Goal: Communication & Community: Answer question/provide support

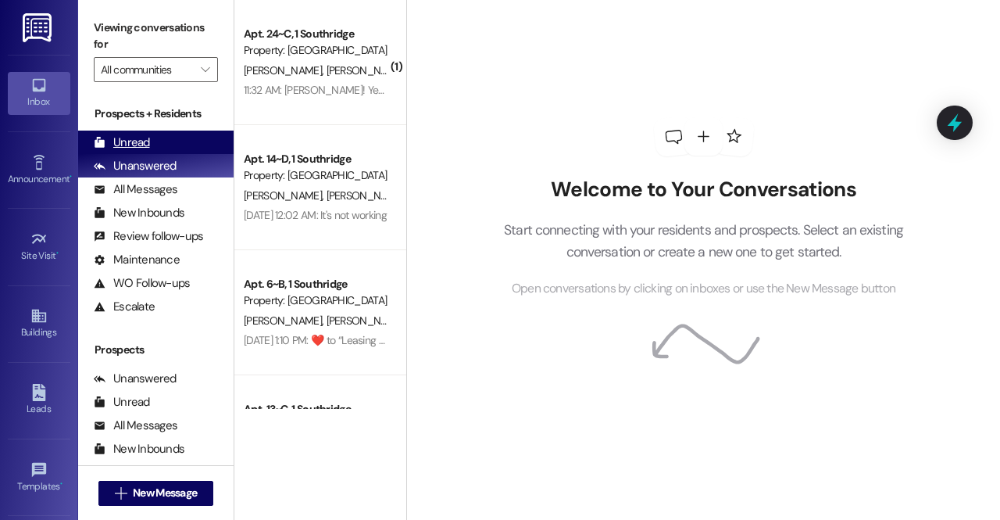
click at [160, 145] on div "Unread (0)" at bounding box center [155, 141] width 155 height 23
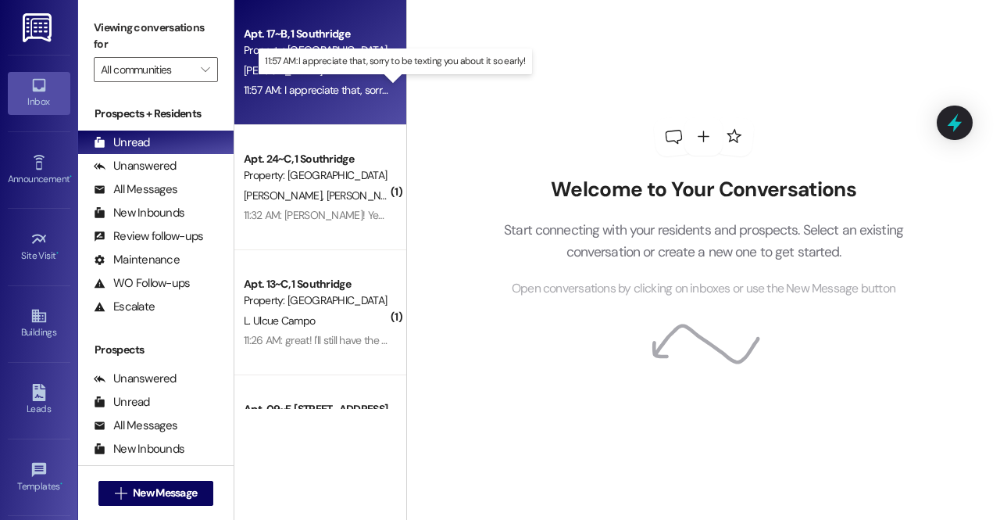
click at [337, 88] on div "11:57 AM: I appreciate that, sorry to be texting you about it so early! 11:57 A…" at bounding box center [394, 90] width 300 height 14
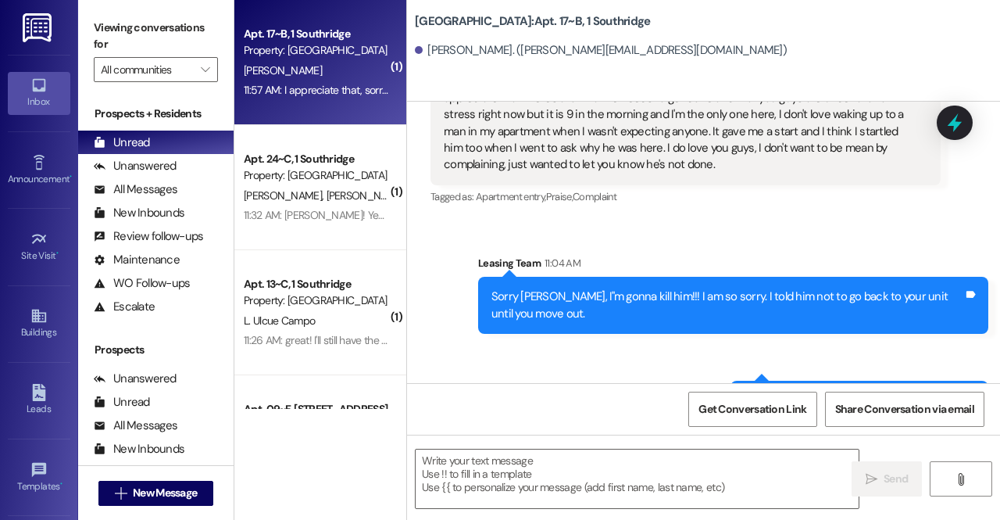
scroll to position [40563, 0]
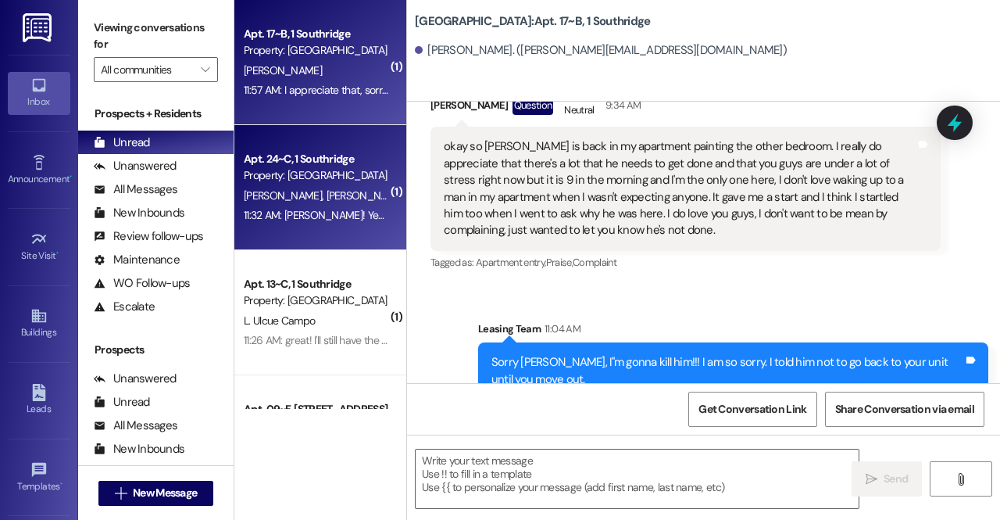
click at [409, 196] on span "[PERSON_NAME]" at bounding box center [448, 195] width 78 height 14
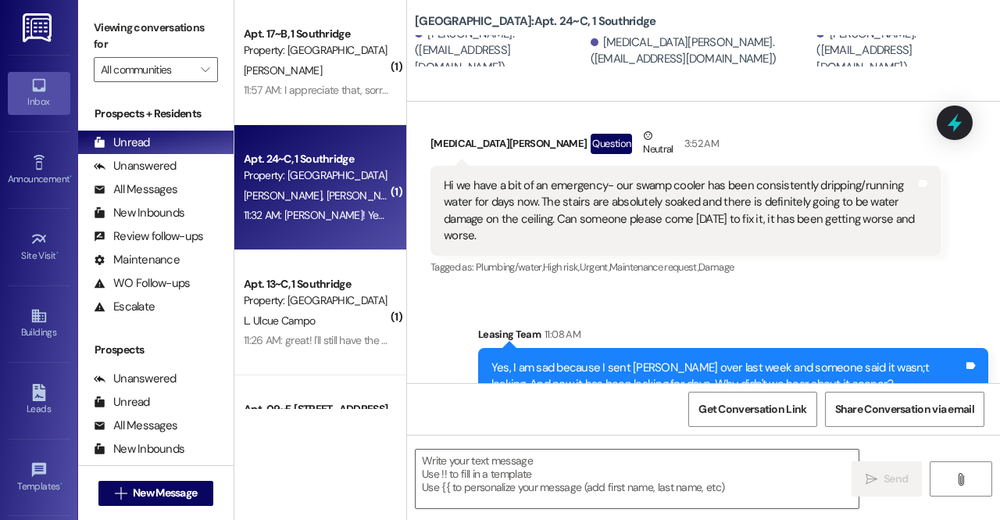
scroll to position [10457, 0]
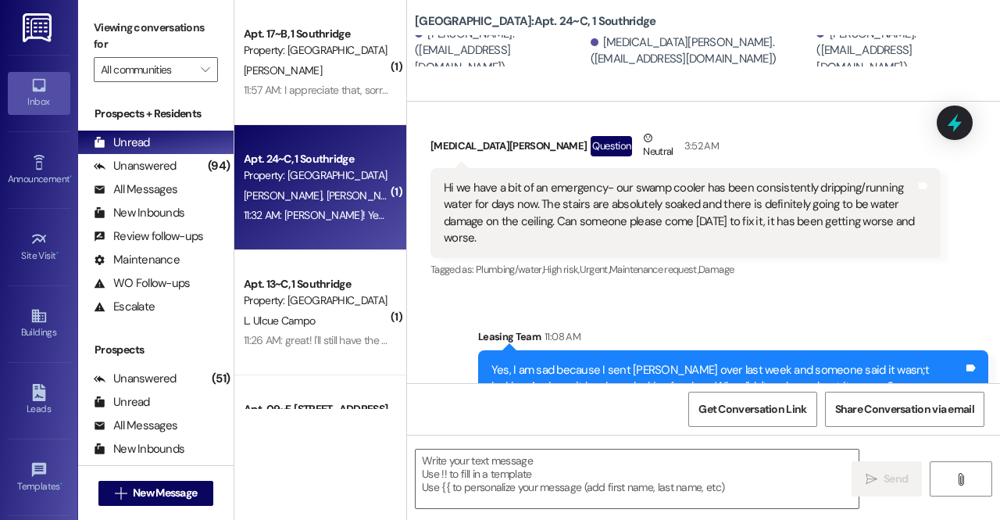
click at [573, 293] on div "Sent via SMS Leasing Team 11:08 AM Yes, I am sad because I sent David over last…" at bounding box center [703, 367] width 593 height 148
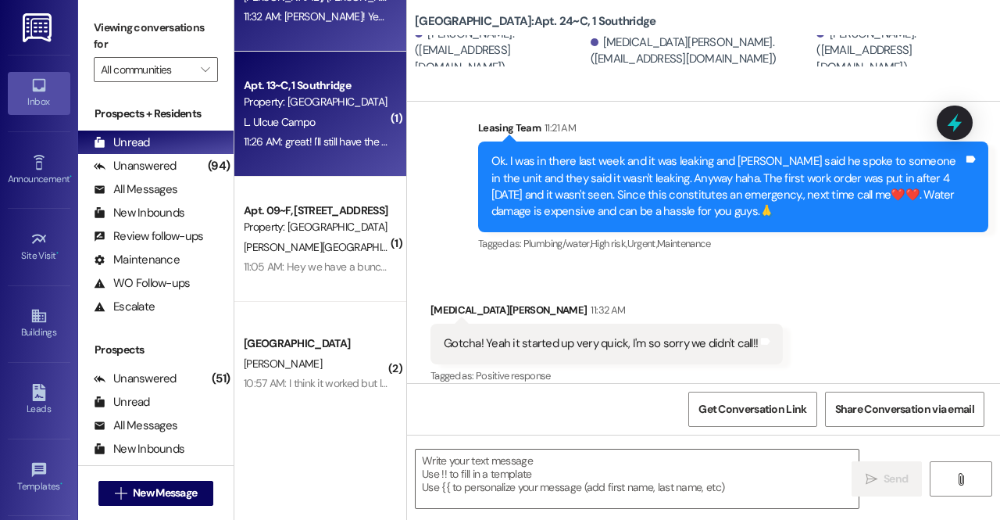
scroll to position [200, 0]
click at [341, 147] on div "11:26 AM: great! I'll still have the time to clean it up! 11:26 AM: great! I'll…" at bounding box center [354, 140] width 221 height 14
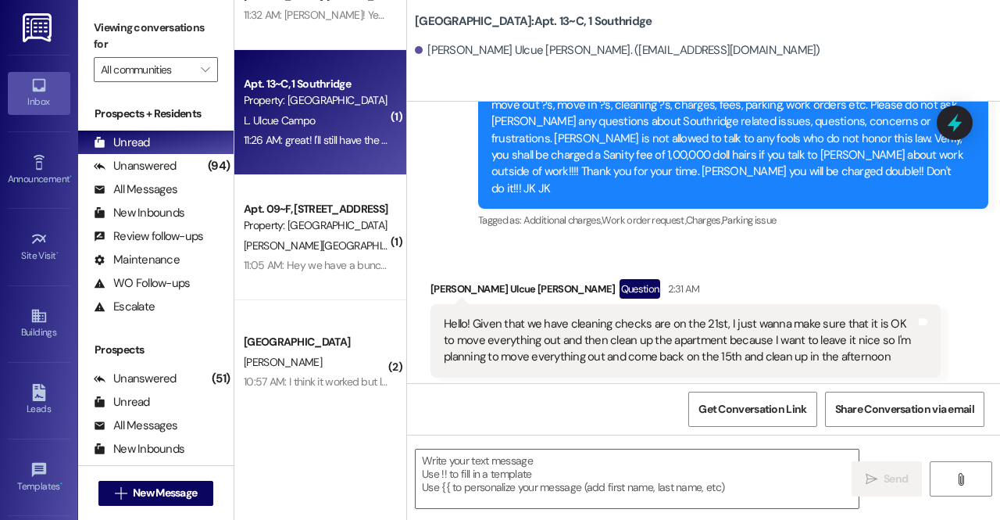
scroll to position [42524, 0]
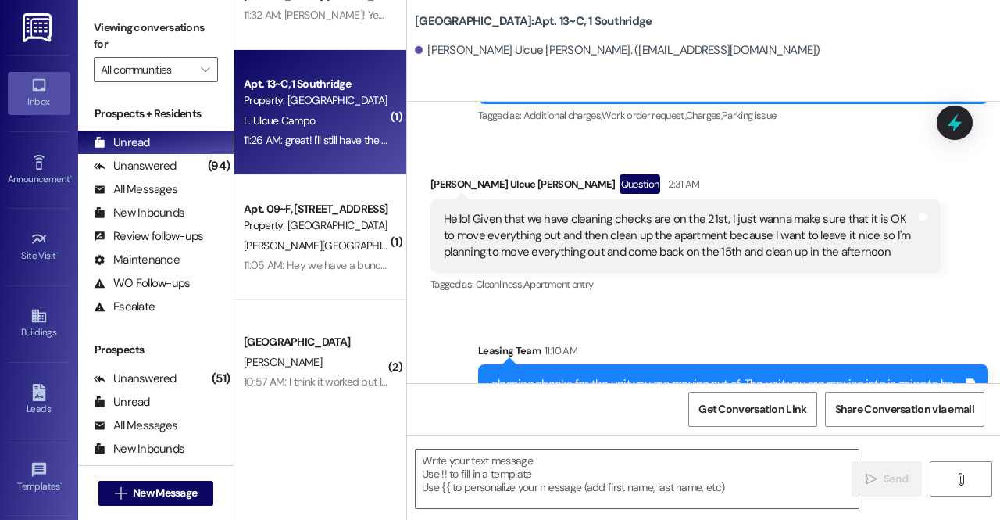
click at [560, 440] on div " Send " at bounding box center [703, 492] width 593 height 117
click at [549, 461] on textarea at bounding box center [637, 478] width 443 height 59
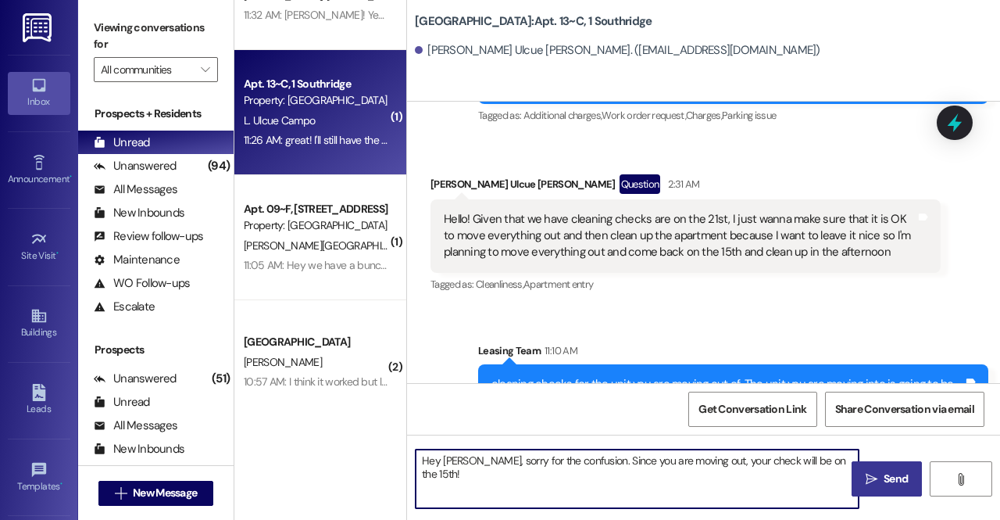
type textarea "Hey Luis, sorry for the confusion. Since you are moving out, your check will be…"
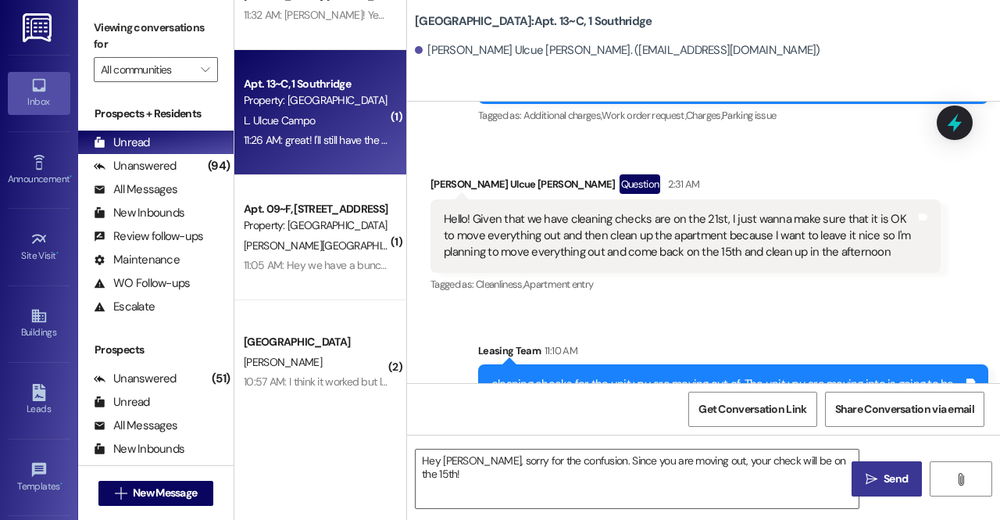
click at [891, 491] on button " Send" at bounding box center [887, 478] width 70 height 35
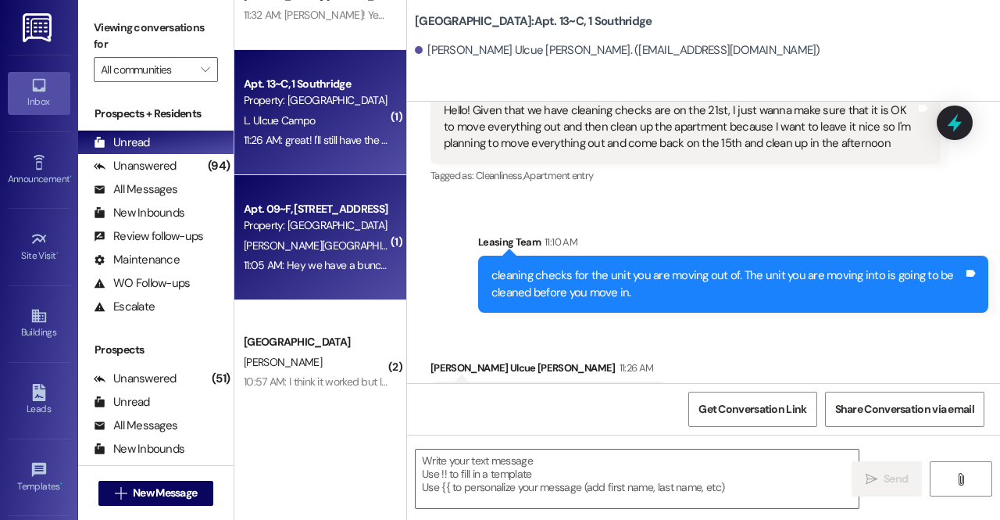
scroll to position [216, 0]
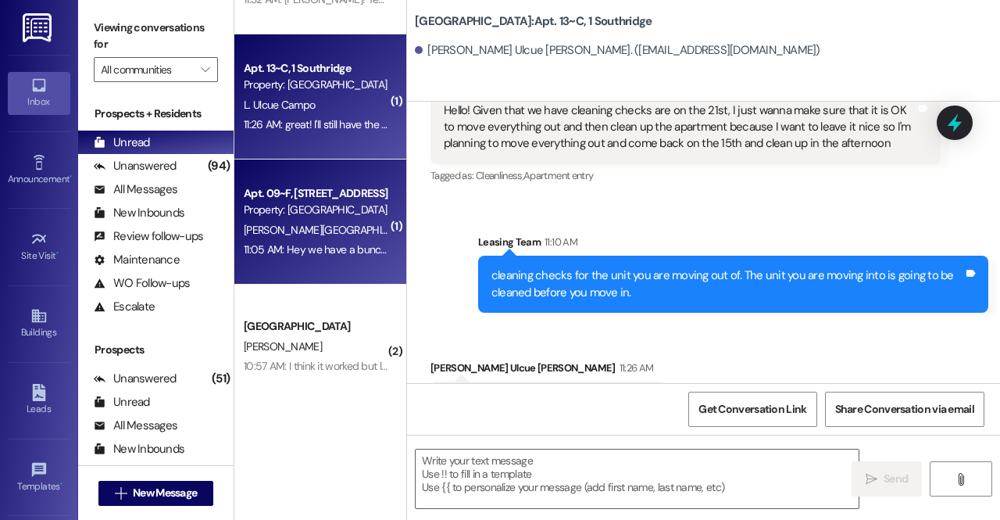
click at [342, 252] on div "11:05 AM: Hey we have a bunch of mail that is from previous residents what shou…" at bounding box center [461, 249] width 434 height 14
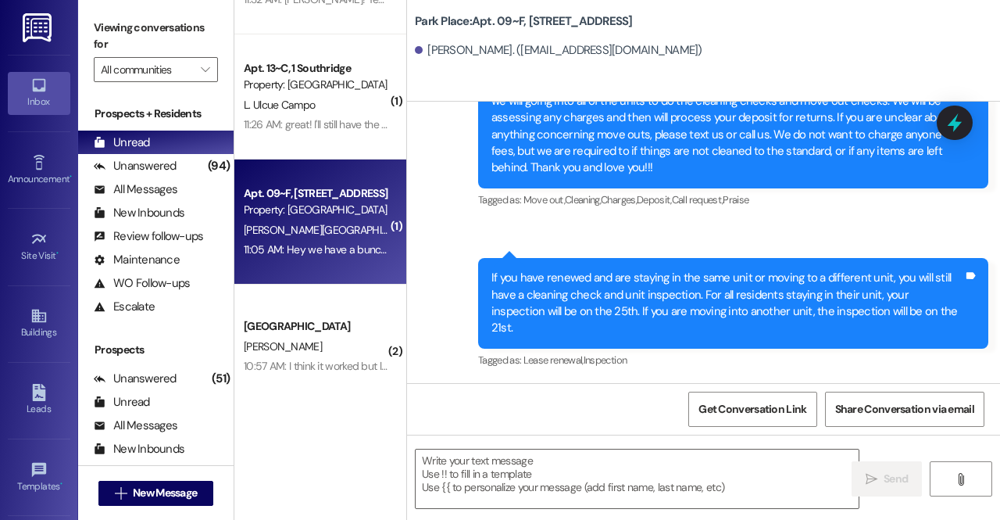
scroll to position [35666, 0]
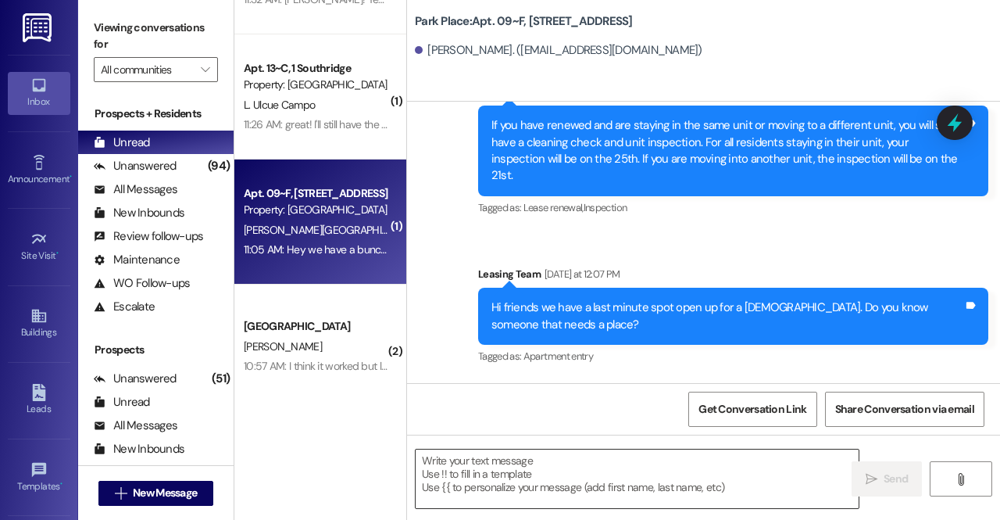
click at [627, 489] on textarea at bounding box center [637, 478] width 443 height 59
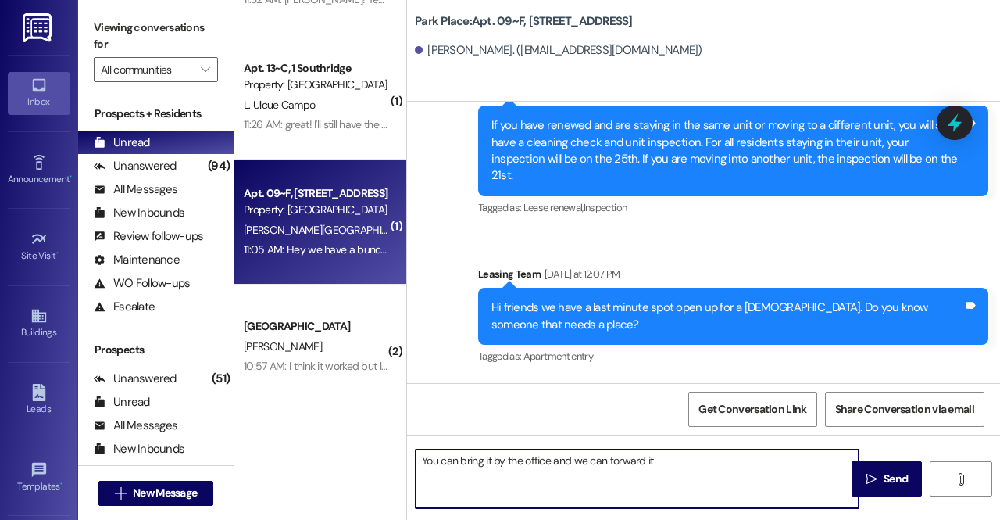
type textarea "You can bring it by the office and we can forward it!"
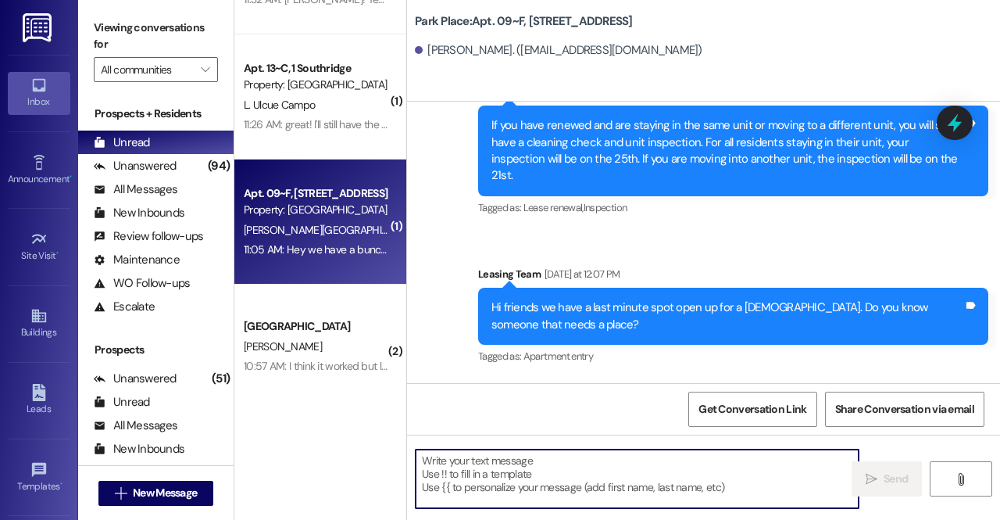
scroll to position [35665, 0]
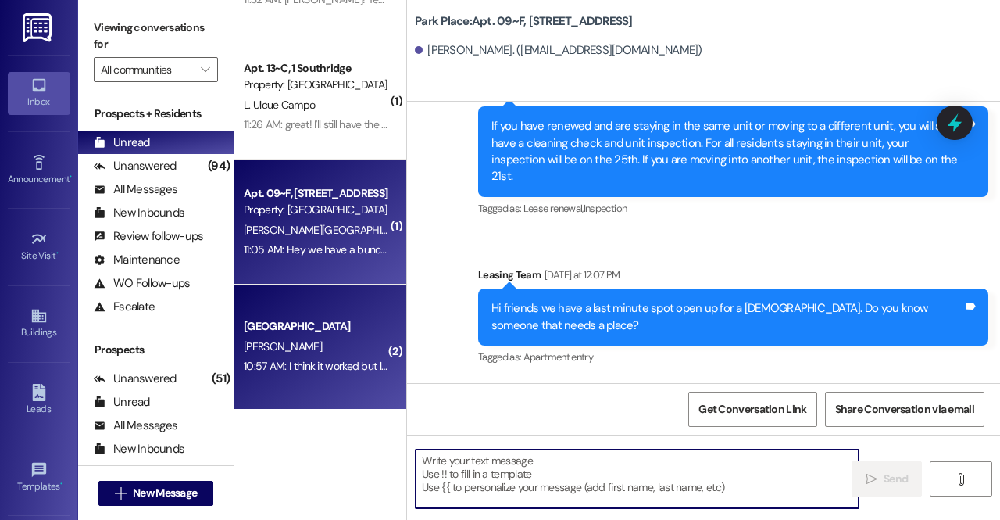
click at [314, 390] on div "Park Place Prospect K. Eddington 10:57 AM: I think it worked but let me know if…" at bounding box center [320, 346] width 172 height 125
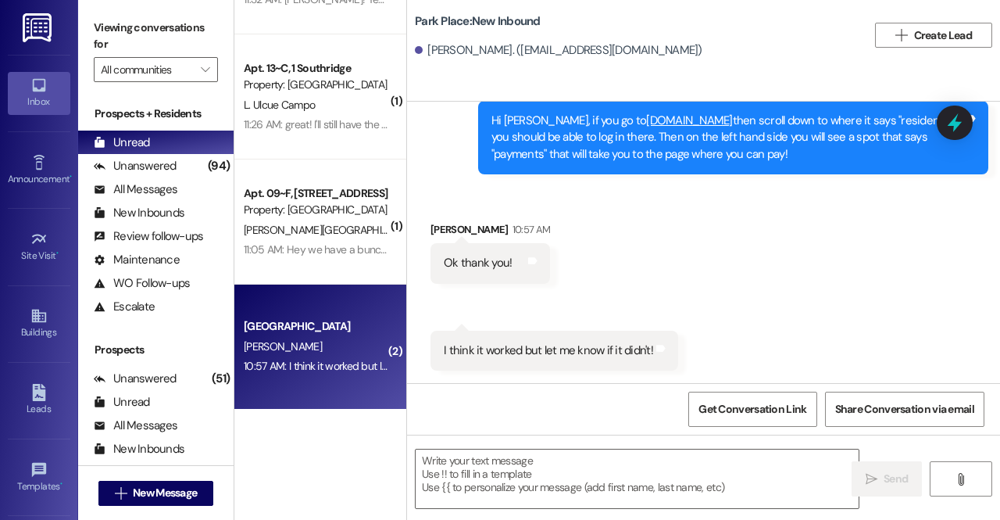
scroll to position [3082, 0]
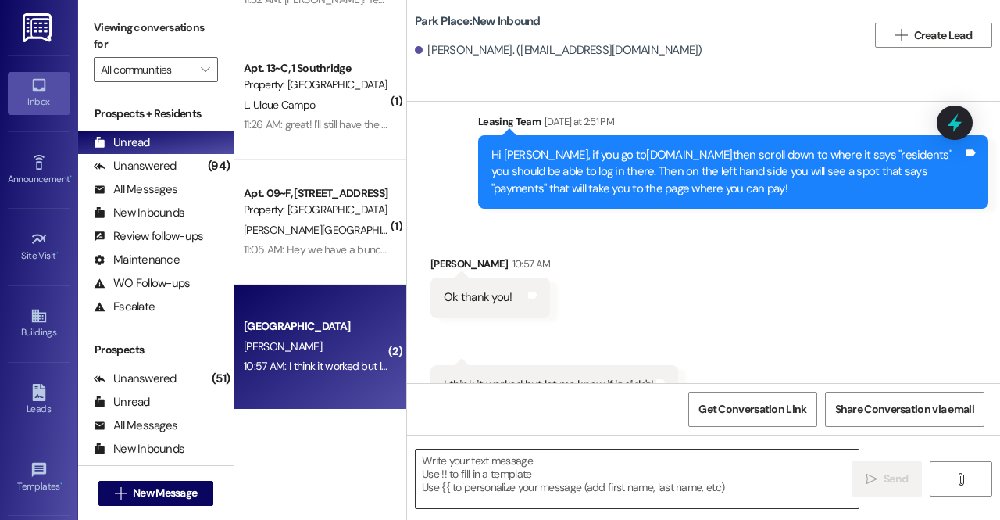
click at [634, 484] on textarea at bounding box center [637, 478] width 443 height 59
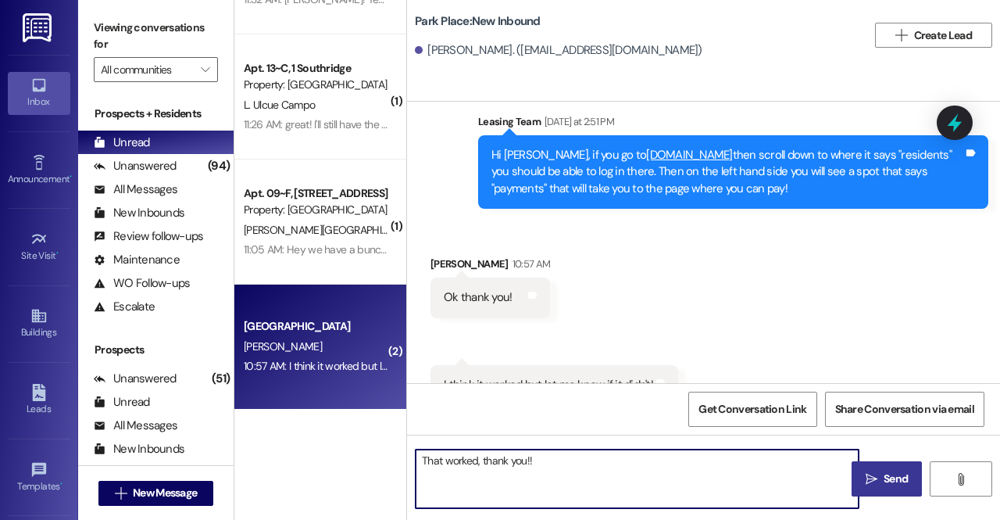
type textarea "That worked, thank you!!"
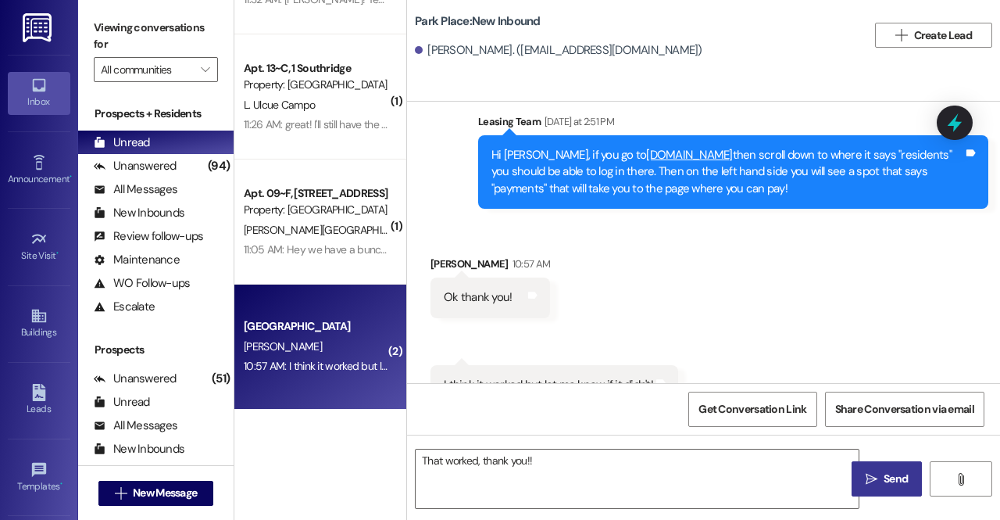
click at [893, 485] on span "Send" at bounding box center [896, 478] width 24 height 16
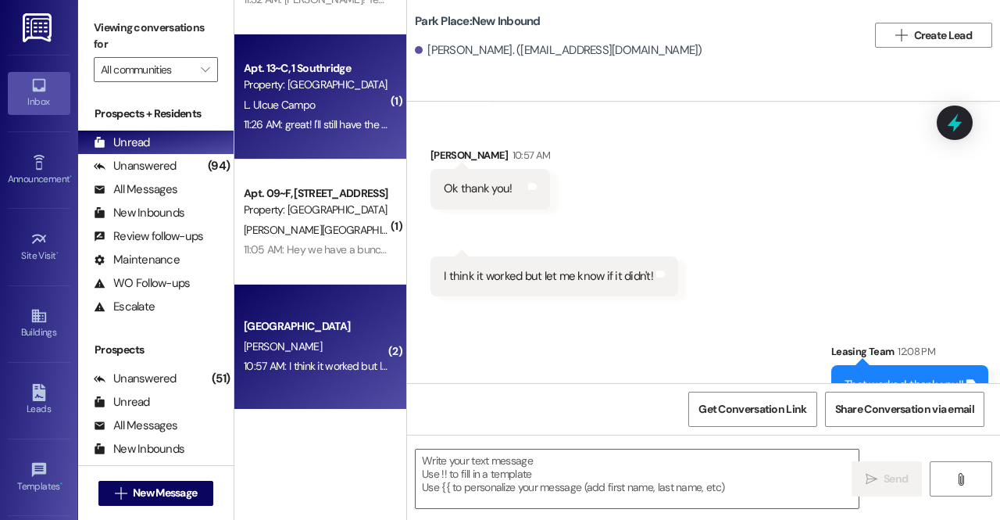
scroll to position [0, 0]
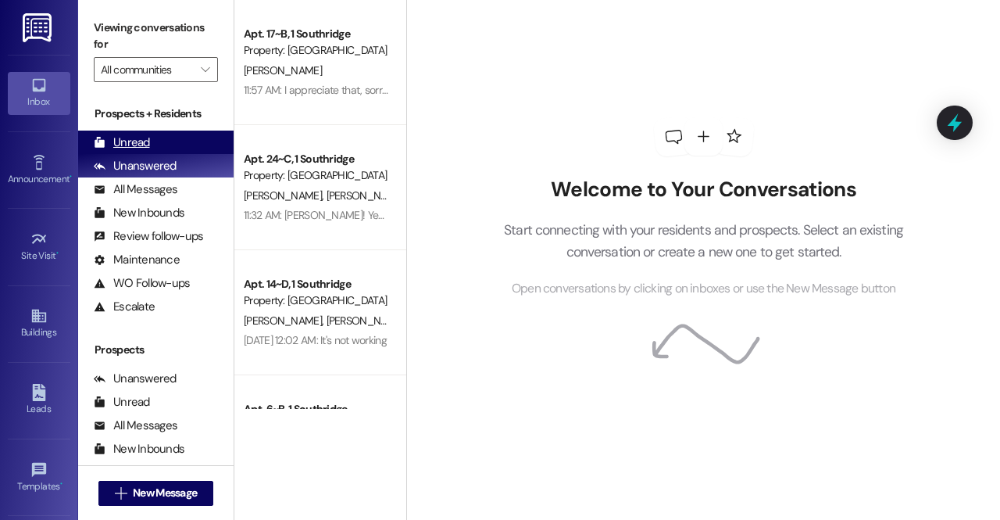
click at [170, 132] on div "Unread (0)" at bounding box center [155, 141] width 155 height 23
click at [170, 137] on div "Unread (0)" at bounding box center [155, 141] width 155 height 23
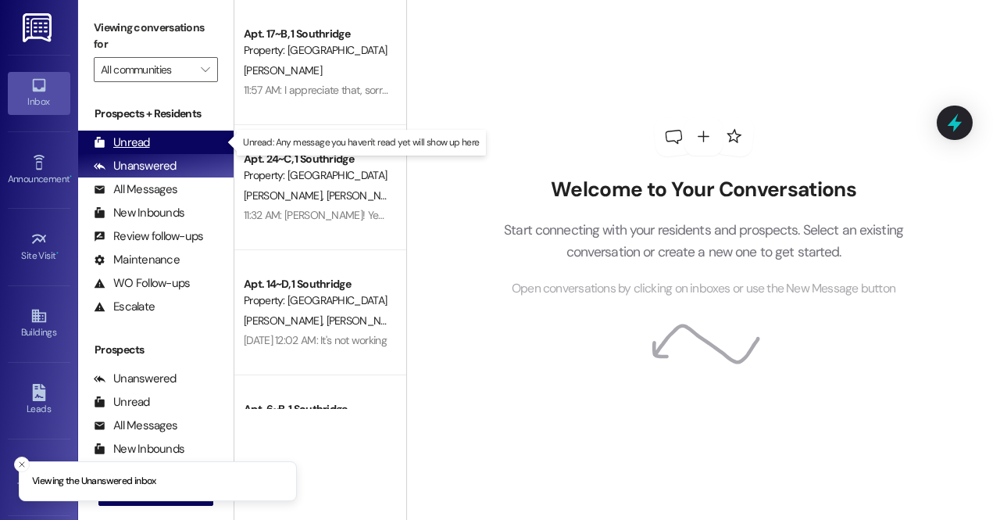
click at [148, 135] on div "Unread" at bounding box center [122, 142] width 56 height 16
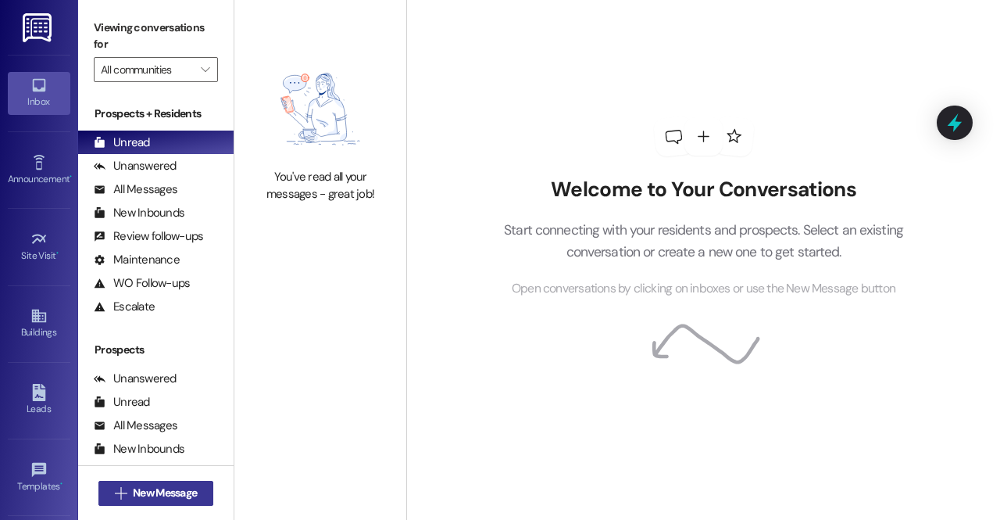
click at [187, 487] on span "New Message" at bounding box center [165, 492] width 64 height 16
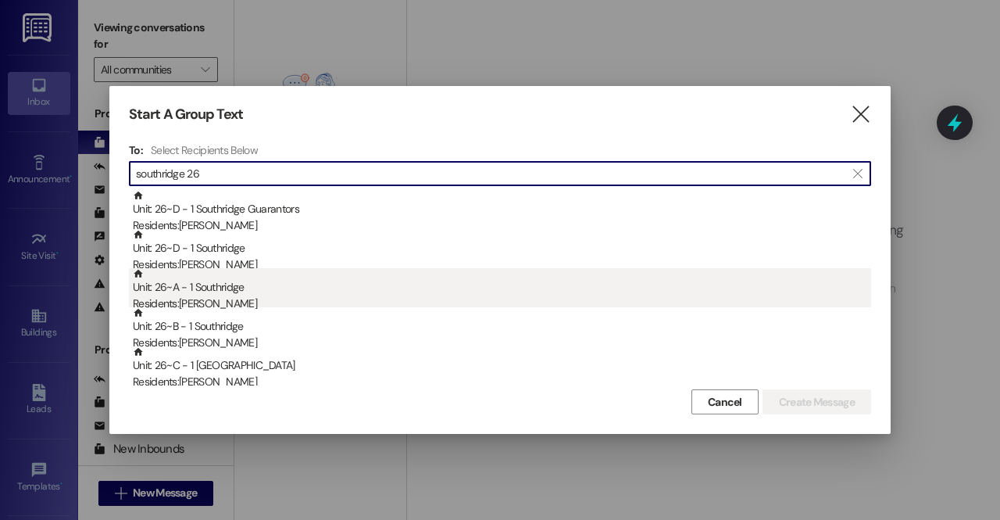
type input "southridge 26"
click at [232, 298] on div "Residents: Valentina Garcia" at bounding box center [502, 303] width 738 height 16
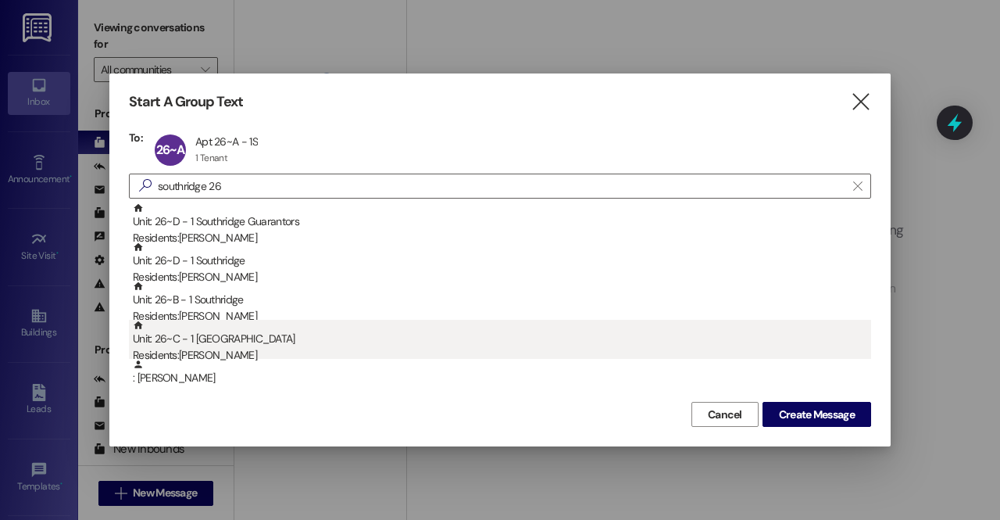
click at [254, 348] on div "Residents: Jasmin Cummings" at bounding box center [502, 355] width 738 height 16
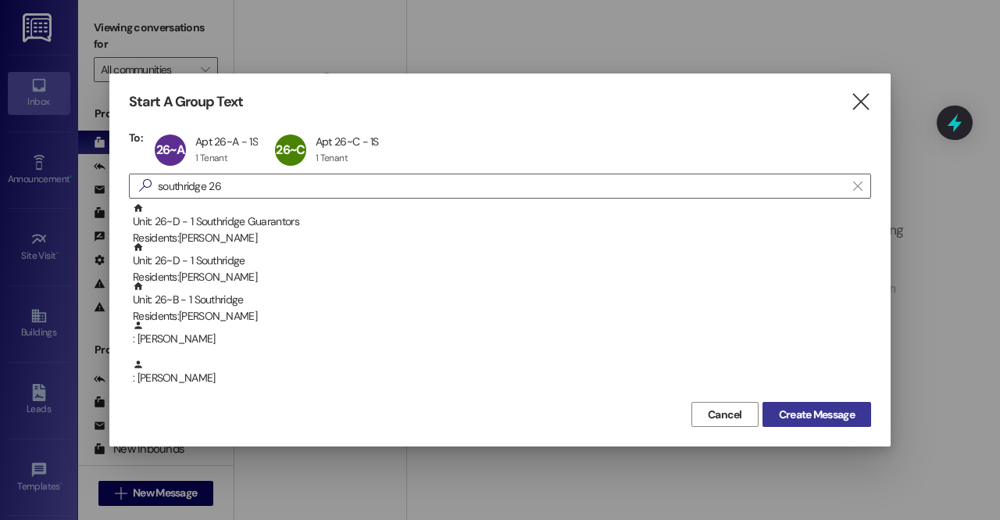
click at [830, 413] on span "Create Message" at bounding box center [817, 414] width 76 height 16
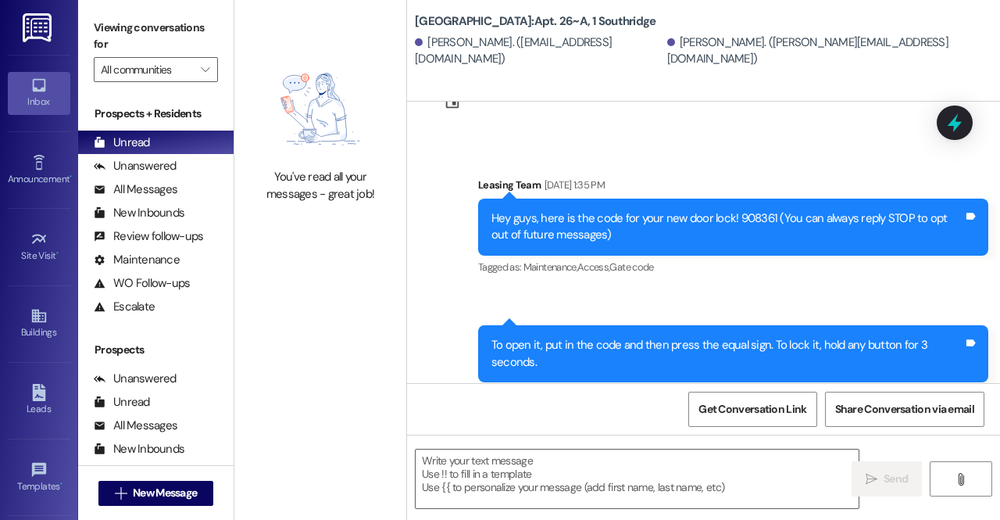
scroll to position [59, 0]
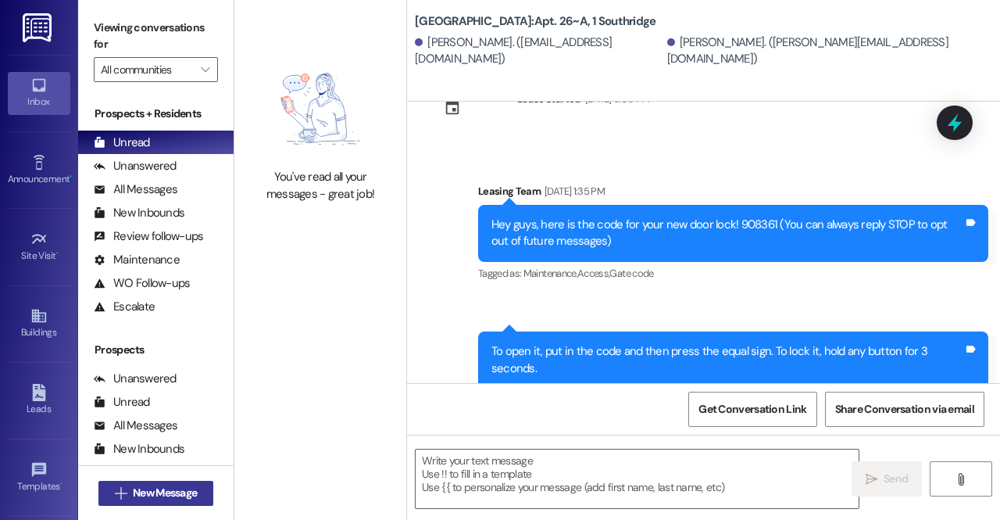
click at [148, 484] on span "New Message" at bounding box center [165, 492] width 64 height 16
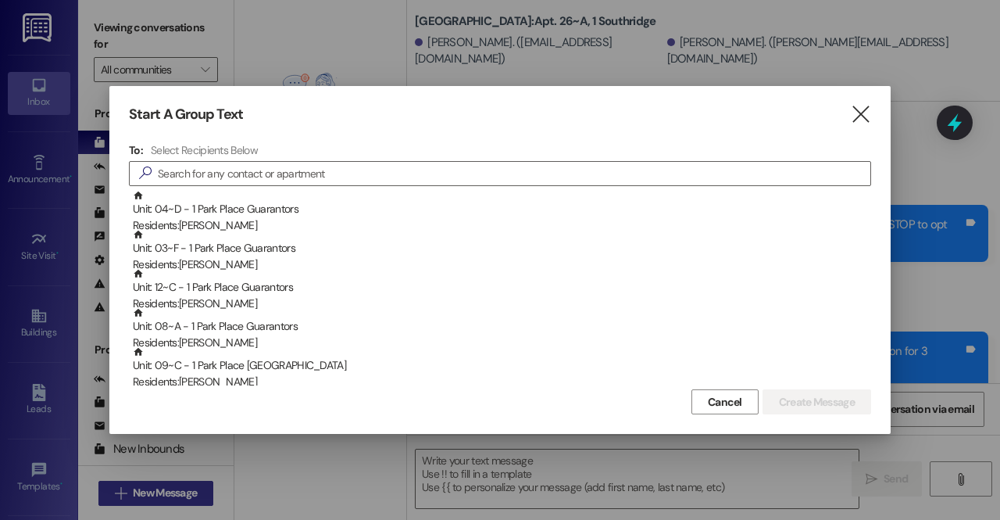
click at [148, 484] on div at bounding box center [500, 260] width 1000 height 520
click at [224, 166] on input at bounding box center [514, 174] width 713 height 22
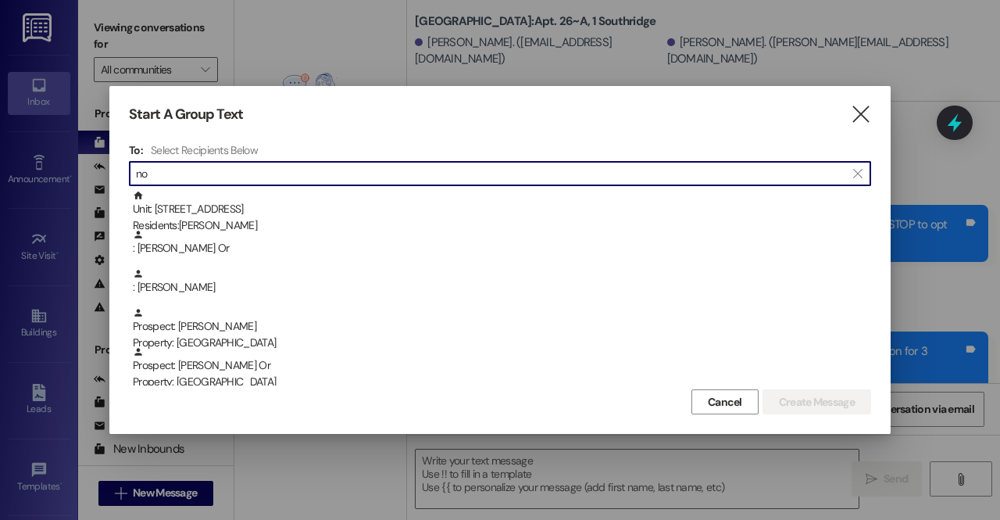
type input "n"
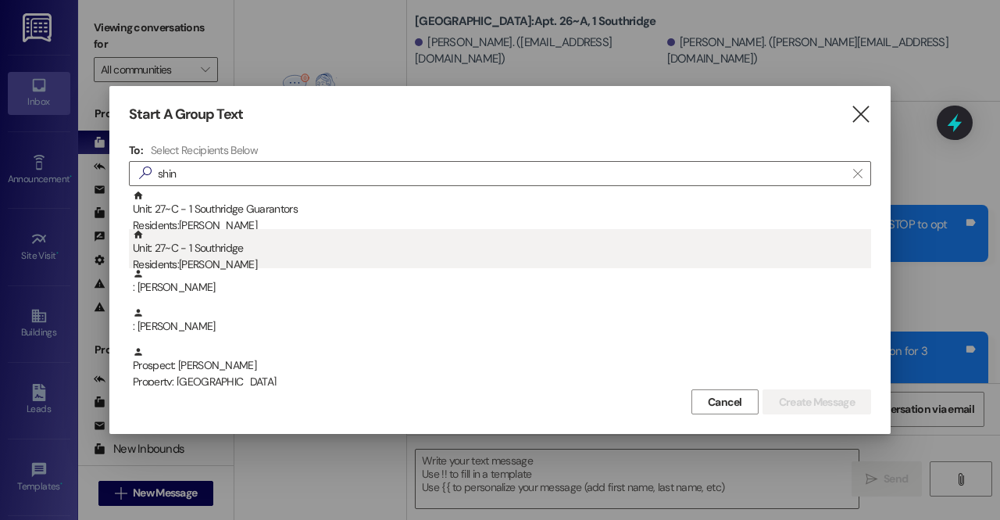
click at [211, 257] on div "Residents: JIEUN SHIN" at bounding box center [502, 264] width 738 height 16
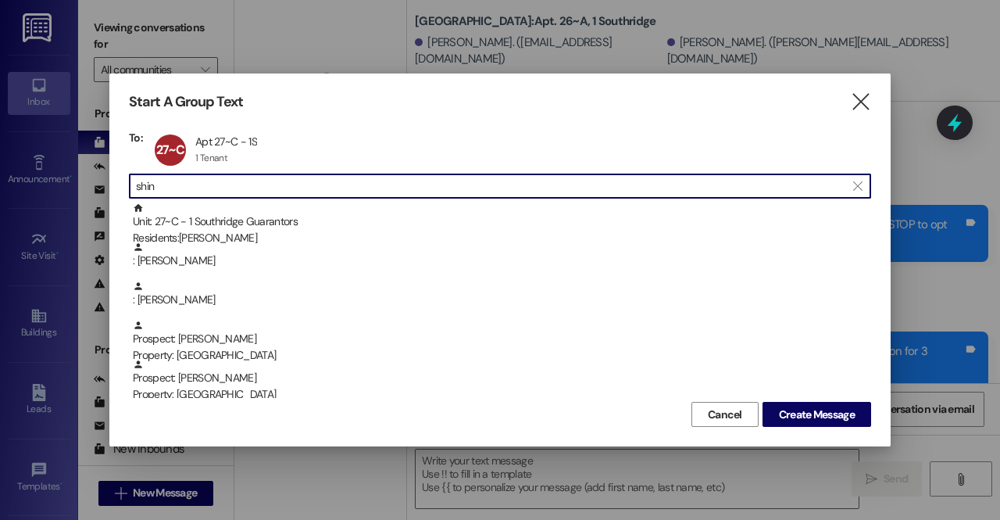
drag, startPoint x: 232, startPoint y: 193, endPoint x: 11, endPoint y: 158, distance: 223.9
click at [11, 158] on div "Start A Group Text  To: 27~C Apt 27~C - 1S Apt 27~C - 1S 1 Tenant 1 Tenant cli…" at bounding box center [500, 260] width 1000 height 520
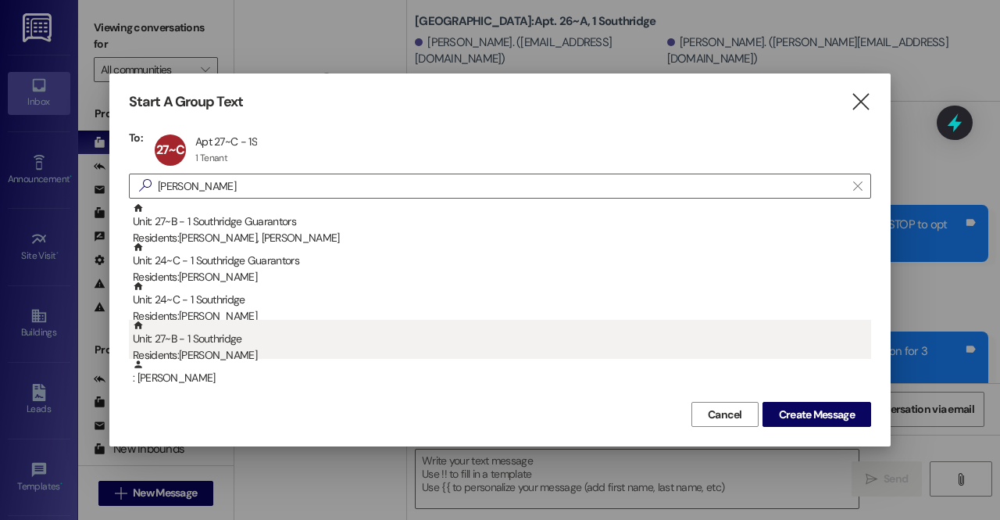
click at [239, 335] on div "Unit: 27~B - 1 Southridge Residents: [PERSON_NAME]" at bounding box center [502, 342] width 738 height 45
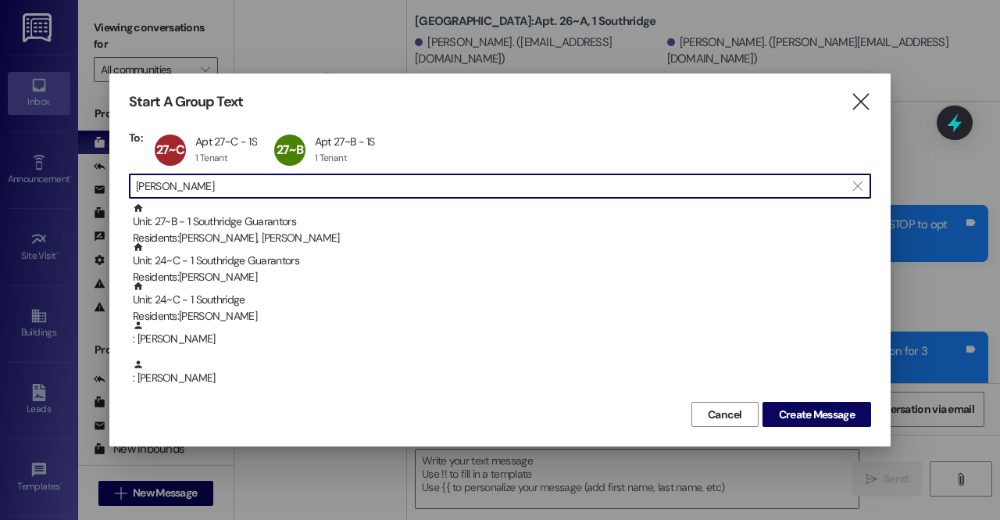
drag, startPoint x: 286, startPoint y: 179, endPoint x: 95, endPoint y: 178, distance: 191.4
click at [95, 178] on div "Start A Group Text  To: 27~C Apt 27~C - 1S Apt 27~C - 1S 1 Tenant 1 Tenant cli…" at bounding box center [500, 260] width 1000 height 520
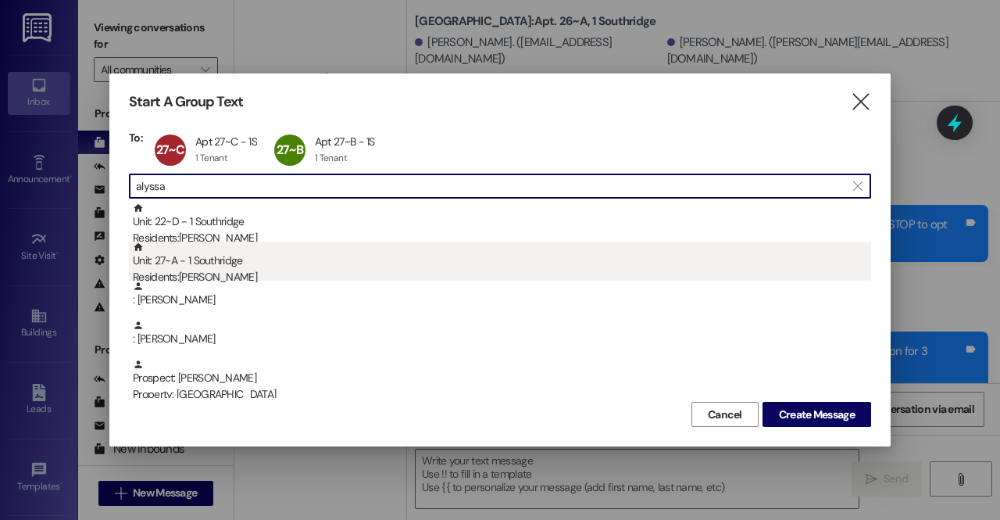
click at [205, 276] on div "Residents: [PERSON_NAME]" at bounding box center [502, 277] width 738 height 16
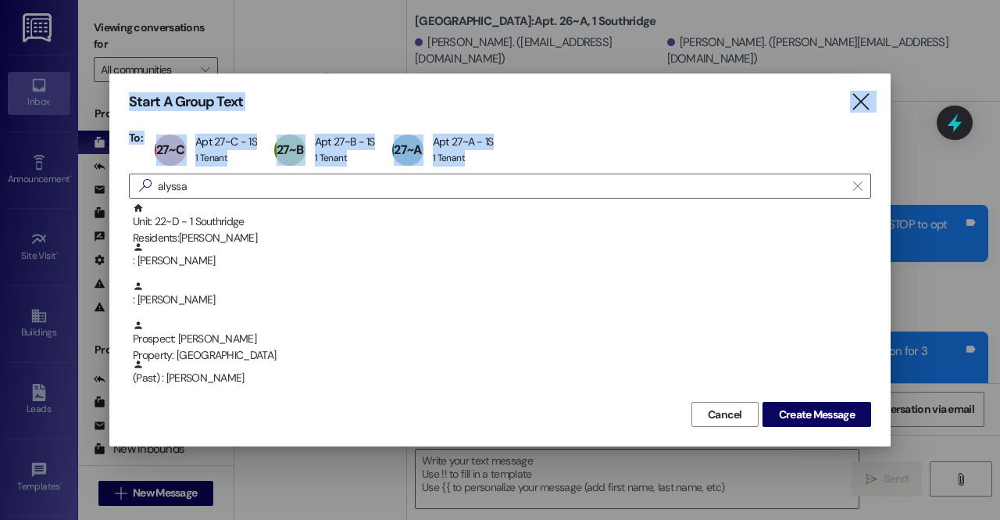
drag, startPoint x: 220, startPoint y: 170, endPoint x: 45, endPoint y: 156, distance: 175.6
click at [45, 156] on div "Start A Group Text  To: 27~C Apt 27~C - 1S Apt 27~C - 1S 1 Tenant 1 Tenant cli…" at bounding box center [500, 260] width 1000 height 520
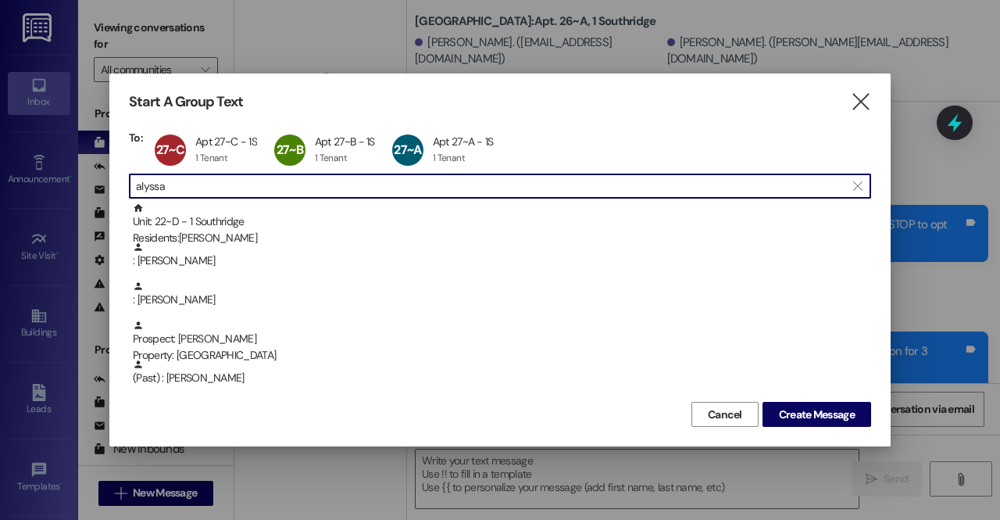
click at [234, 186] on input "alyssa" at bounding box center [490, 186] width 709 height 22
drag, startPoint x: 234, startPoint y: 186, endPoint x: 62, endPoint y: 188, distance: 172.7
click at [62, 188] on div "Start A Group Text  To: 27~C Apt 27~C - 1S Apt 27~C - 1S 1 Tenant 1 Tenant cli…" at bounding box center [500, 260] width 1000 height 520
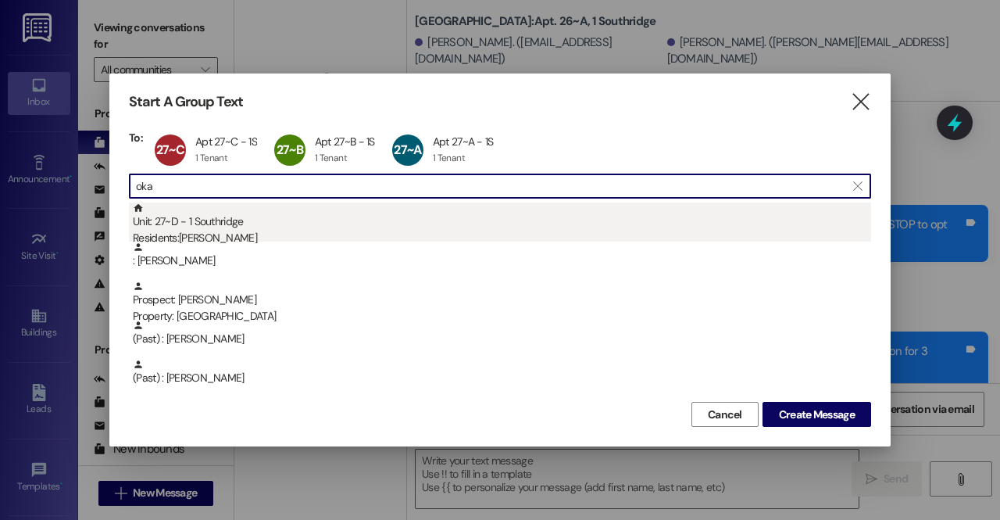
type input "oka"
click at [203, 216] on div "Unit: 27~D - 1 Southridge Residents: [PERSON_NAME]" at bounding box center [502, 224] width 738 height 45
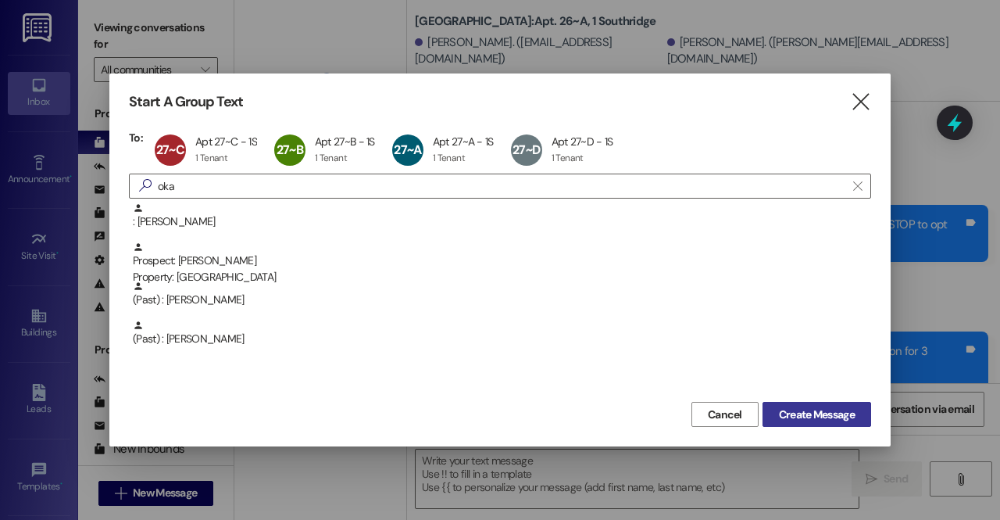
click at [818, 416] on span "Create Message" at bounding box center [817, 414] width 76 height 16
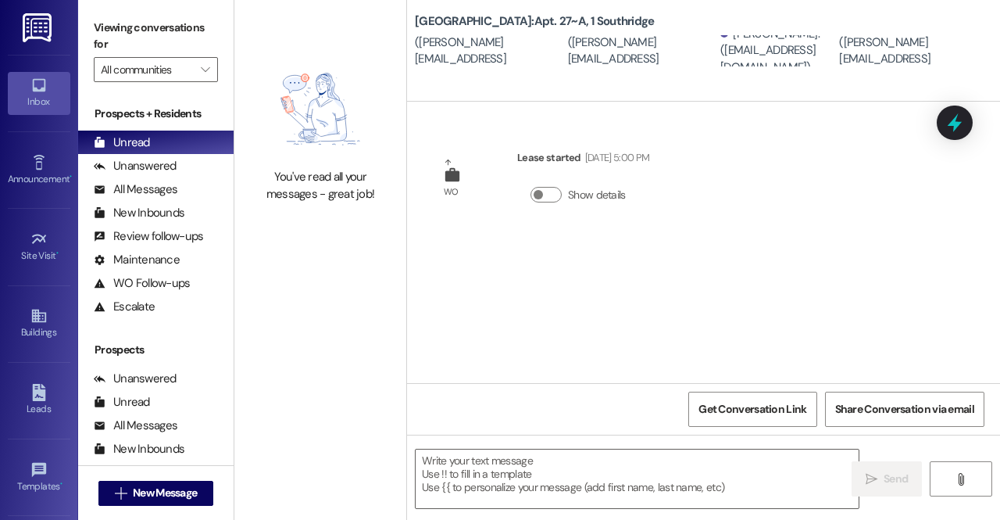
scroll to position [0, 0]
click at [576, 480] on textarea at bounding box center [637, 478] width 443 height 59
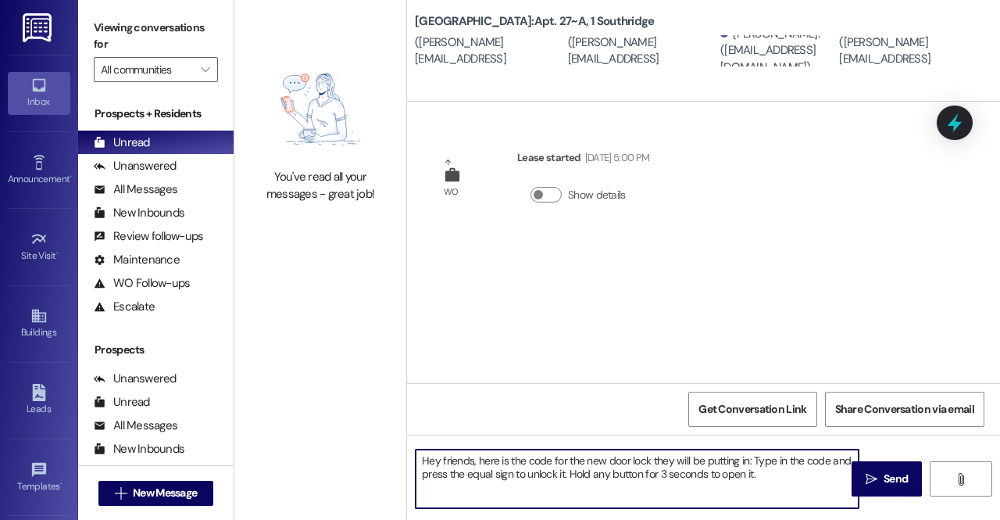
click at [750, 458] on textarea "Hey friends, here is the code for the new door lock they will be putting in: Ty…" at bounding box center [637, 478] width 443 height 59
paste textarea "756203"
type textarea "Hey friends, here is the code for the new door lock they will be putting in: 75…"
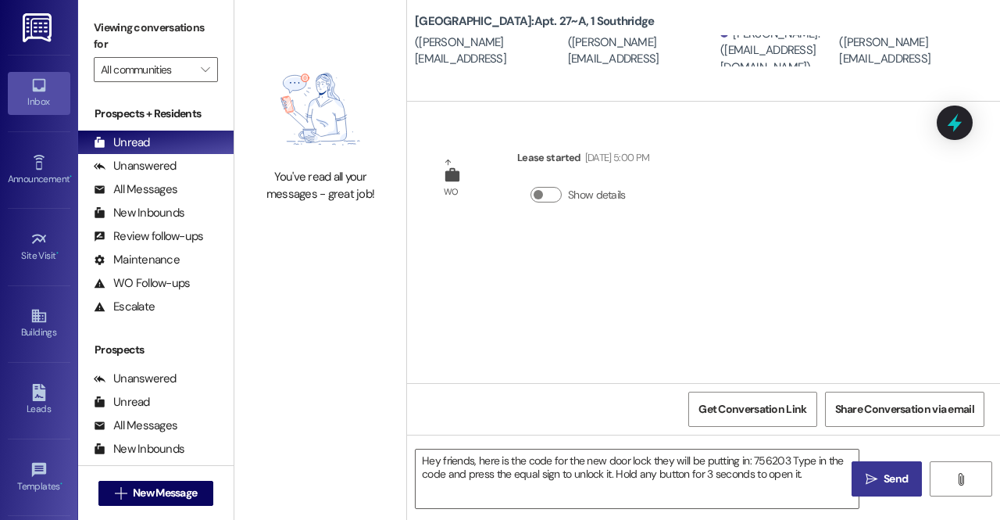
click at [884, 487] on span "Send" at bounding box center [896, 478] width 24 height 16
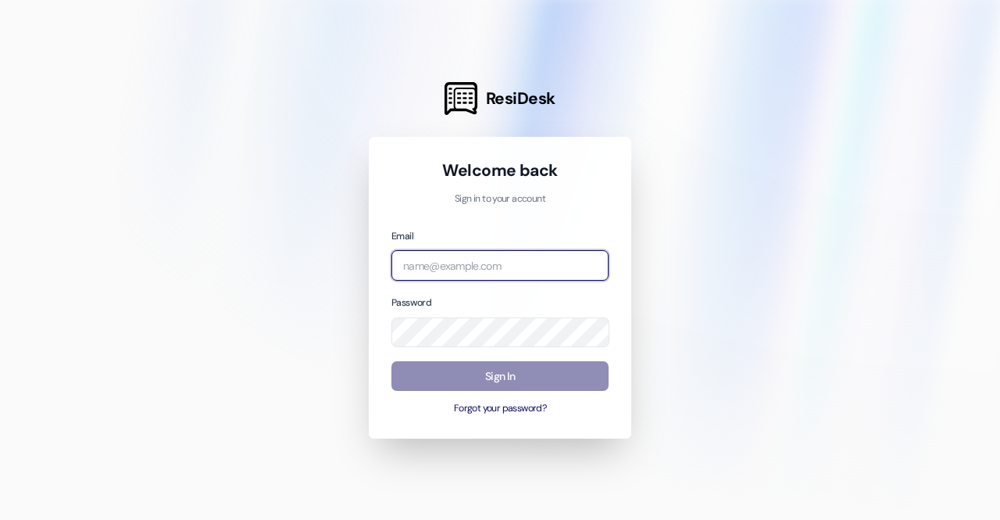
type input "leasing.southridge@redstoneresidential.com"
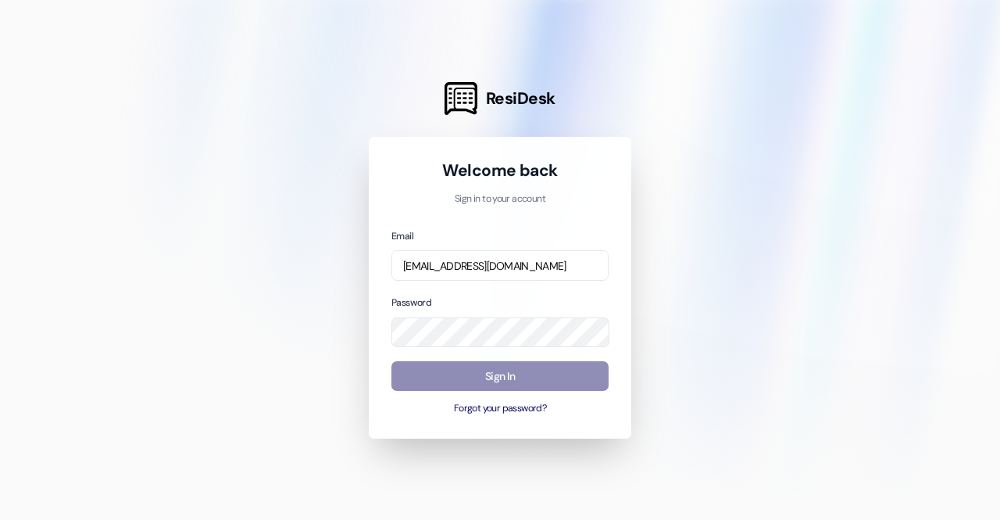
click at [470, 374] on button "Sign In" at bounding box center [499, 376] width 217 height 30
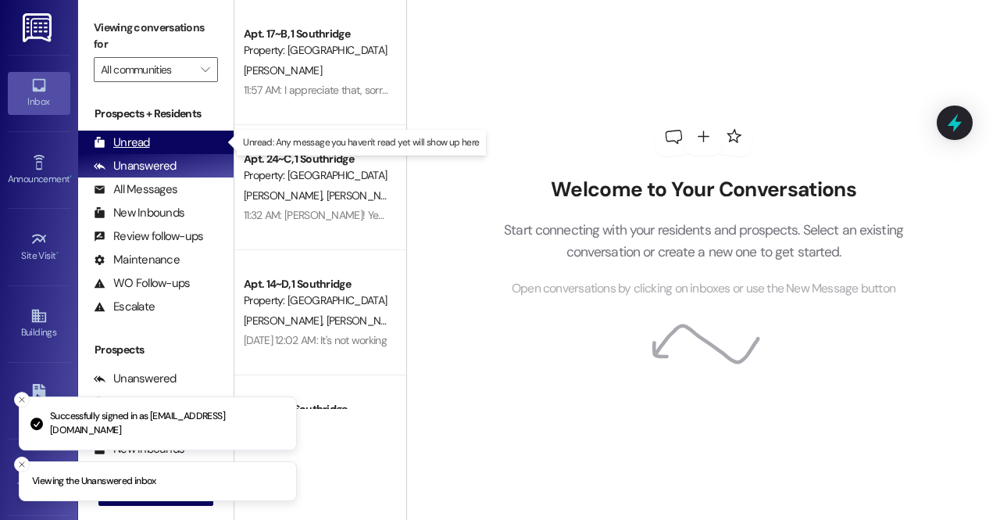
click at [167, 145] on div "Unread (0)" at bounding box center [155, 141] width 155 height 23
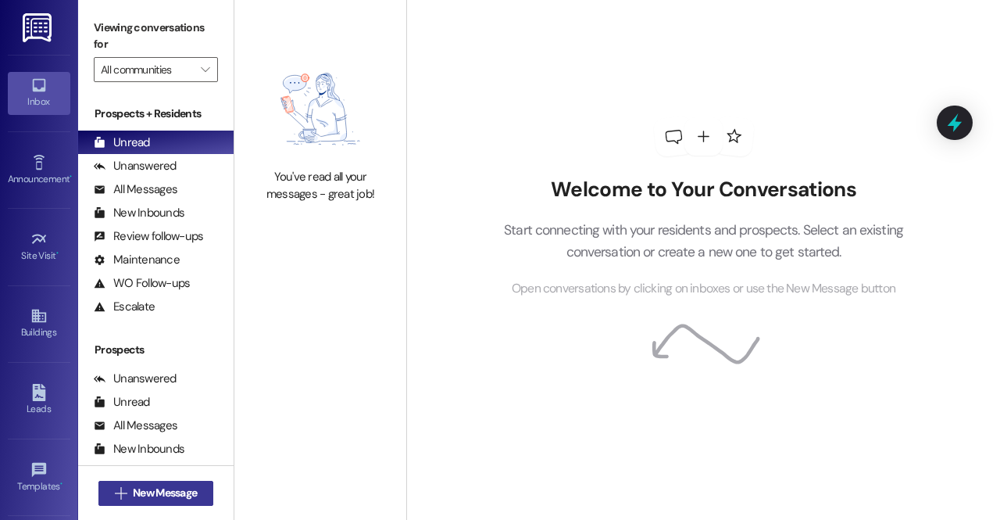
click at [183, 489] on span "New Message" at bounding box center [165, 492] width 64 height 16
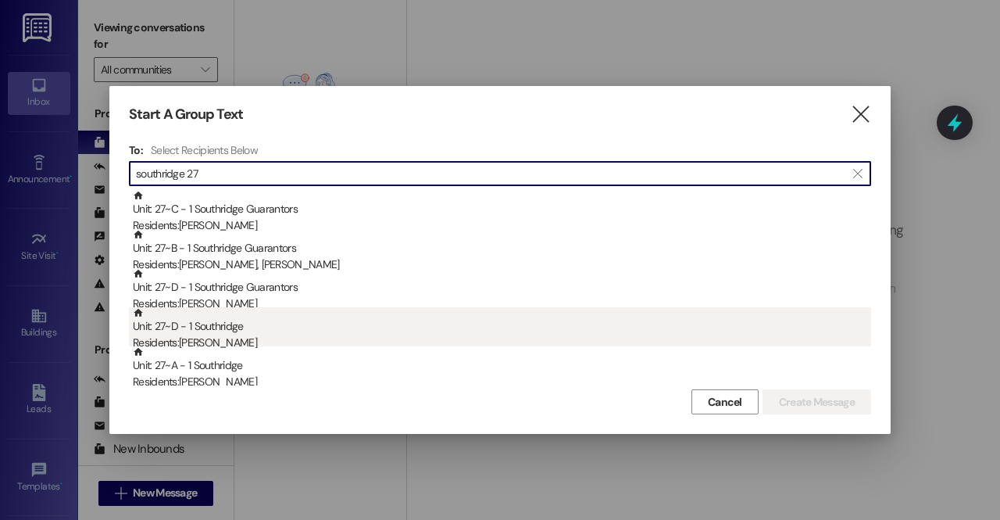
type input "southridge 27"
click at [245, 338] on div "Residents: Oka Ishida" at bounding box center [502, 342] width 738 height 16
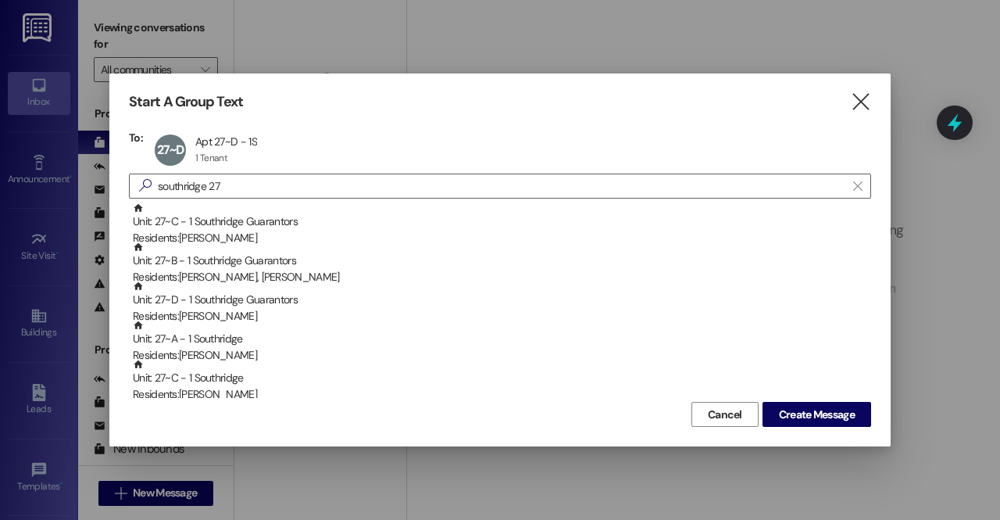
click at [245, 338] on div "Unit: 27~A - 1 Southridge Residents: Alyssa Beck" at bounding box center [502, 342] width 738 height 45
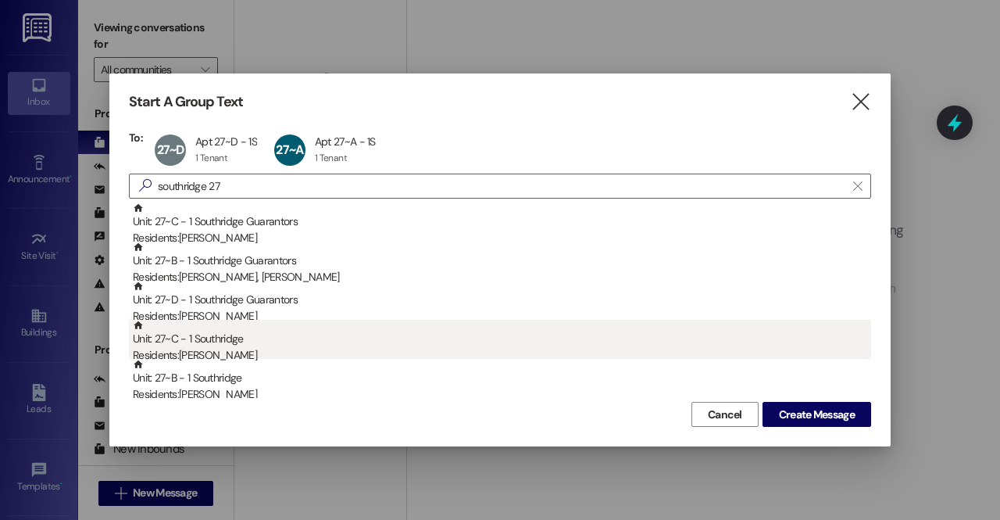
click at [245, 344] on div "Unit: 27~C - 1 Southridge Residents: JIEUN SHIN" at bounding box center [502, 342] width 738 height 45
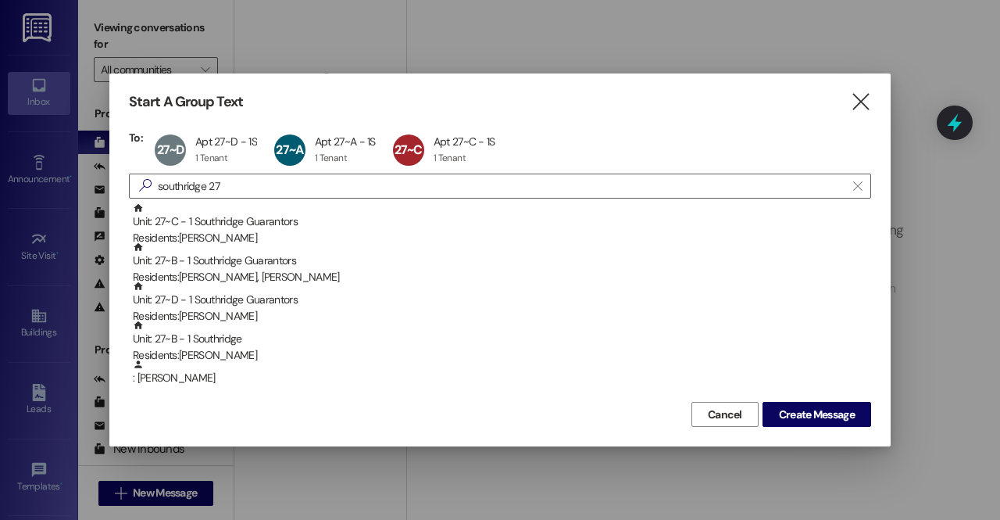
click at [245, 344] on div "Unit: 27~B - 1 Southridge Residents: Samantha Hansen" at bounding box center [502, 342] width 738 height 45
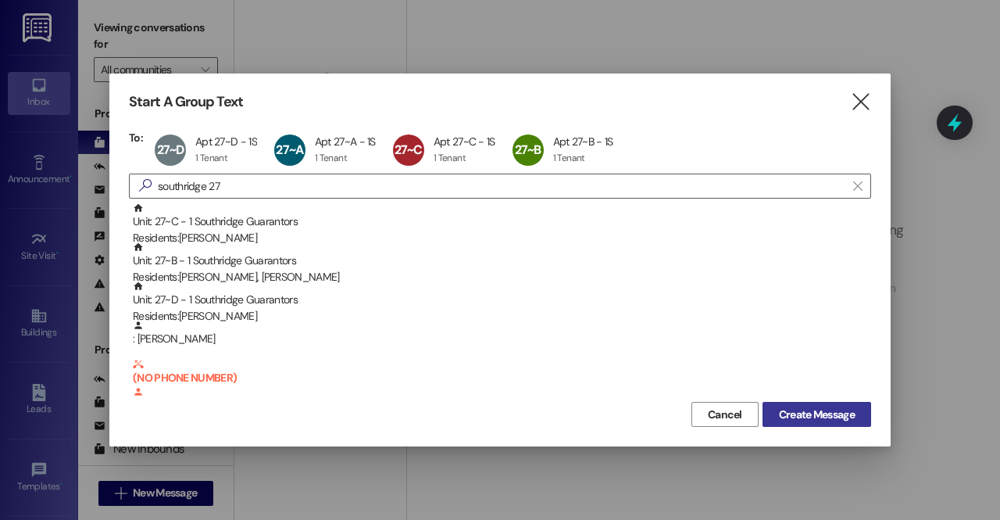
click at [827, 413] on span "Create Message" at bounding box center [817, 414] width 76 height 16
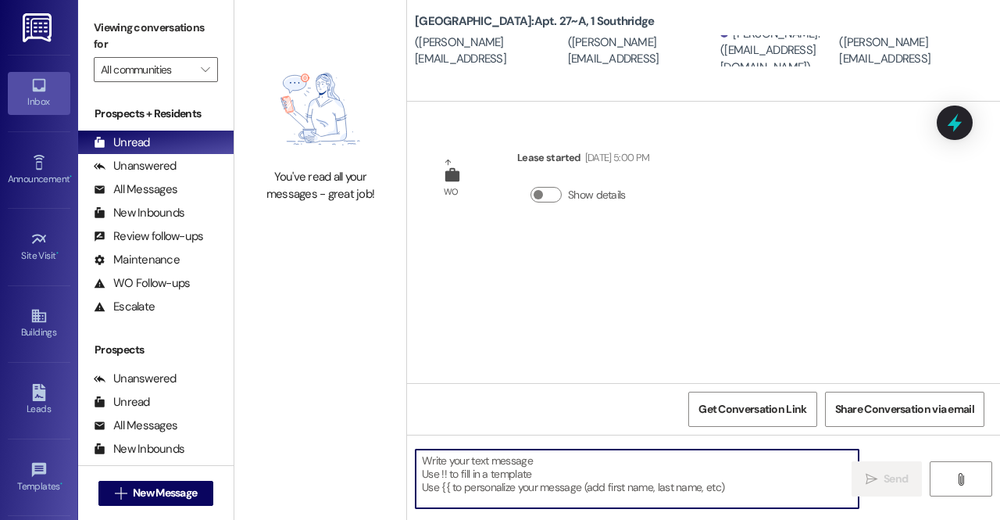
click at [719, 462] on textarea at bounding box center [637, 478] width 443 height 59
type textarea "h"
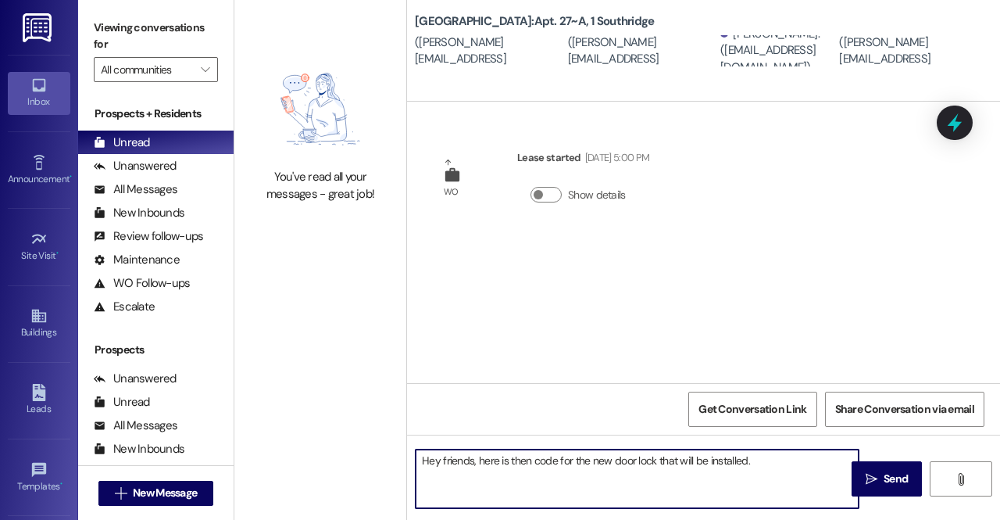
drag, startPoint x: 423, startPoint y: 459, endPoint x: 784, endPoint y: 447, distance: 361.9
click at [784, 447] on div "Hey friends, here is then code for the new door lock that will be installed.  …" at bounding box center [703, 492] width 593 height 117
click at [772, 460] on textarea "Hey friends, here is then code for the new door lock that will be installed." at bounding box center [637, 478] width 443 height 59
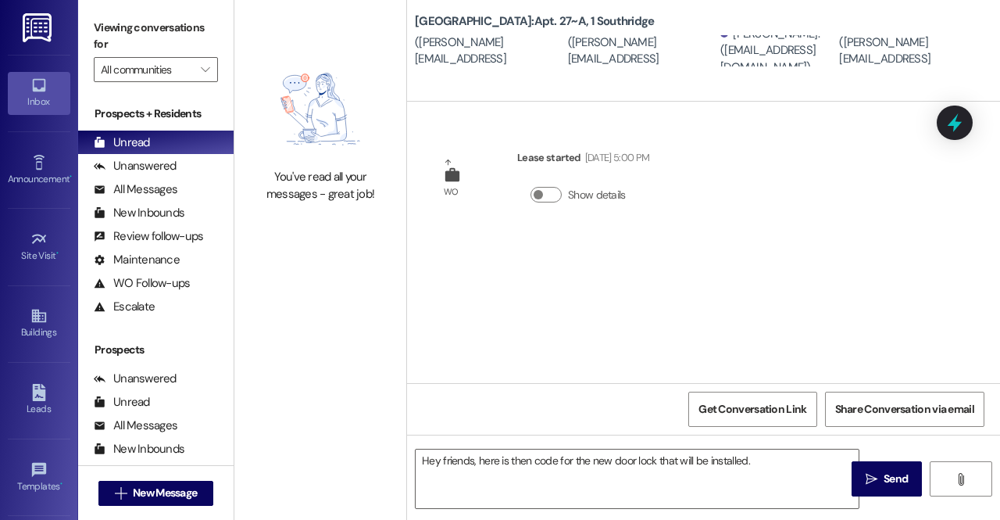
drag, startPoint x: 619, startPoint y: 134, endPoint x: 658, endPoint y: 140, distance: 39.6
click at [658, 140] on div "WO Lease started Dec 31, 2024 at 5:00 PM Show details" at bounding box center [703, 242] width 593 height 281
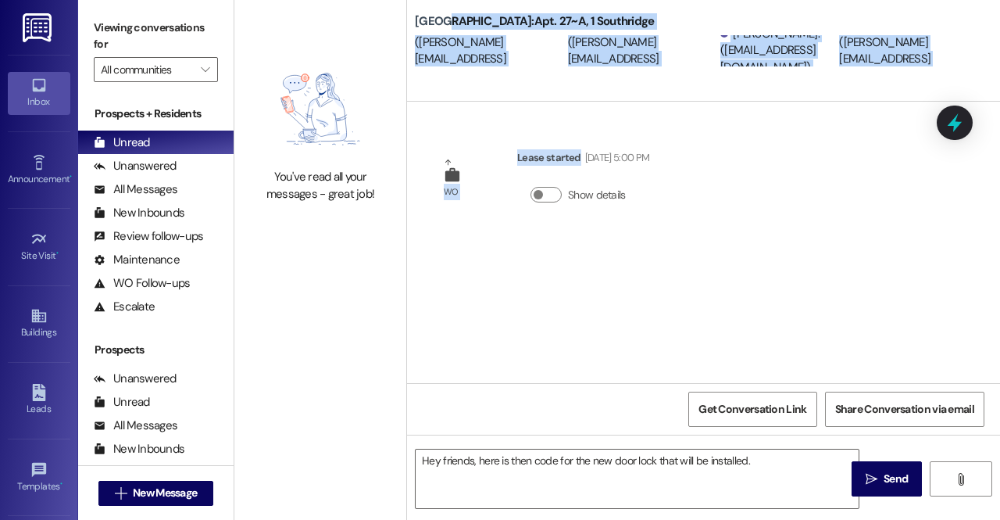
drag, startPoint x: 694, startPoint y: 151, endPoint x: 448, endPoint y: 8, distance: 284.6
click at [448, 8] on div "Southridge: Apt. 27~A, 1 Southridge Alyssa Beck. (alyssa.l.beck04@gmail.com) Sa…" at bounding box center [703, 260] width 594 height 520
click at [482, 23] on b "Southridge: Apt. 27~A, 1 Southridge" at bounding box center [534, 21] width 239 height 16
drag, startPoint x: 582, startPoint y: 157, endPoint x: 416, endPoint y: 16, distance: 217.9
click at [416, 16] on div "Southridge: Apt. 27~A, 1 Southridge Alyssa Beck. (alyssa.l.beck04@gmail.com) Sa…" at bounding box center [703, 260] width 594 height 520
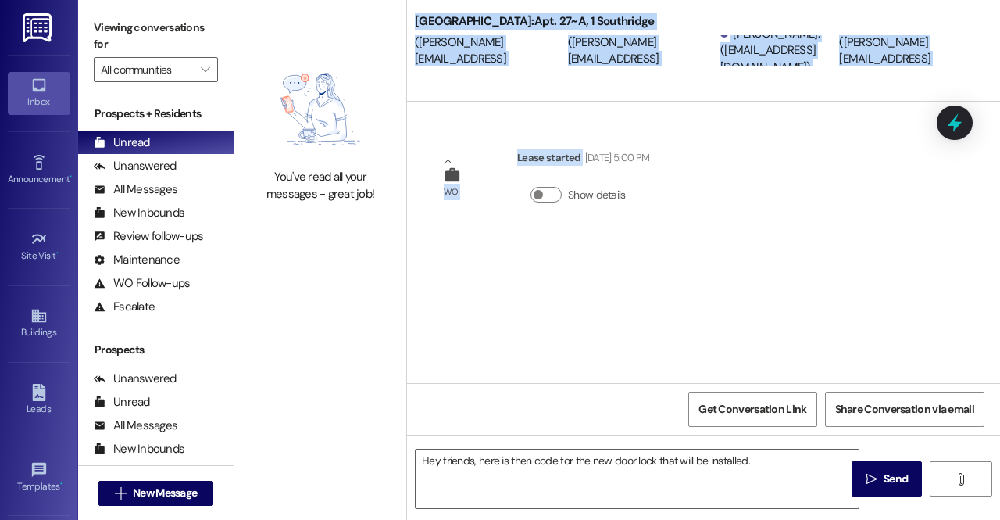
click at [416, 16] on b "Southridge: Apt. 27~A, 1 Southridge" at bounding box center [534, 21] width 239 height 16
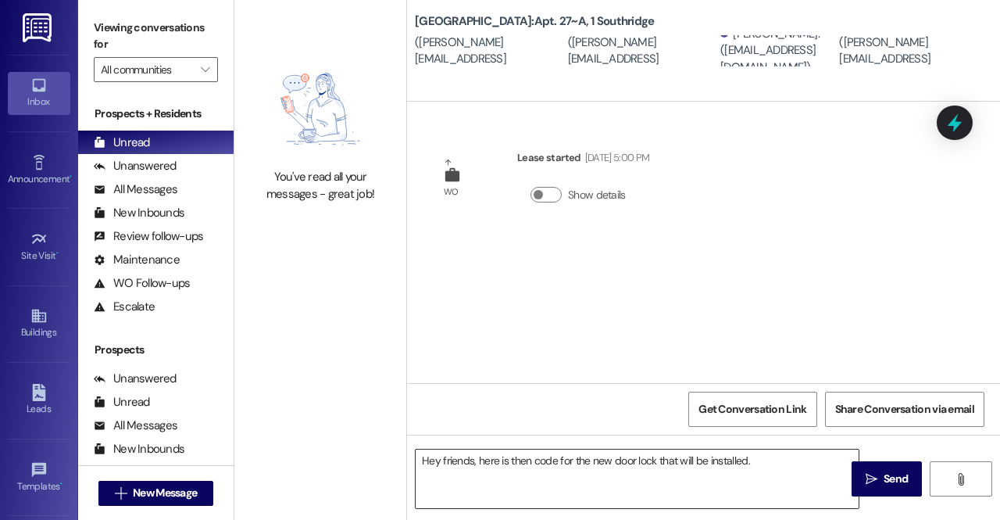
click at [766, 474] on textarea "Hey friends, here is then code for the new door lock that will be installed." at bounding box center [637, 478] width 443 height 59
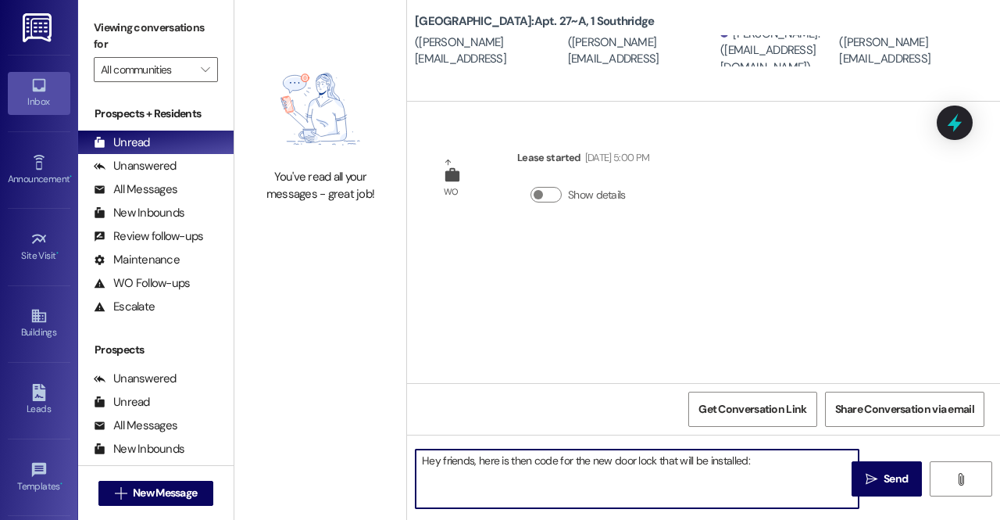
type textarea "Hey friends, here is then code for the new door lock that will be installed:"
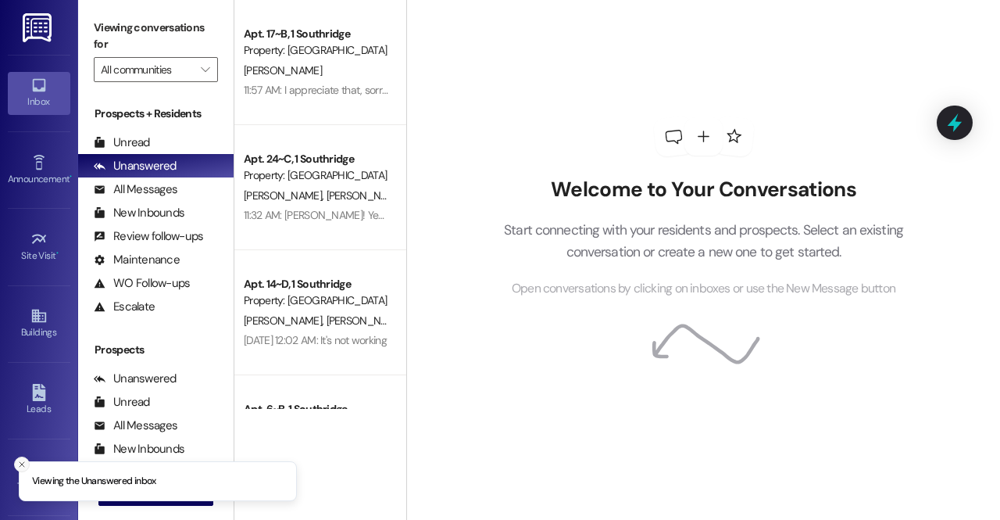
click at [23, 469] on button "Close toast" at bounding box center [22, 464] width 16 height 16
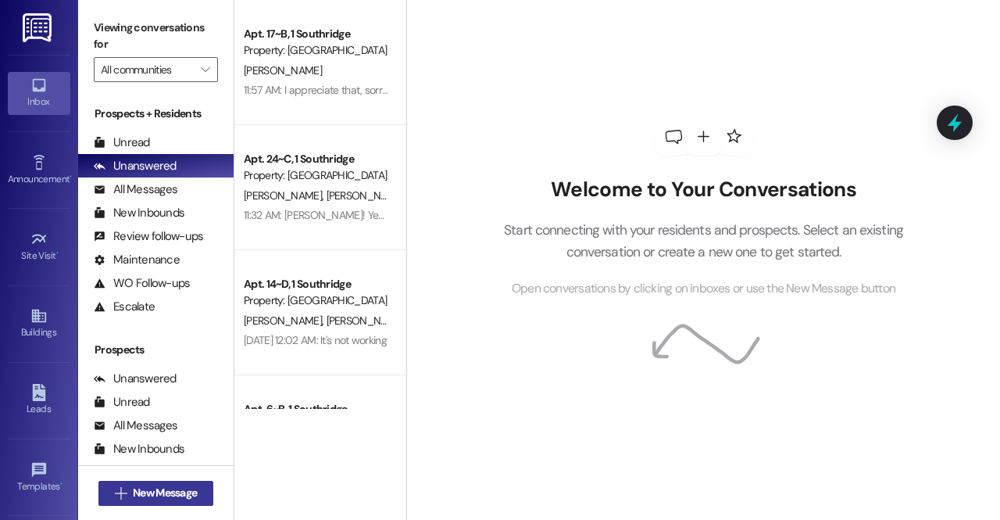
click at [130, 488] on span "New Message" at bounding box center [165, 492] width 70 height 16
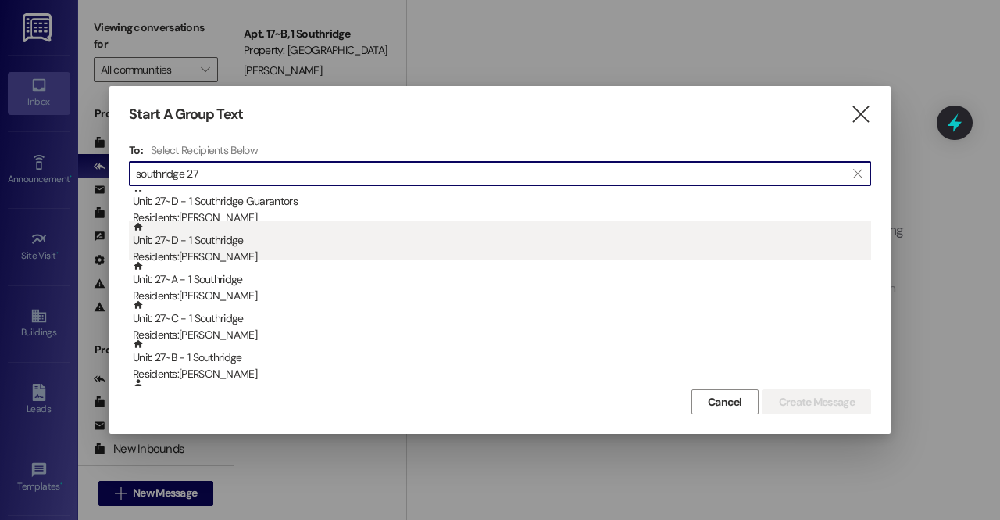
scroll to position [88, 0]
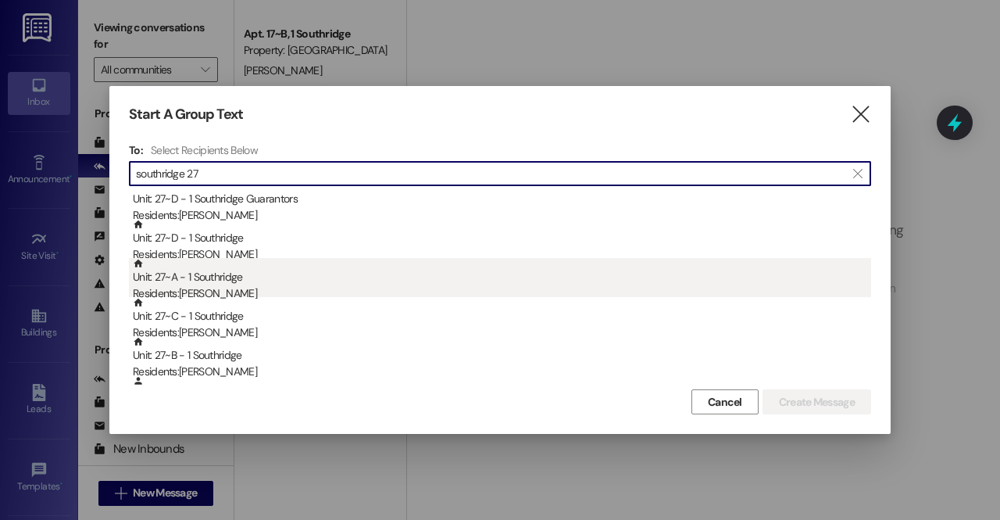
type input "southridge 27"
click at [205, 290] on div "Residents: [PERSON_NAME]" at bounding box center [502, 293] width 738 height 16
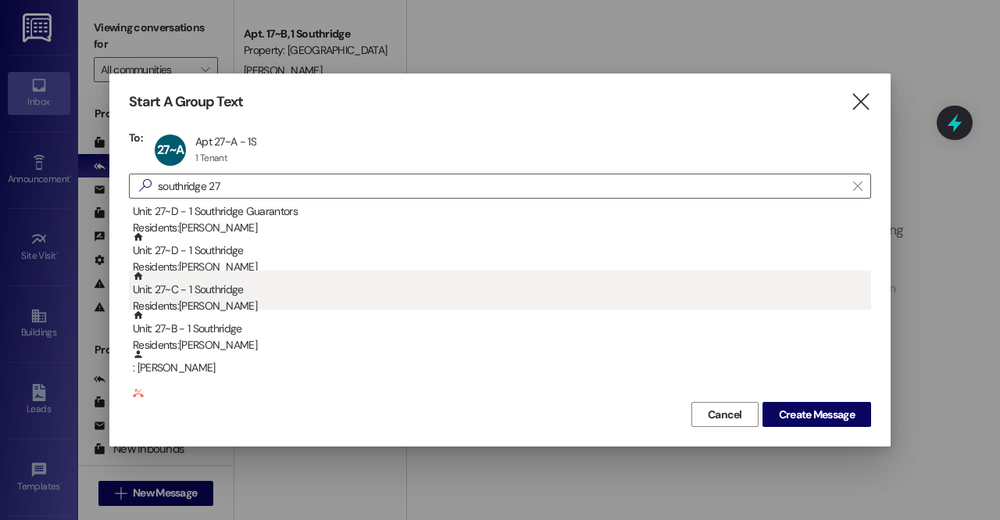
click at [236, 298] on div "Unit: 27~C - 1 Southridge Residents: [PERSON_NAME]" at bounding box center [502, 292] width 738 height 45
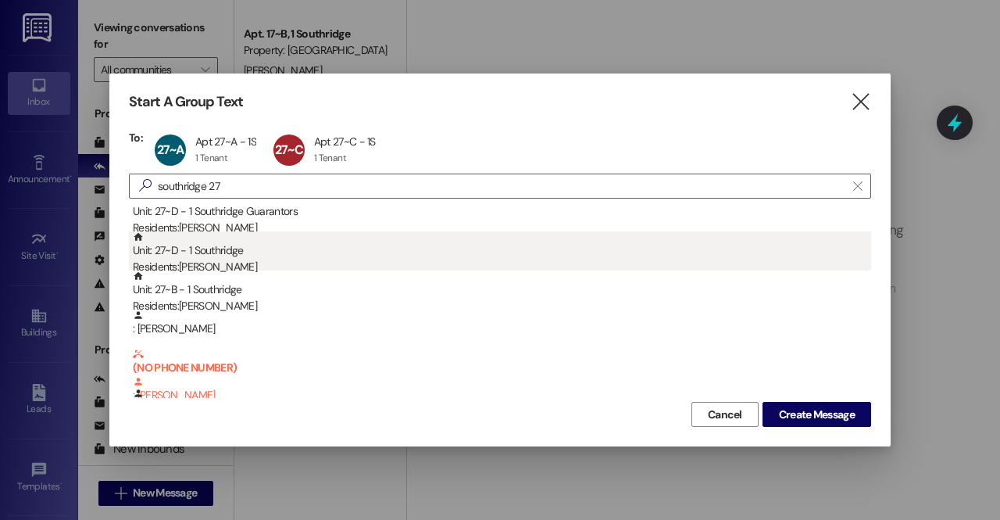
click at [223, 257] on div "Unit: 27~D - 1 Southridge Residents: [PERSON_NAME]" at bounding box center [502, 253] width 738 height 45
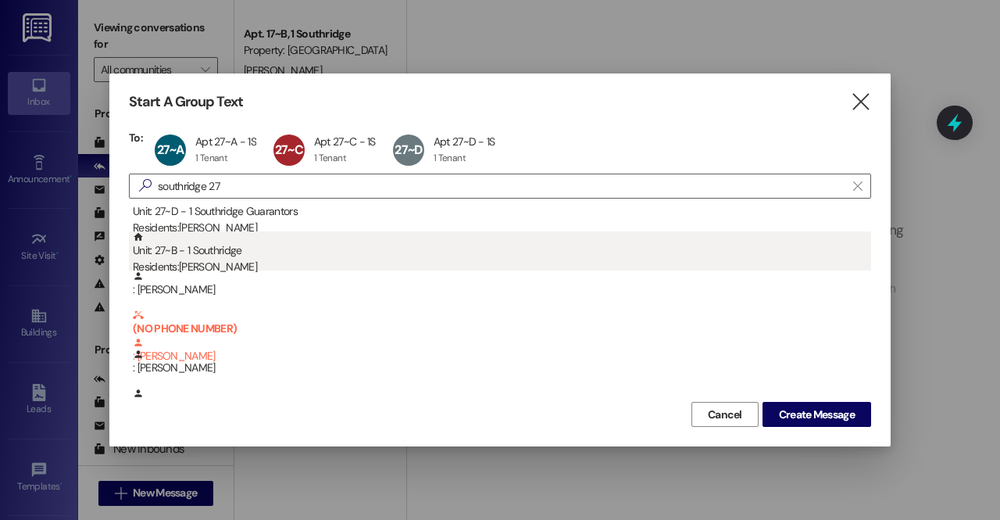
click at [238, 261] on div "Residents: Samantha Hansen" at bounding box center [502, 267] width 738 height 16
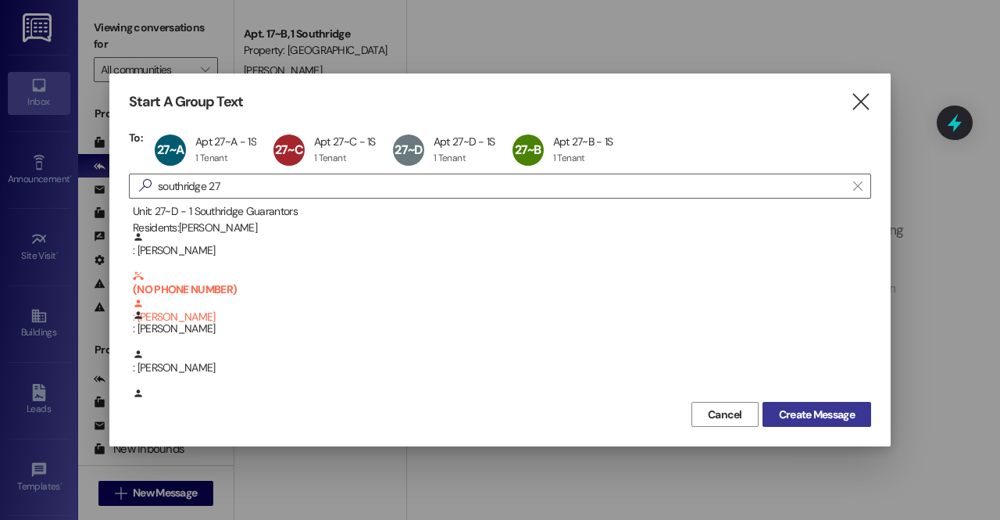
click at [833, 408] on span "Create Message" at bounding box center [817, 414] width 76 height 16
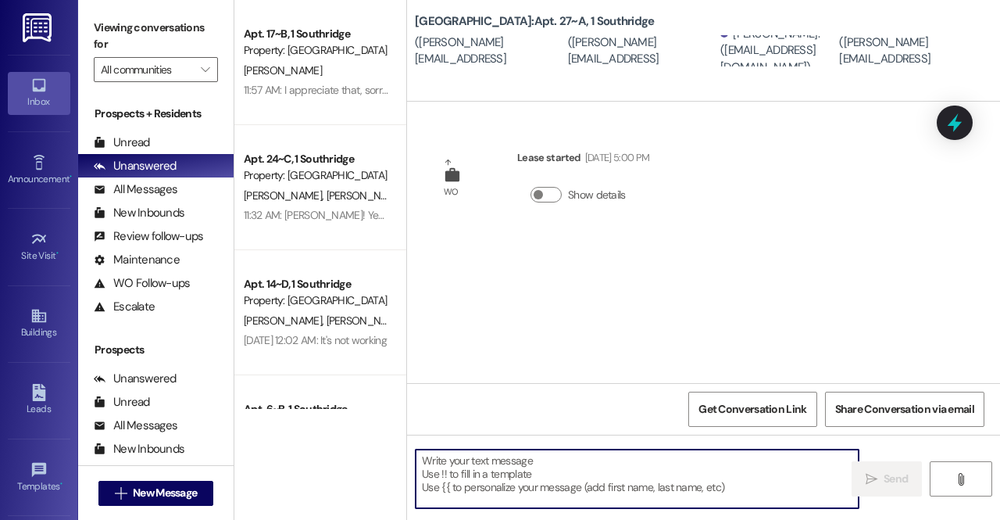
click at [563, 477] on textarea at bounding box center [637, 478] width 443 height 59
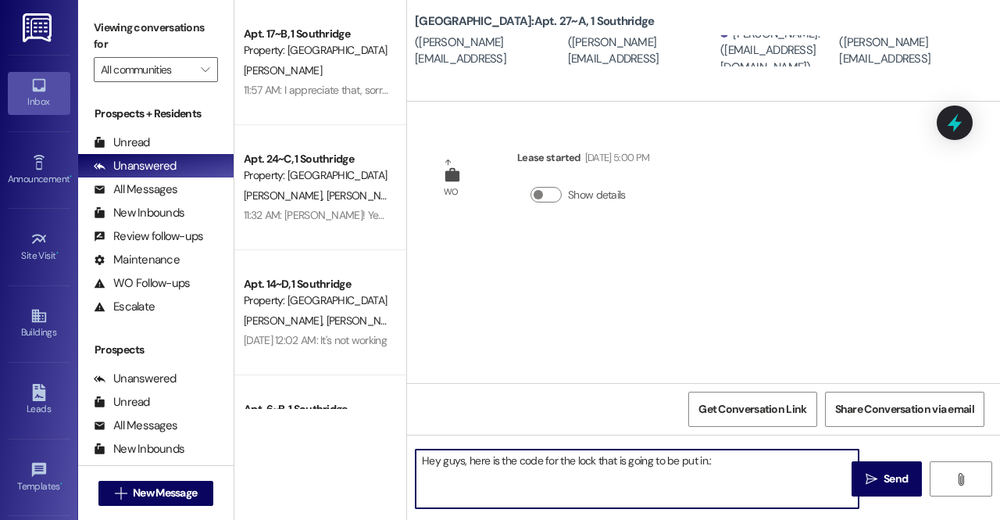
paste textarea "756203"
type textarea "Hey guys, here is the code for the lock that is going to be put in.: 756203"
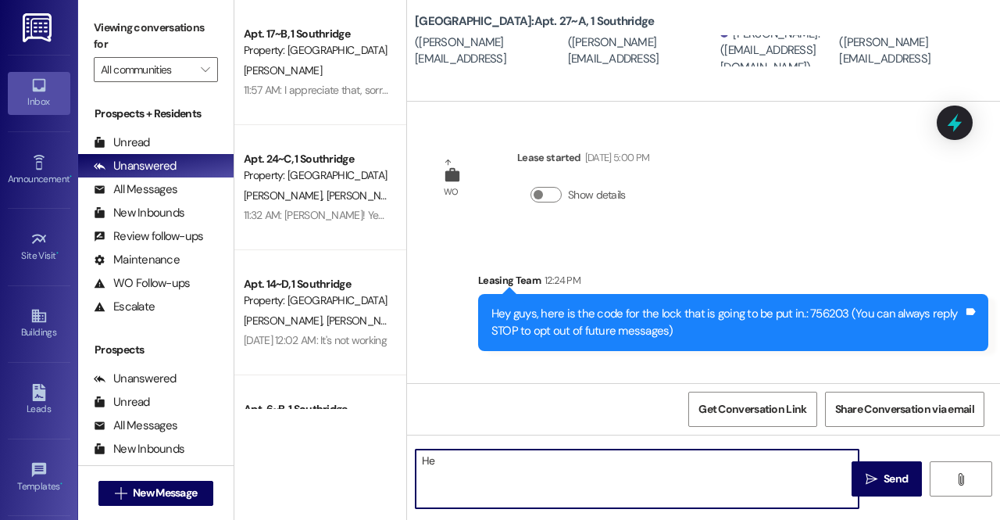
type textarea "H"
type textarea "Just put in the code and press the equal button to unlock it. To lock it, hold …"
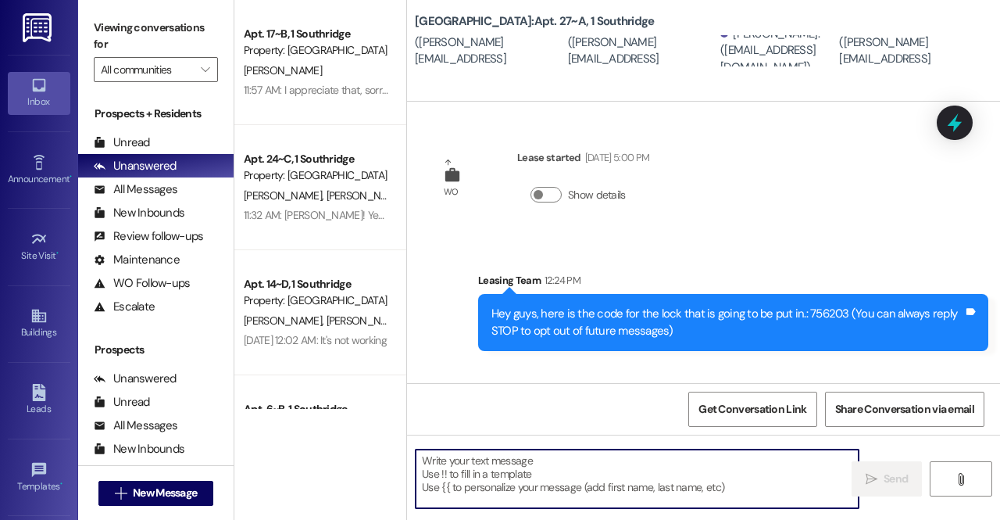
scroll to position [105, 0]
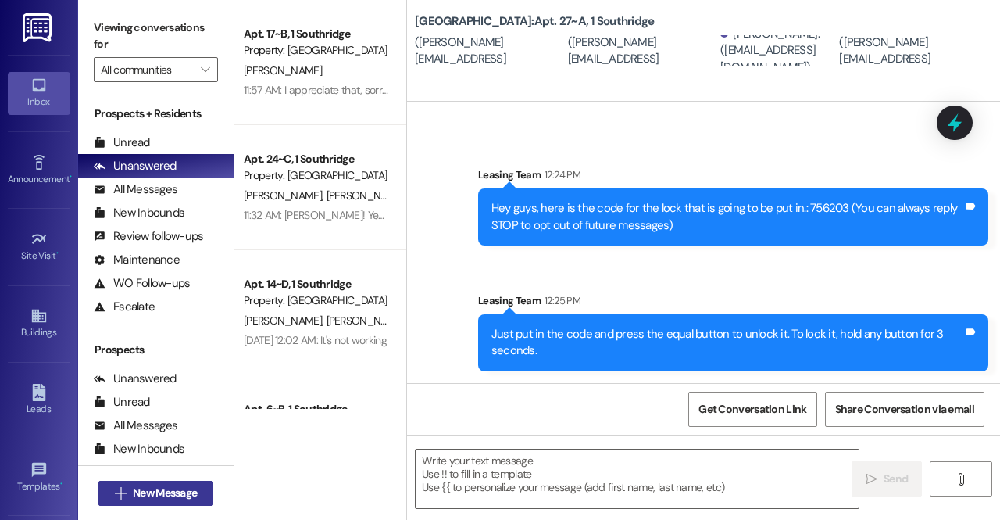
click at [174, 480] on button " New Message" at bounding box center [156, 492] width 116 height 25
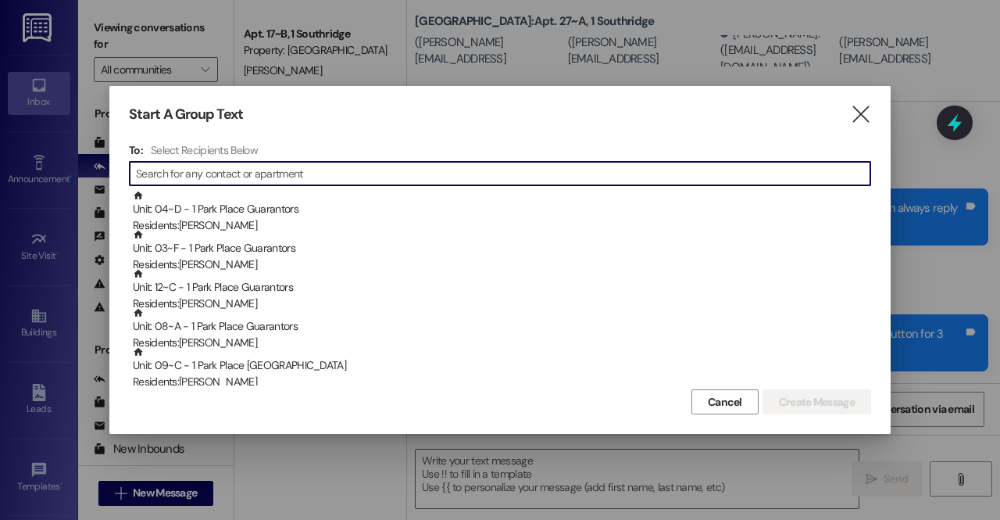
click at [253, 176] on input at bounding box center [503, 174] width 734 height 22
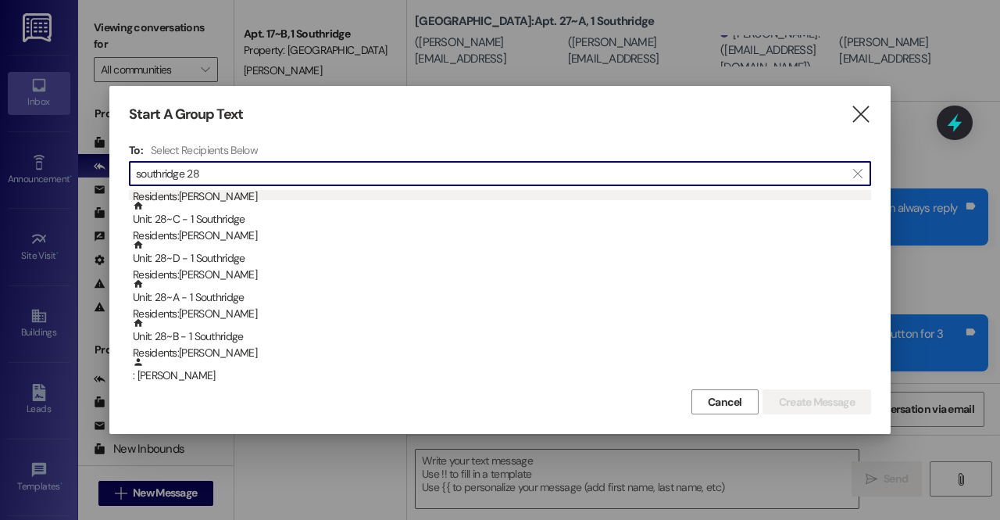
scroll to position [30, 0]
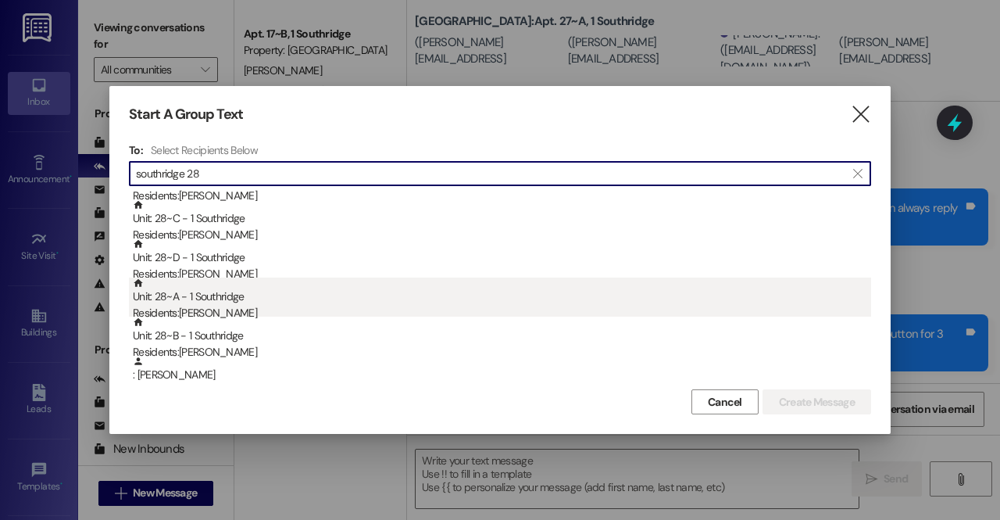
type input "southridge 28"
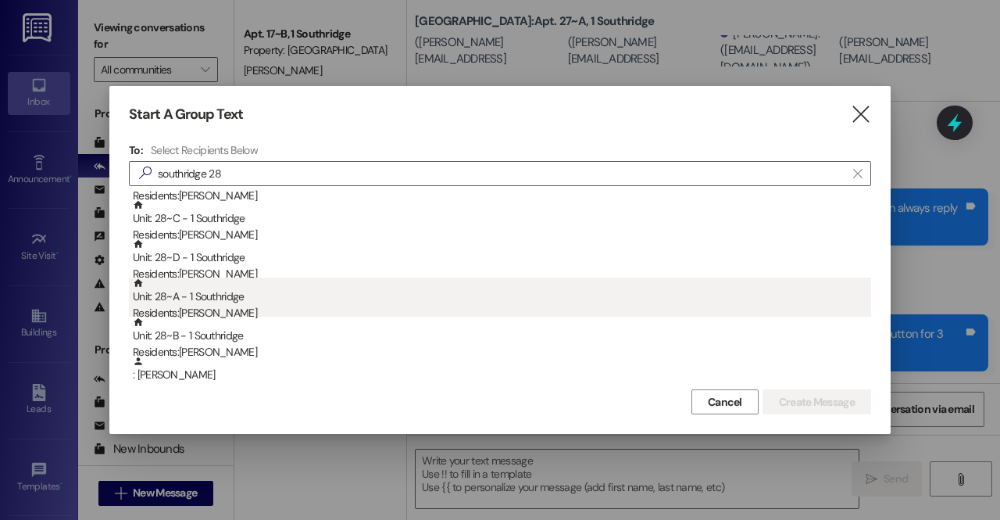
click at [289, 298] on div "Unit: 28~A - 1 Southridge Residents: Maya Pineda" at bounding box center [502, 299] width 738 height 45
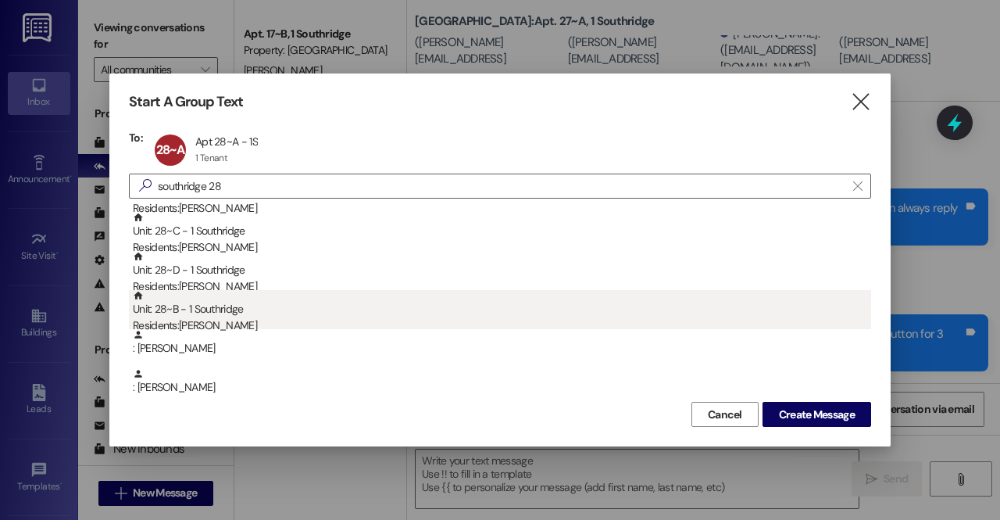
click at [286, 304] on div "Unit: 28~B - 1 Southridge Residents: Kaytlin Stratton" at bounding box center [502, 312] width 738 height 45
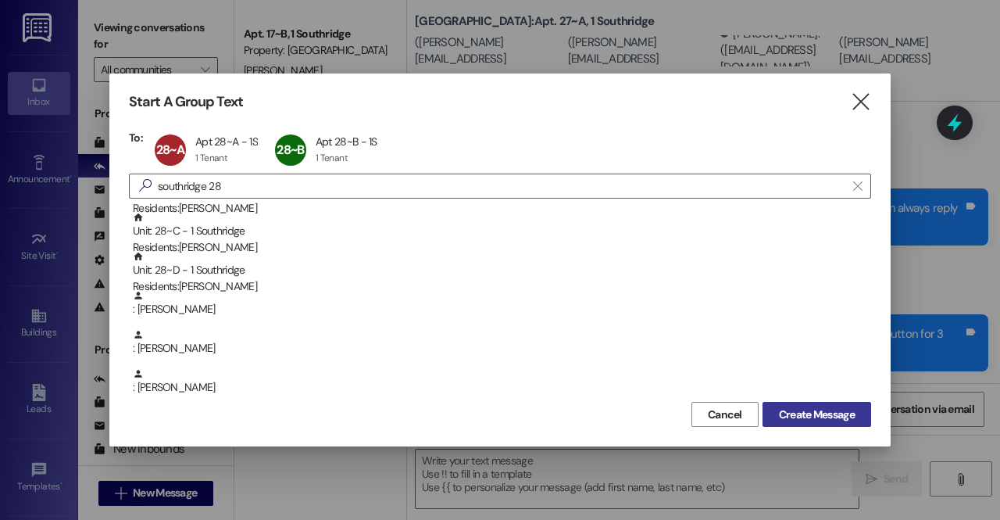
click at [826, 413] on span "Create Message" at bounding box center [817, 414] width 76 height 16
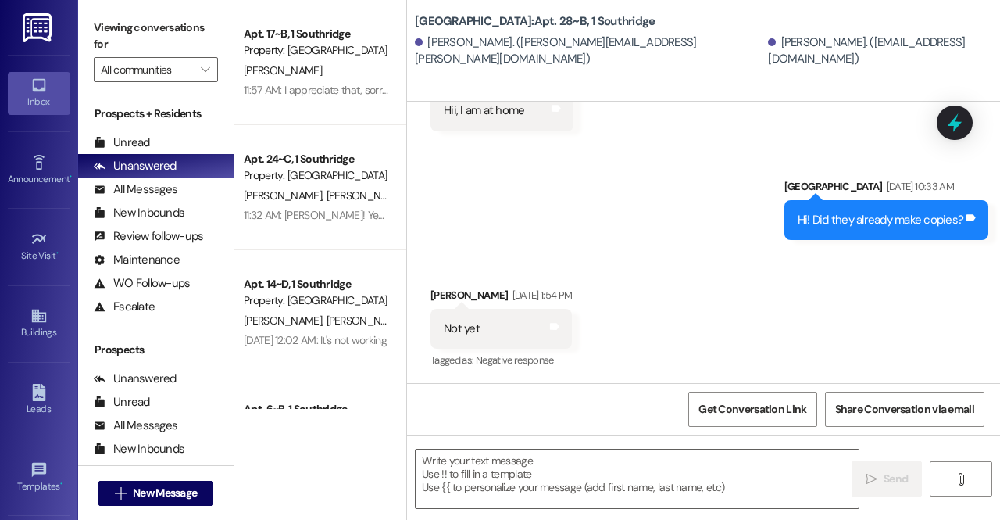
scroll to position [711, 0]
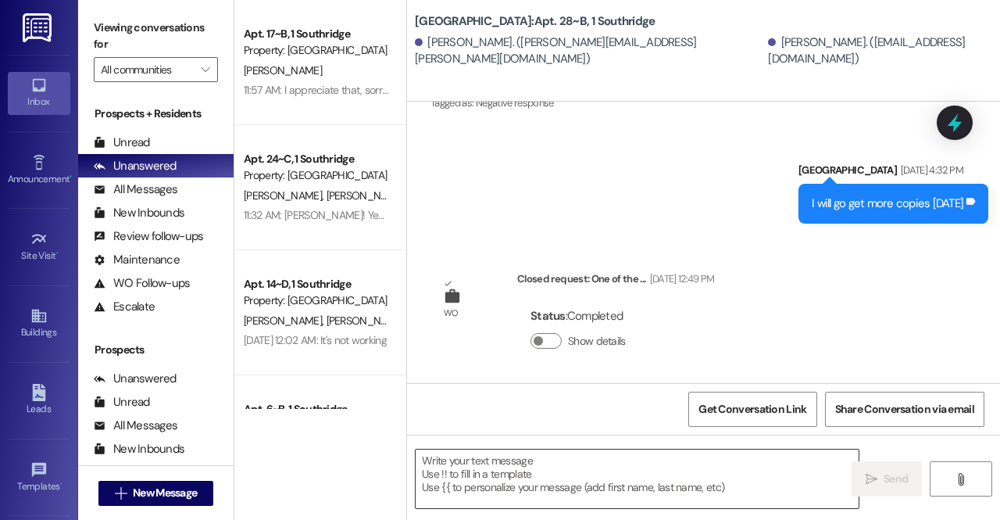
click at [614, 482] on textarea at bounding box center [637, 478] width 443 height 59
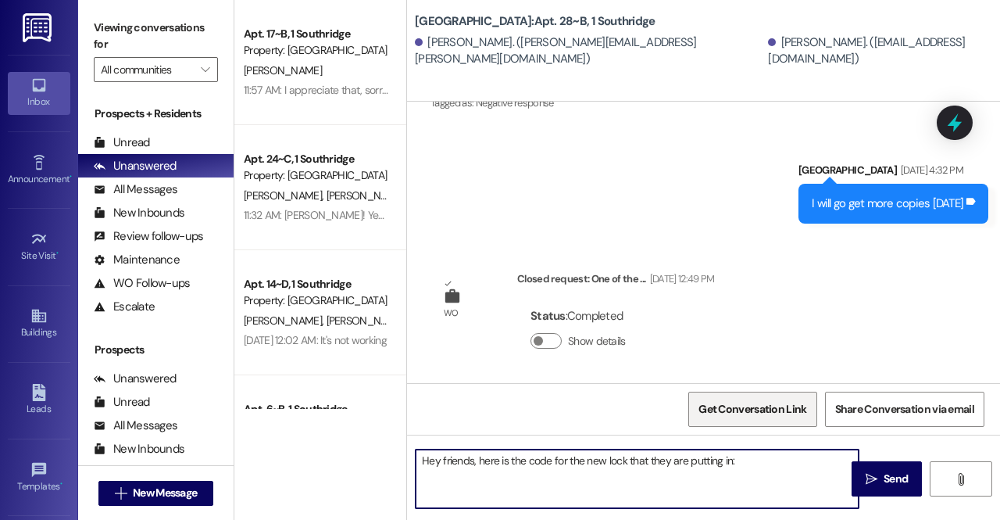
paste textarea "492178"
type textarea "Hey friends, here is the code for the new lock that they are putting in: 492178."
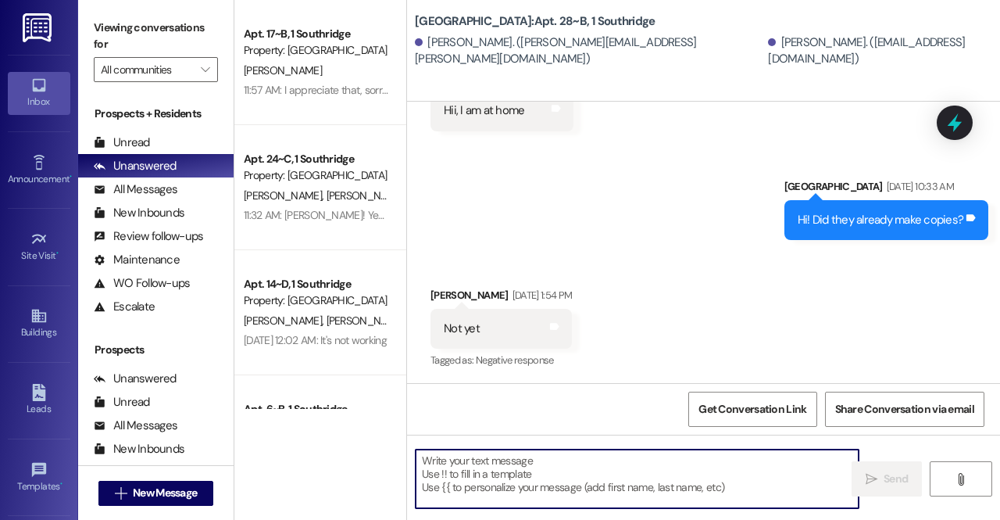
scroll to position [820, 0]
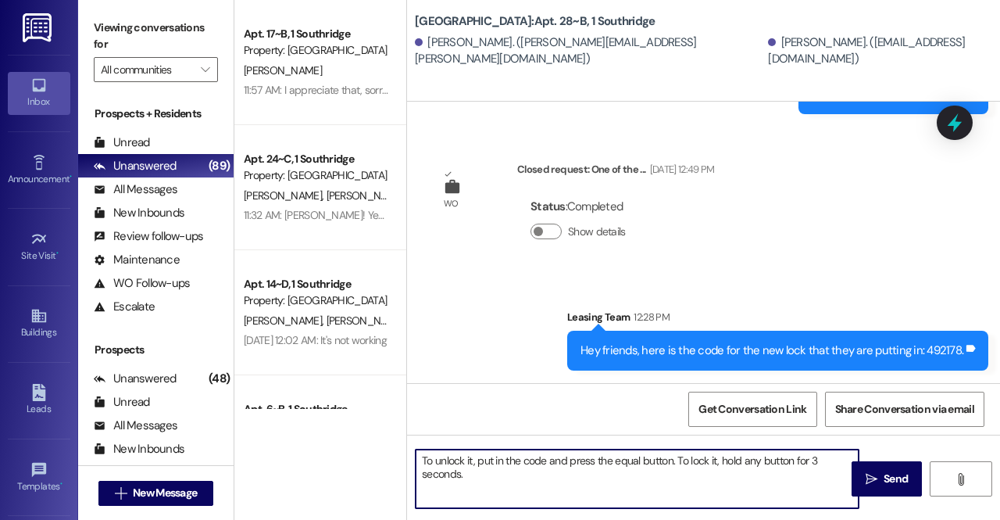
type textarea "To unlock it, put in the code and press the equal button. To lock it, hold any …"
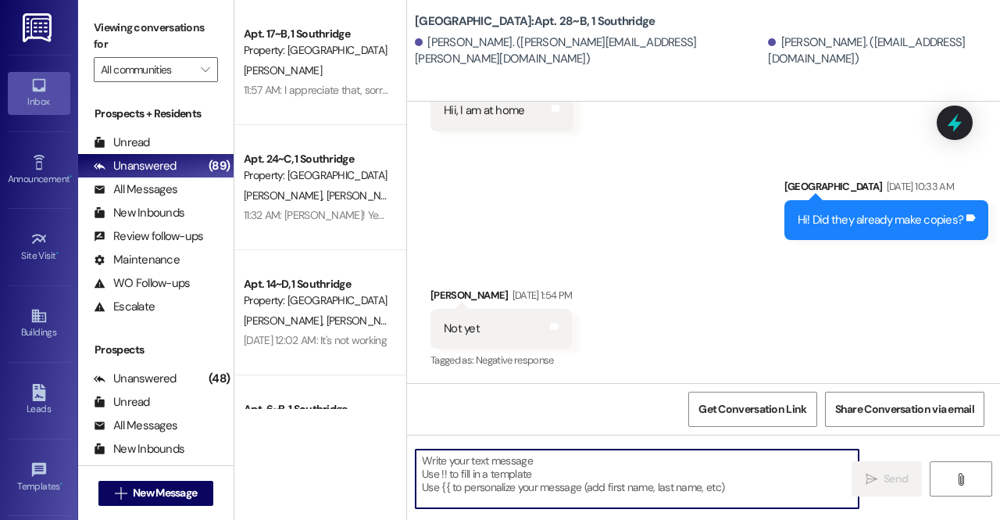
scroll to position [945, 0]
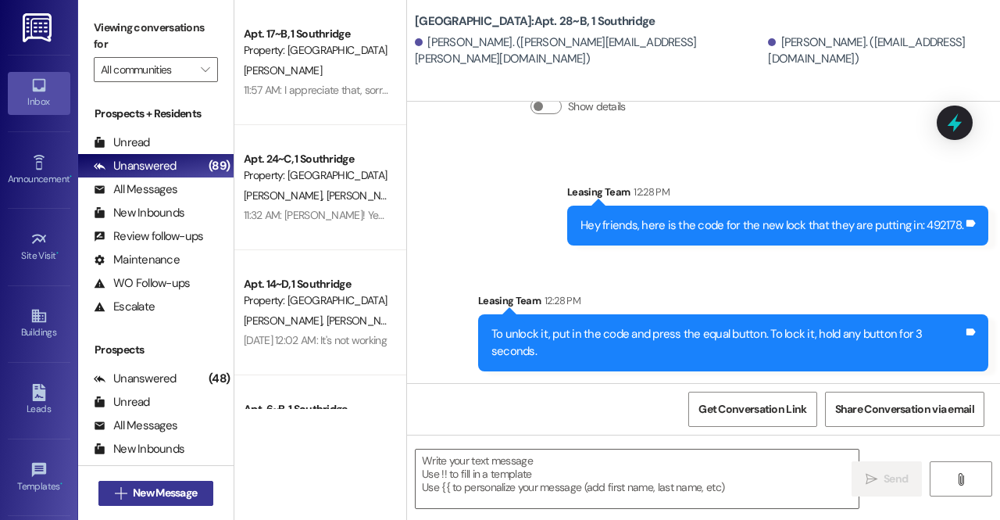
click at [166, 496] on span "New Message" at bounding box center [165, 492] width 64 height 16
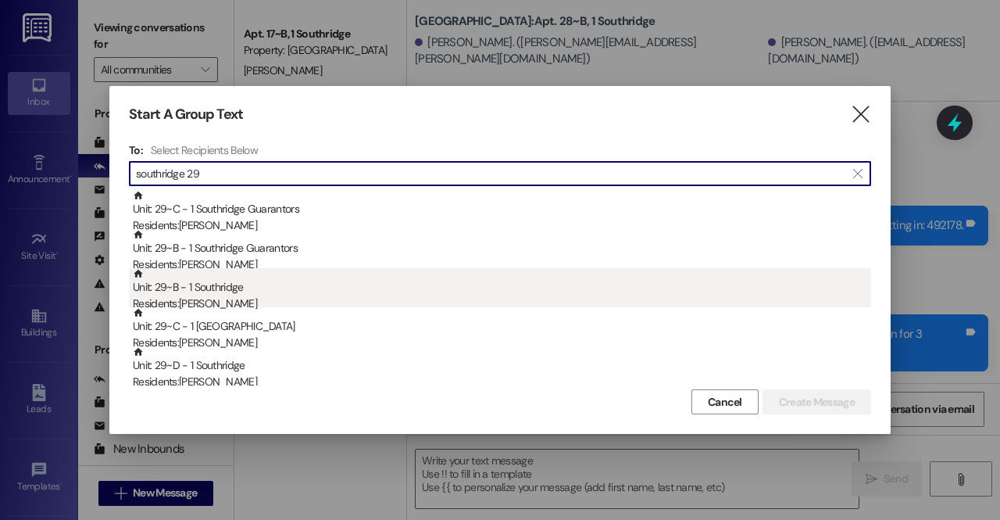
type input "southridge 29"
click at [229, 301] on div "Residents: Sonya Arp" at bounding box center [502, 303] width 738 height 16
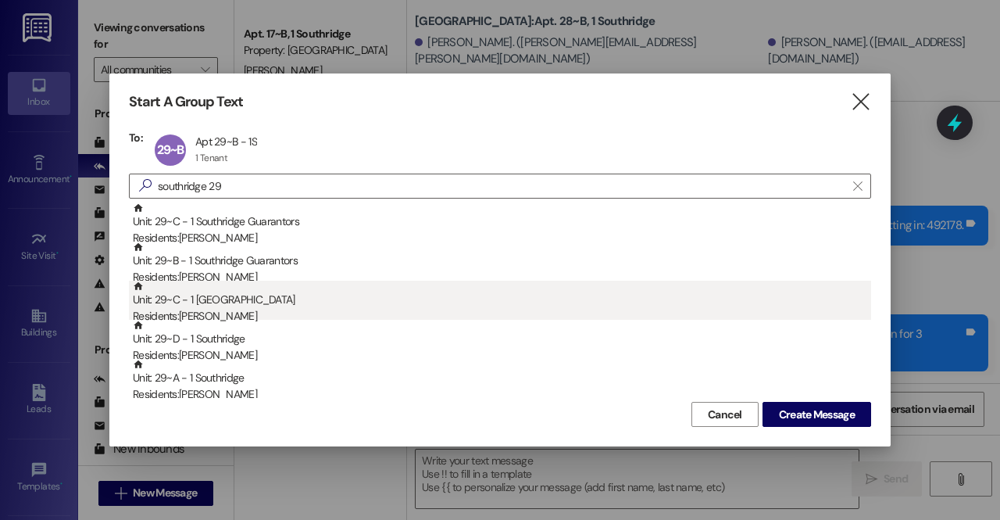
click at [226, 312] on div "Residents: Sarah Stanley" at bounding box center [502, 316] width 738 height 16
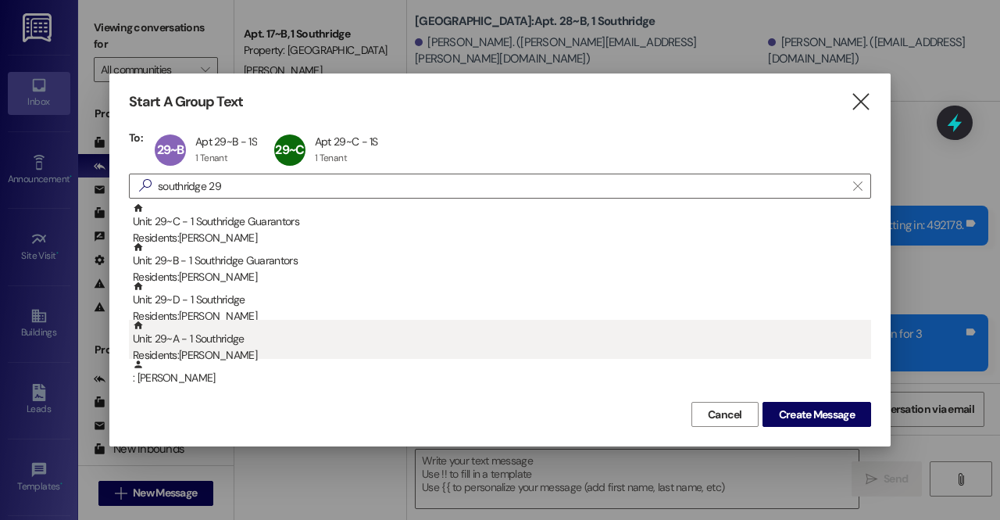
click at [266, 352] on div "Residents: Samantha Service" at bounding box center [502, 355] width 738 height 16
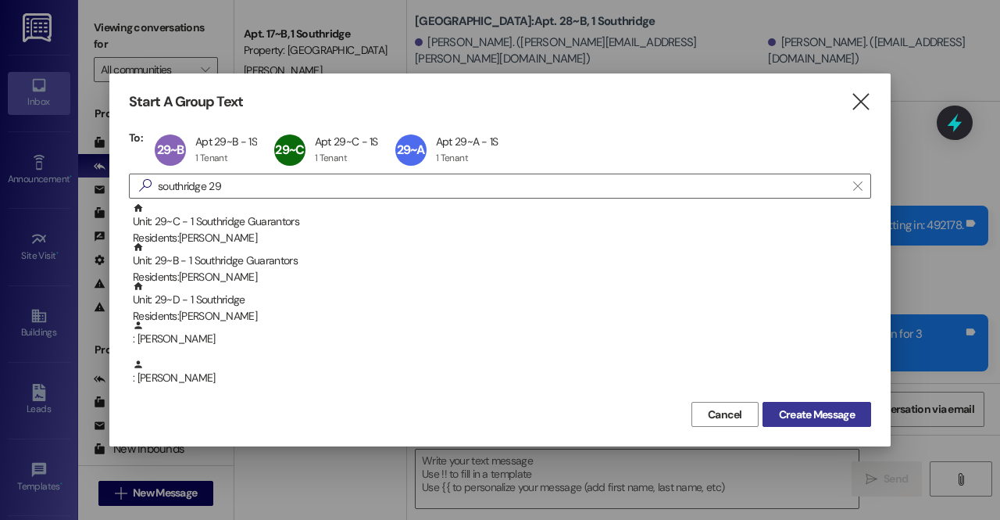
click at [788, 414] on span "Create Message" at bounding box center [817, 414] width 76 height 16
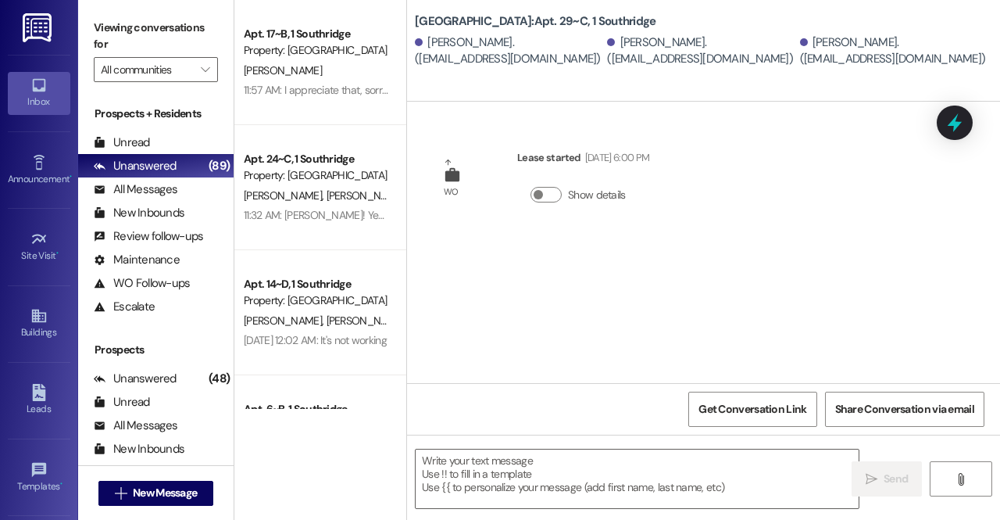
scroll to position [0, 0]
click at [552, 480] on textarea at bounding box center [637, 478] width 443 height 59
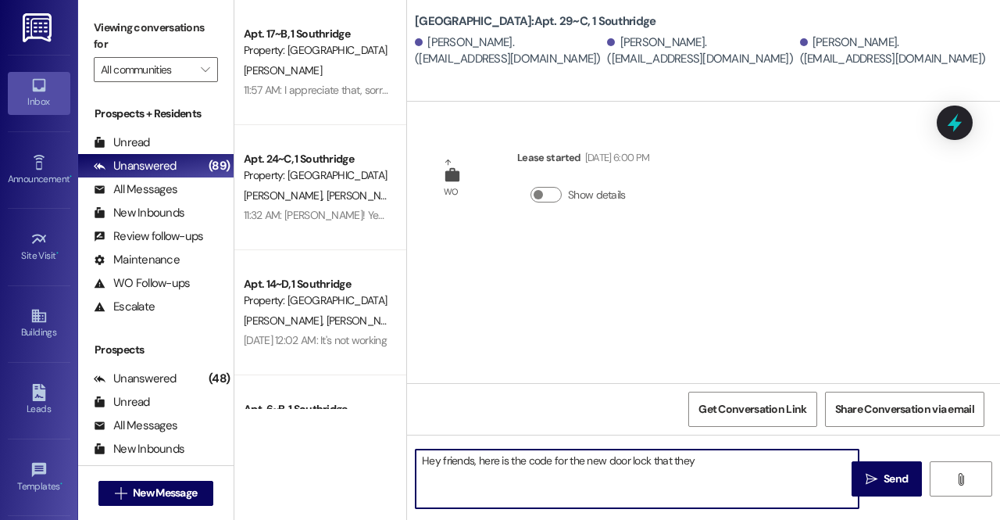
click at [774, 481] on textarea "Hey friends, here is the code for the new door lock that they" at bounding box center [637, 478] width 443 height 59
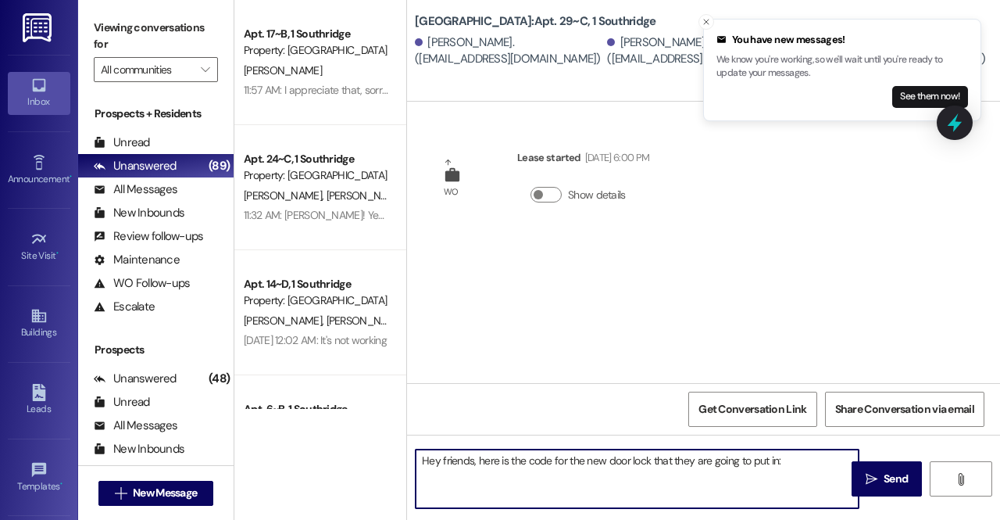
paste textarea "604831"
type textarea "Hey friends, here is the code for the new door lock that they are going to put …"
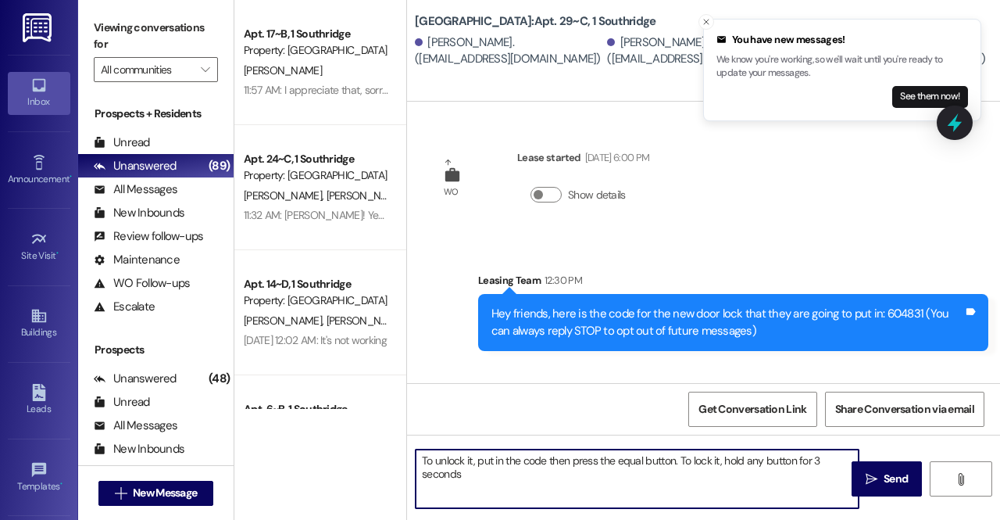
type textarea "To unlock it, put in the code then press the equal button. To lock it, hold any…"
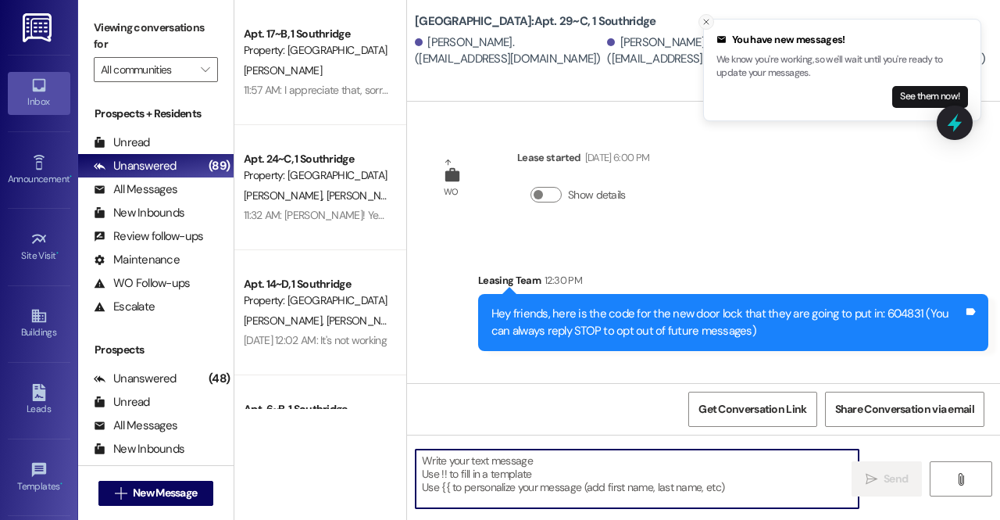
click at [705, 18] on icon "Close toast" at bounding box center [706, 21] width 9 height 9
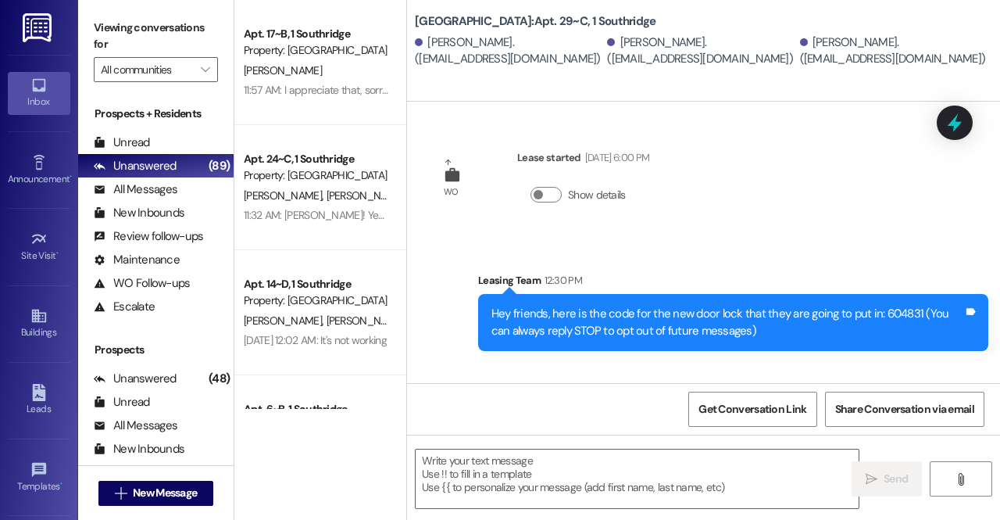
scroll to position [105, 0]
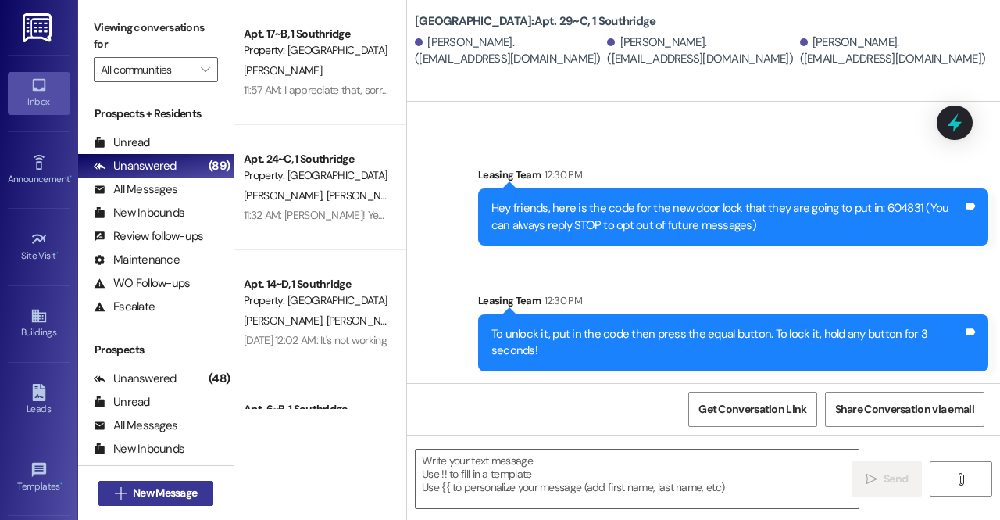
click at [141, 488] on span "New Message" at bounding box center [165, 492] width 64 height 16
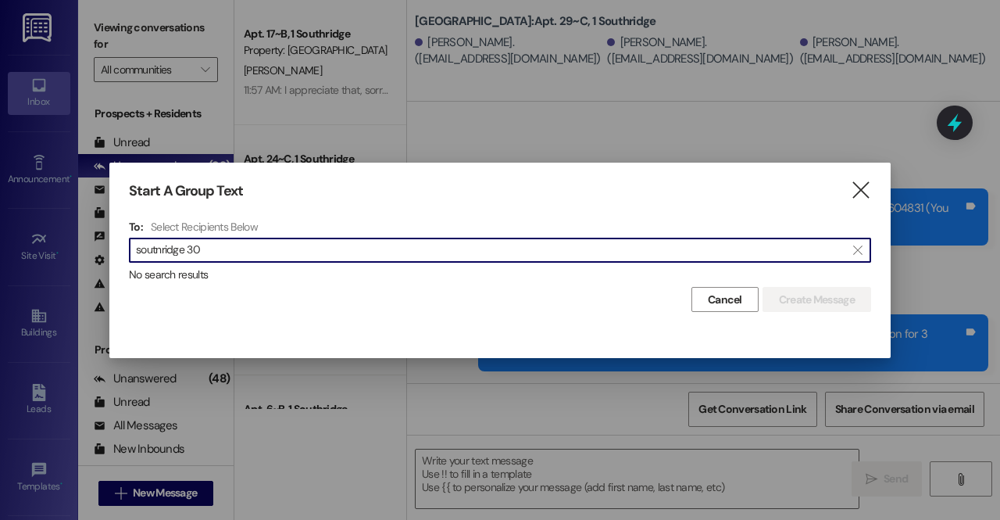
click at [178, 248] on input "soutnridge 30" at bounding box center [490, 250] width 709 height 22
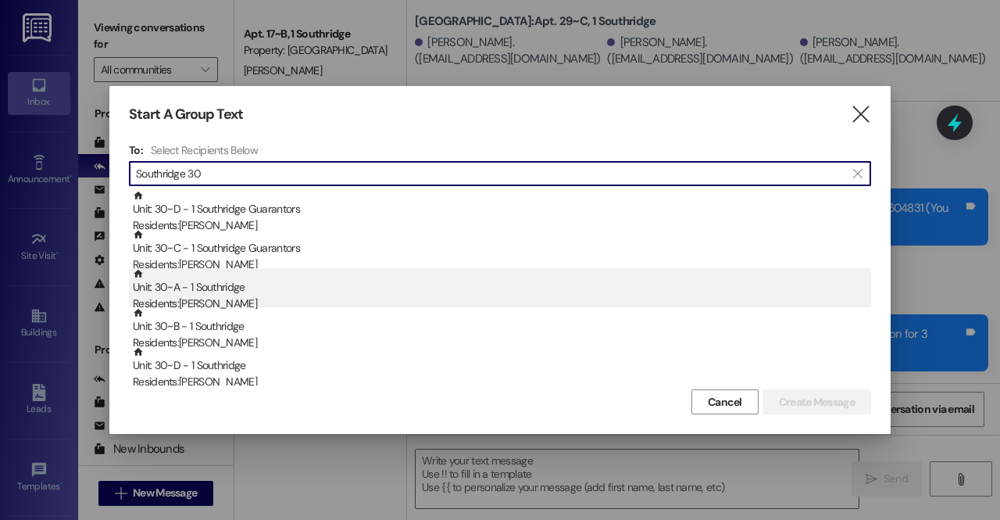
type input "Southridge 30"
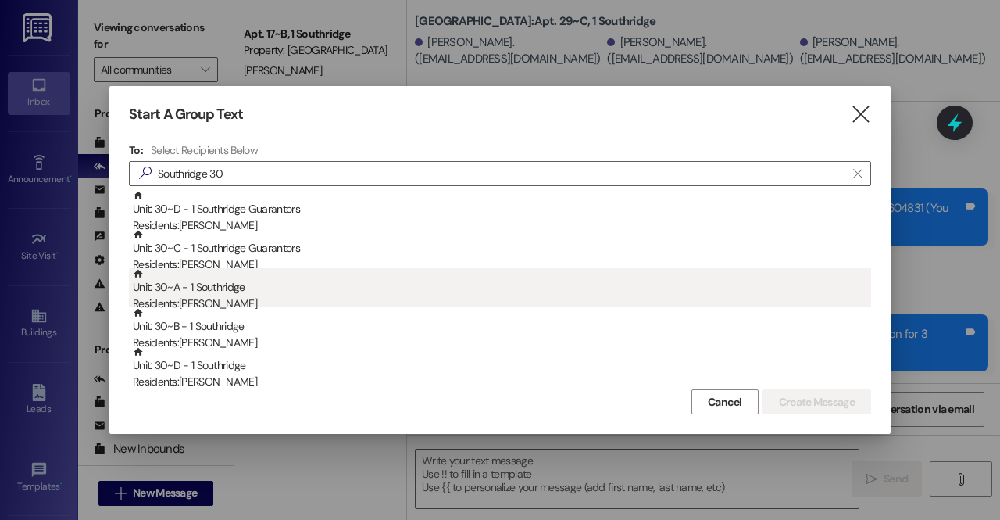
click at [269, 292] on div "Unit: 30~A - 1 Southridge Residents: Alexandra Osipenko" at bounding box center [502, 290] width 738 height 45
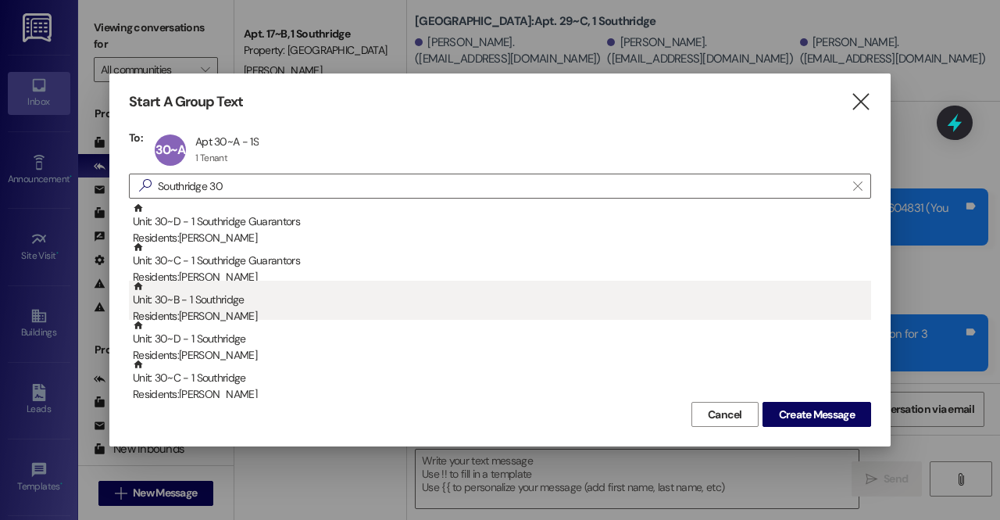
click at [208, 313] on div "Residents: Vladlena Kocheva" at bounding box center [502, 316] width 738 height 16
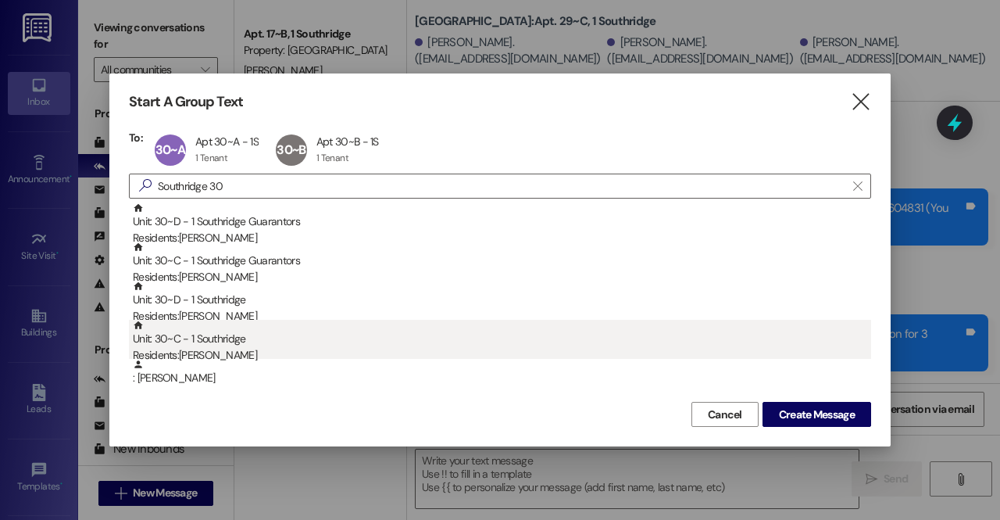
click at [232, 350] on div "Residents: Emma Hales" at bounding box center [502, 355] width 738 height 16
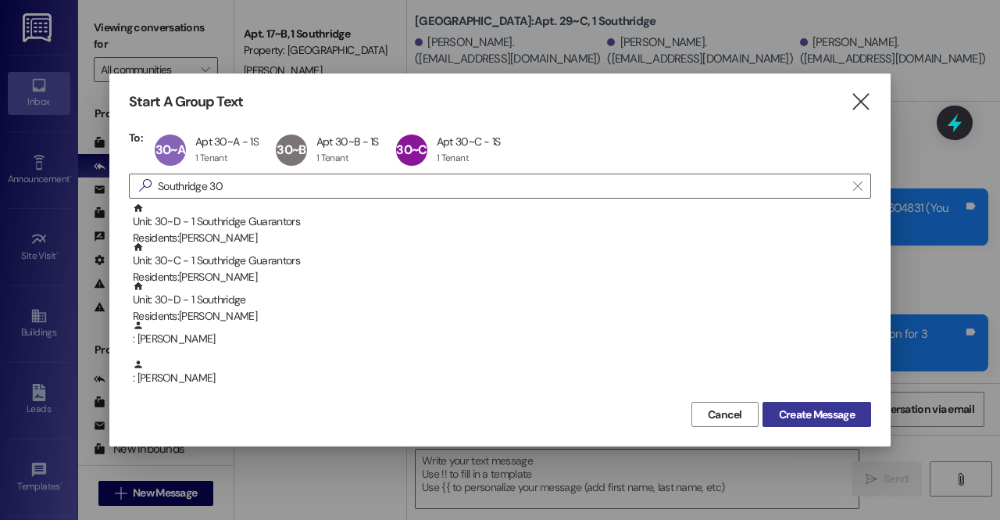
click at [816, 419] on span "Create Message" at bounding box center [817, 414] width 76 height 16
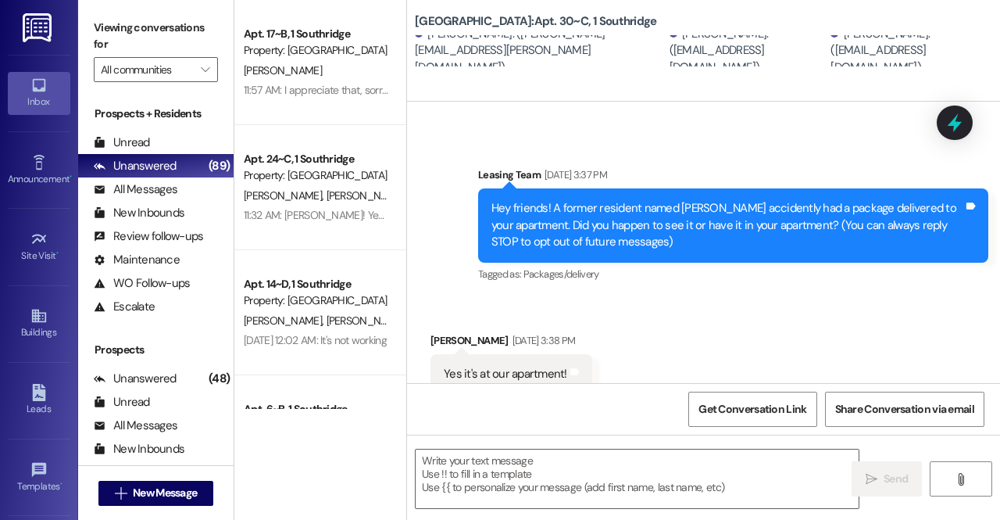
scroll to position [151, 0]
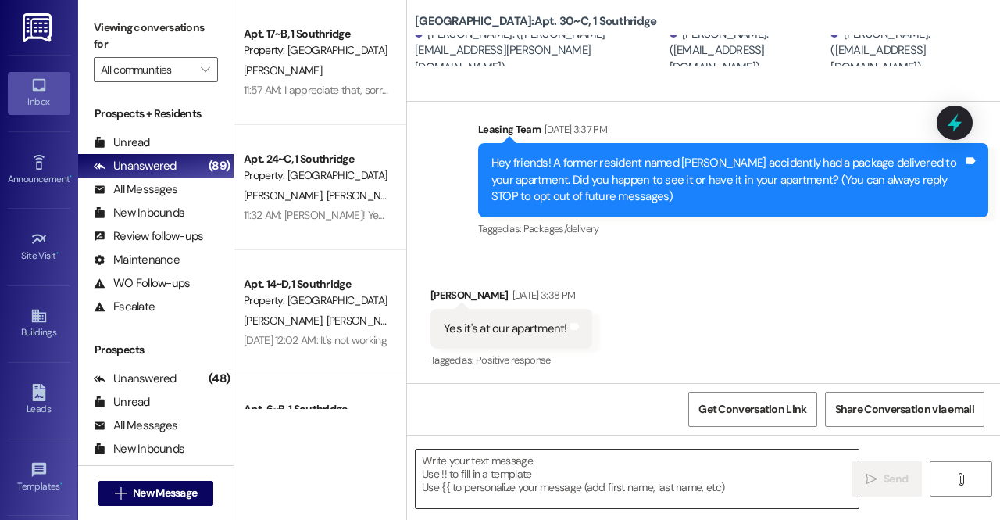
click at [545, 455] on textarea at bounding box center [637, 478] width 443 height 59
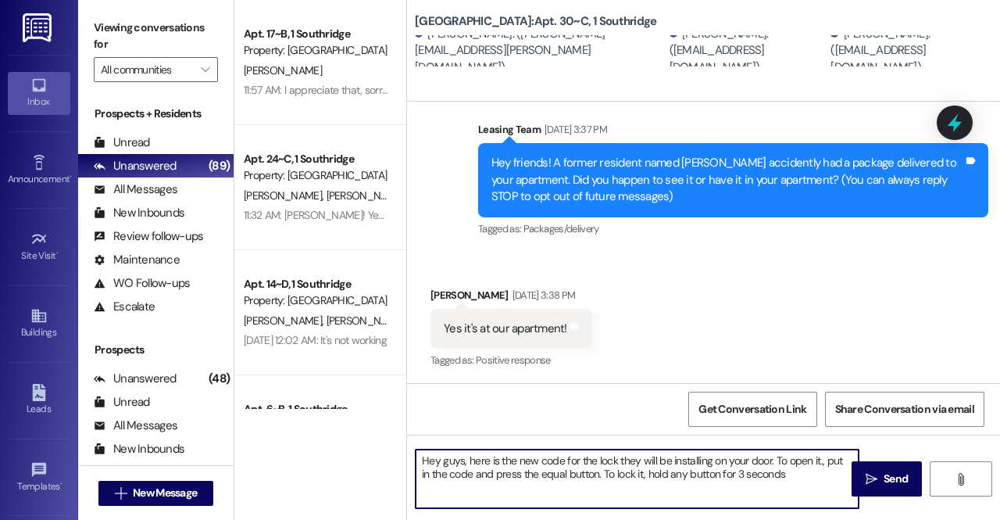
click at [772, 460] on textarea "Hey guys, here is the new code for the lock they will be installing on your doo…" at bounding box center [637, 478] width 443 height 59
paste textarea "387510"
type textarea "Hey guys, here is the new code for the lock they will be installing on your doo…"
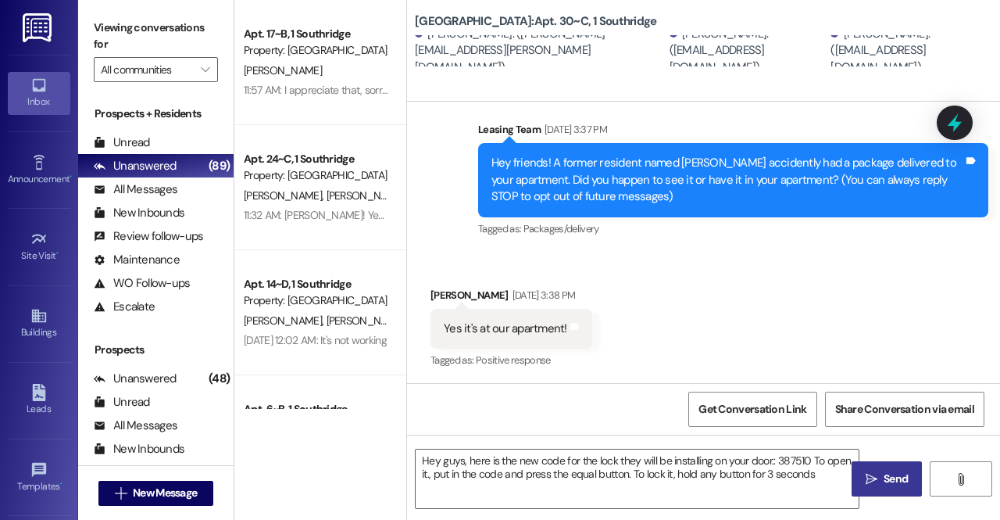
click at [873, 488] on button " Send" at bounding box center [887, 478] width 70 height 35
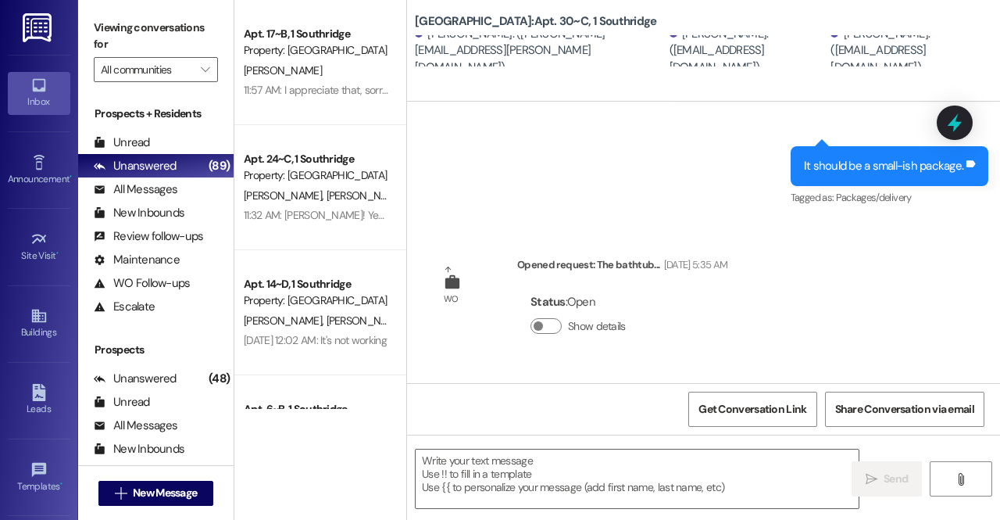
scroll to position [644, 0]
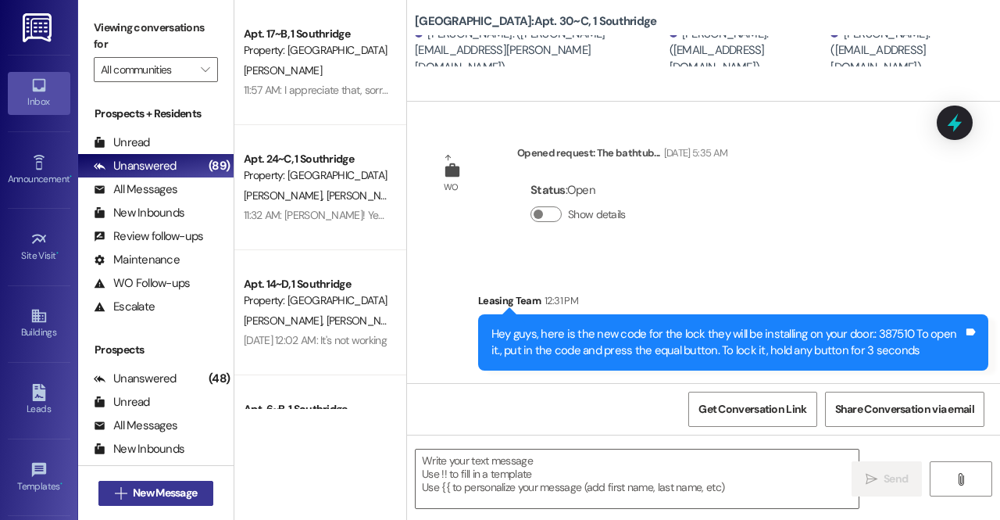
click at [151, 494] on span "New Message" at bounding box center [165, 492] width 64 height 16
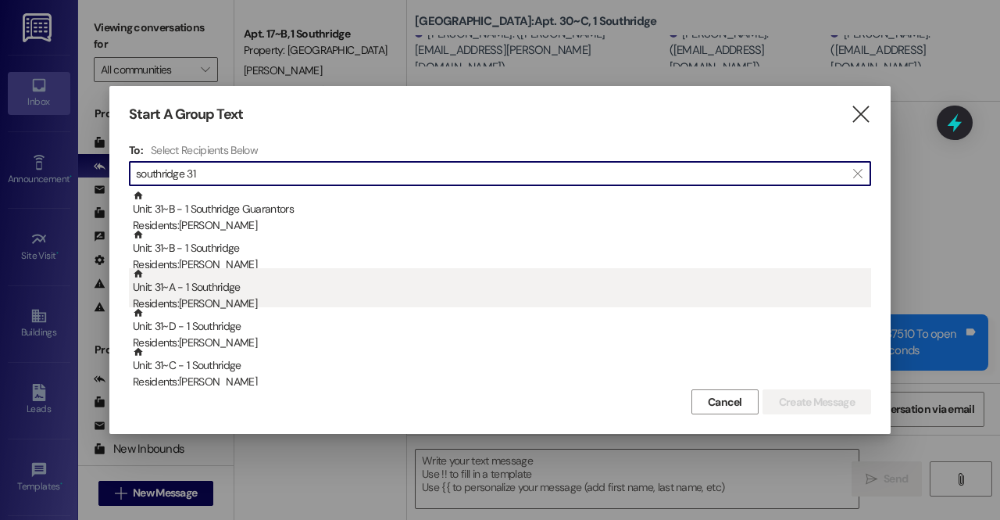
type input "southridge 31"
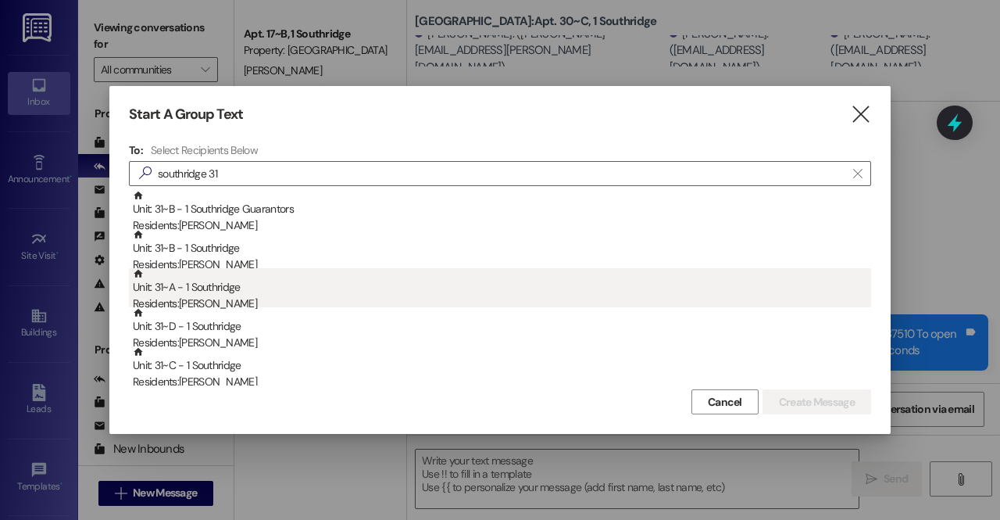
click at [211, 301] on div "Residents: Rachel Enz" at bounding box center [502, 303] width 738 height 16
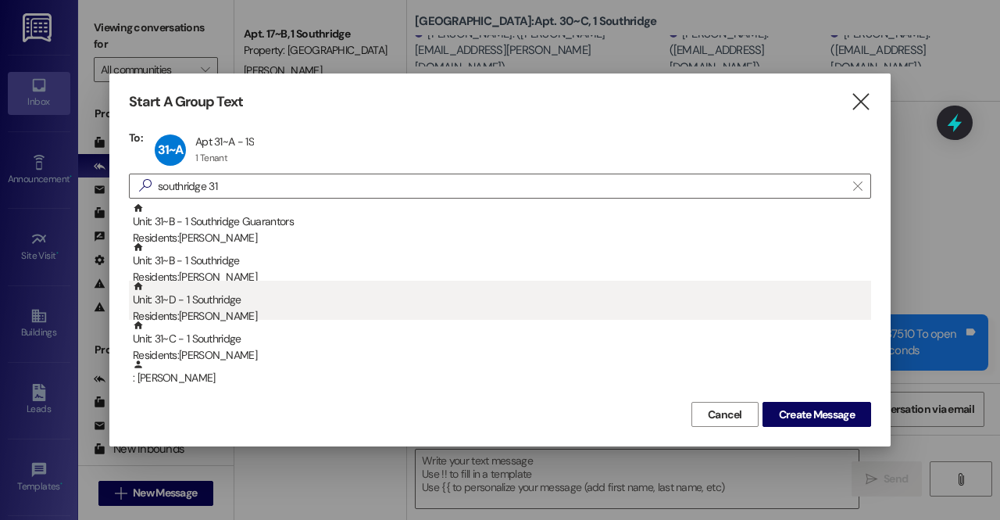
click at [253, 316] on div "Residents: Rachael Mounteer" at bounding box center [502, 316] width 738 height 16
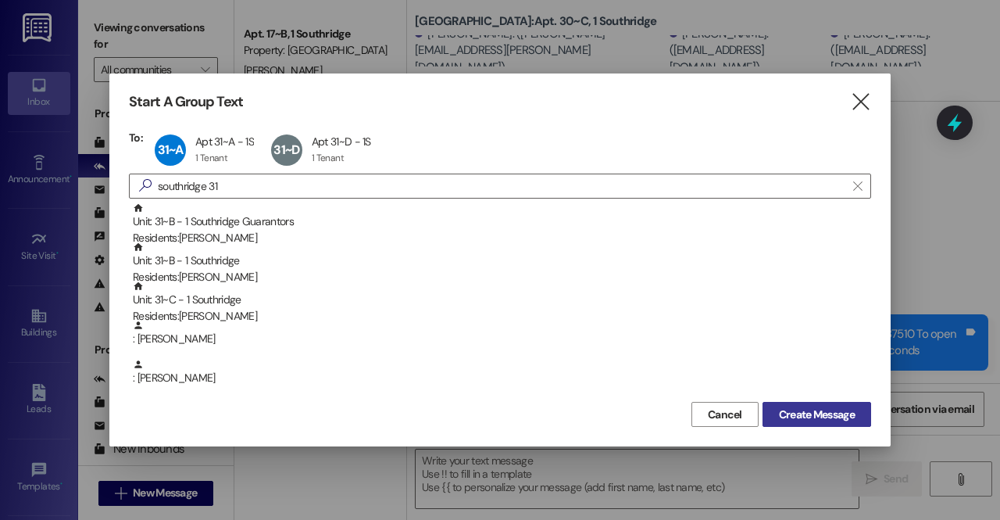
click at [827, 423] on button "Create Message" at bounding box center [817, 414] width 109 height 25
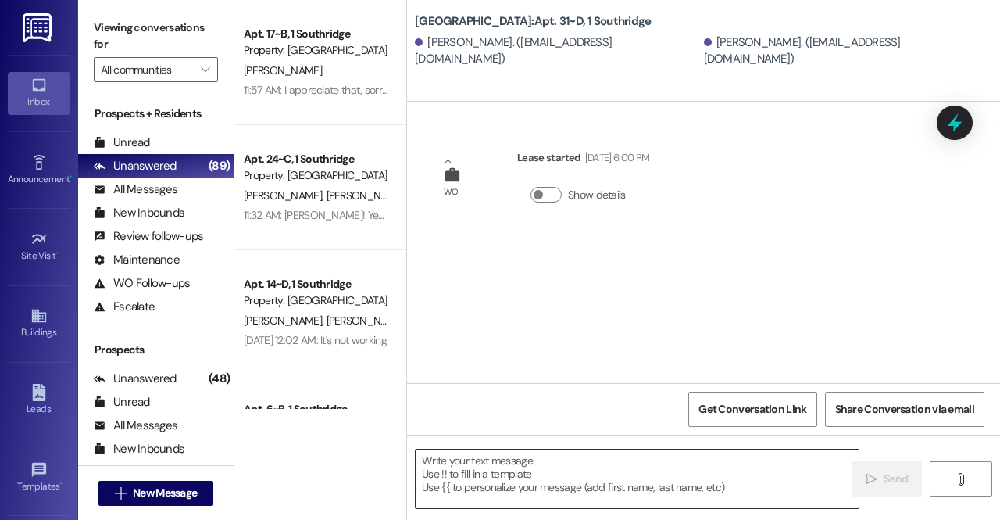
scroll to position [0, 0]
click at [613, 477] on textarea at bounding box center [637, 478] width 443 height 59
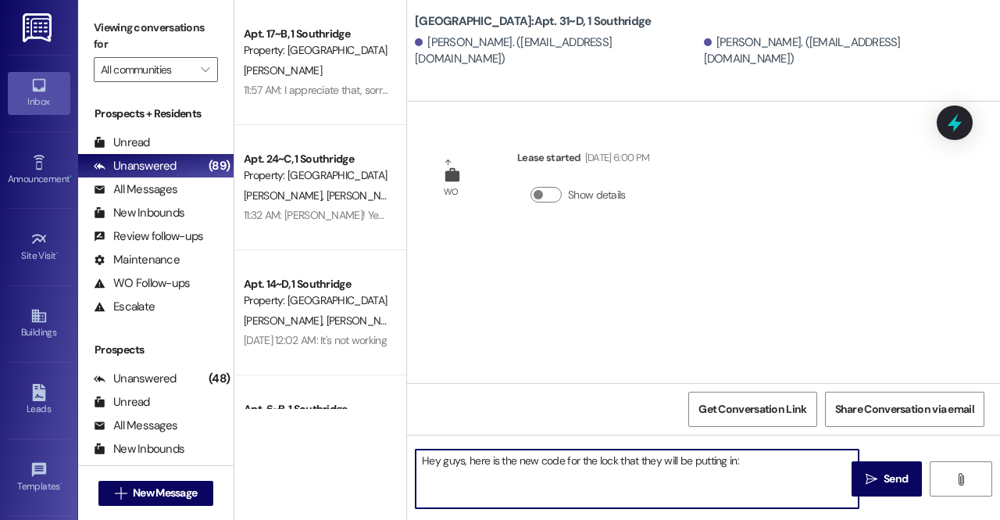
paste textarea "143826"
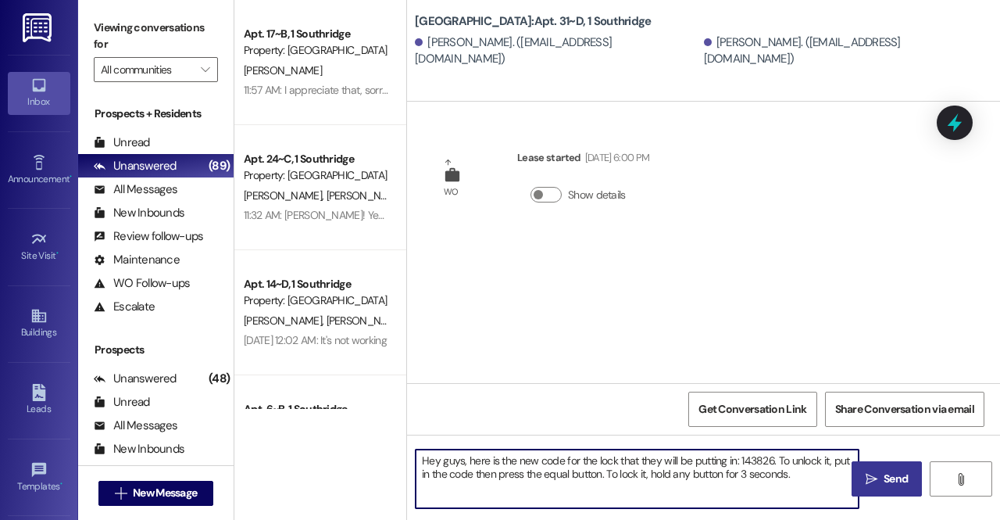
type textarea "Hey guys, here is the new code for the lock that they will be putting in: 14382…"
click at [875, 477] on icon "" at bounding box center [872, 479] width 12 height 13
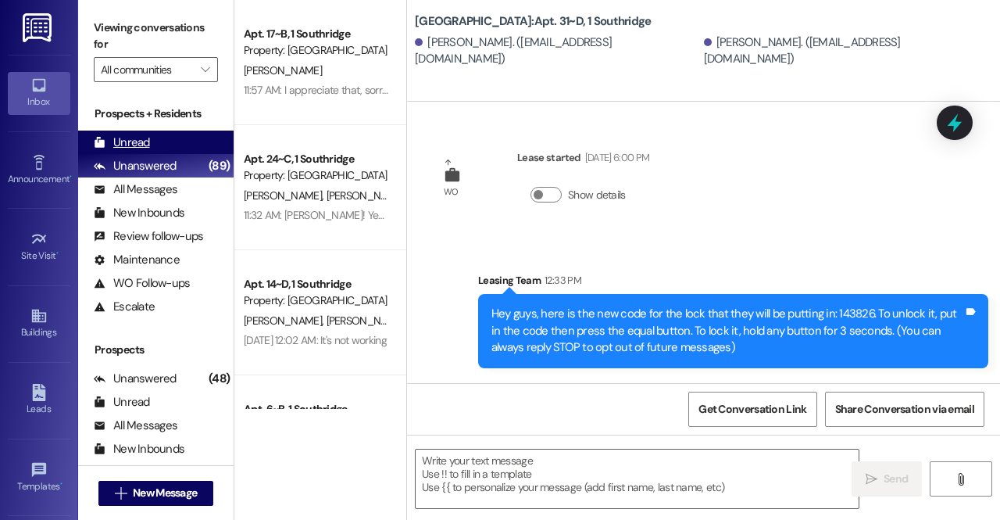
click at [159, 142] on div "Unread (0)" at bounding box center [155, 141] width 155 height 23
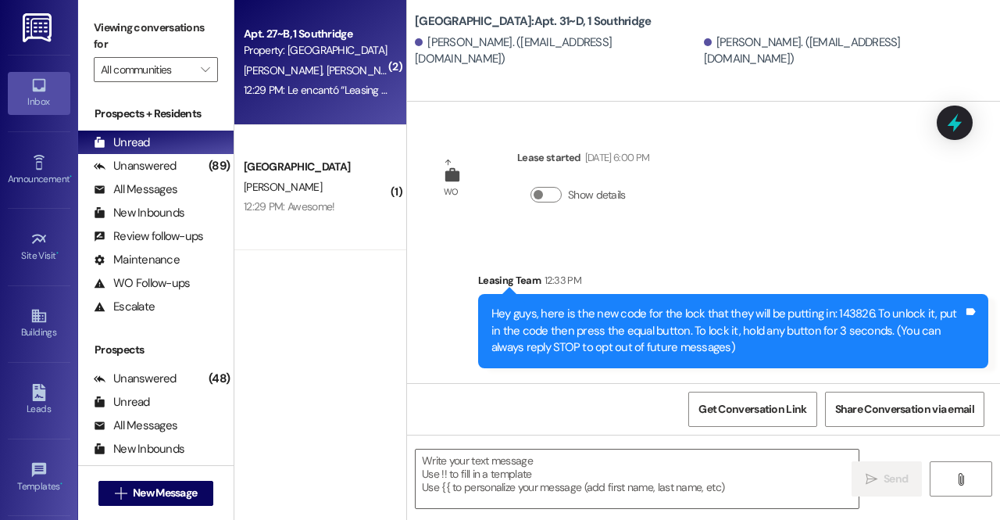
click at [320, 95] on div "12:29 PM: Le encantó “Leasing Team (Southridge): Just put in the code an…” 12:2…" at bounding box center [438, 90] width 389 height 14
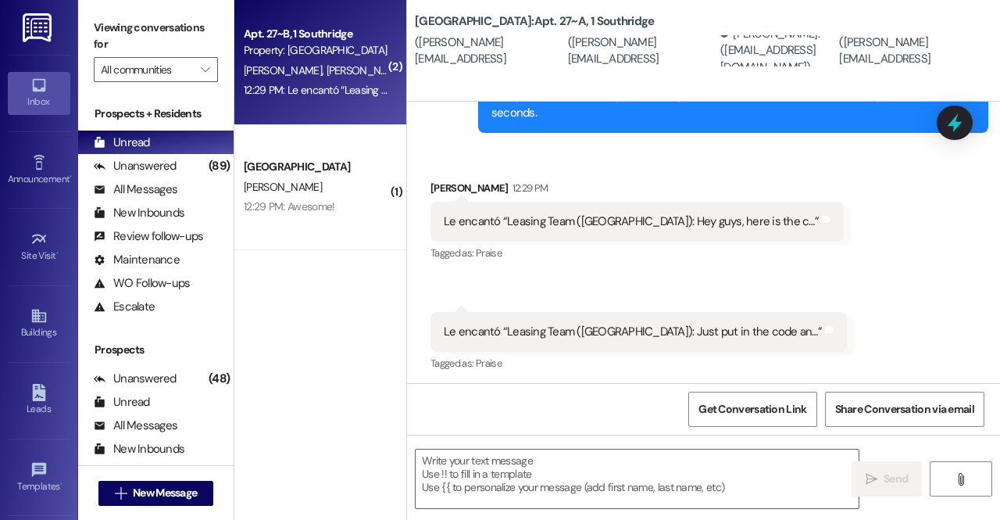
scroll to position [325, 0]
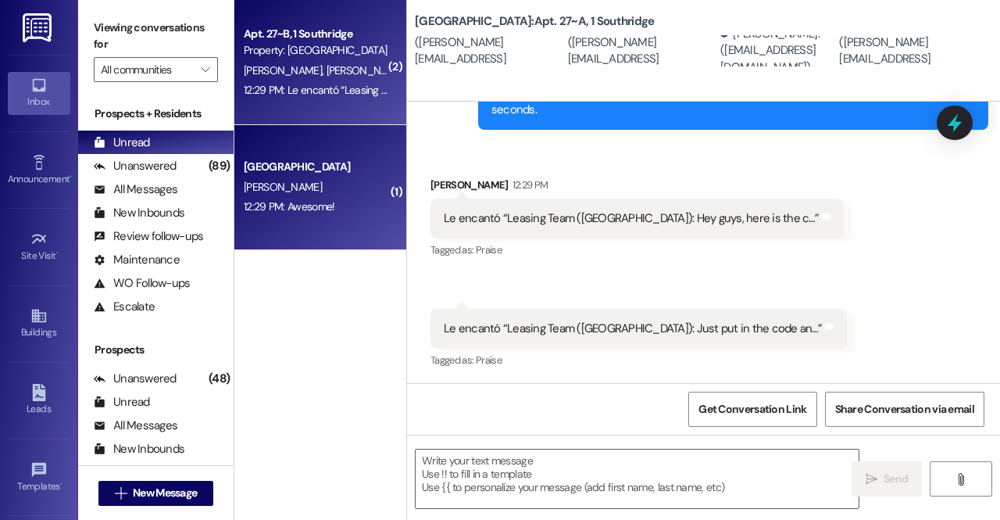
click at [311, 215] on div "12:29 PM: Awesome! 12:29 PM: Awesome!" at bounding box center [316, 207] width 148 height 20
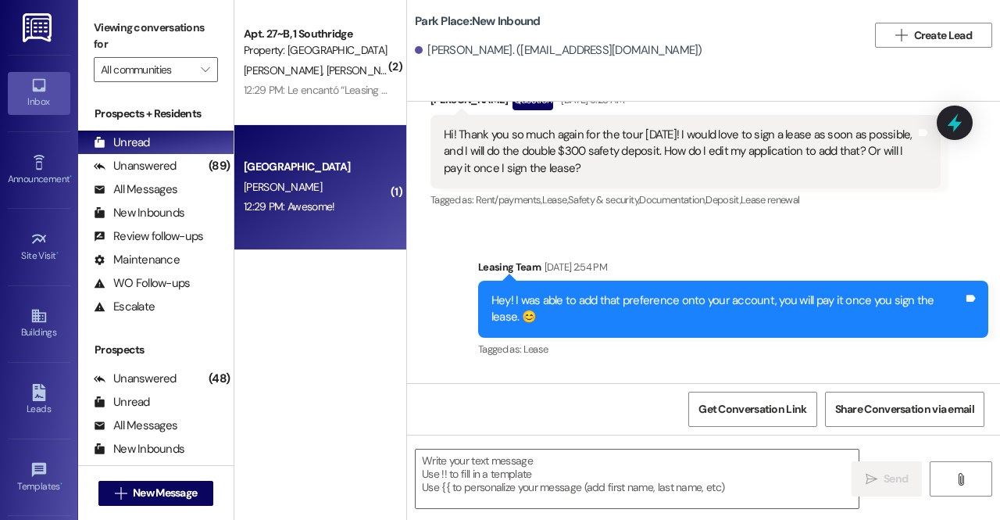
scroll to position [3300, 0]
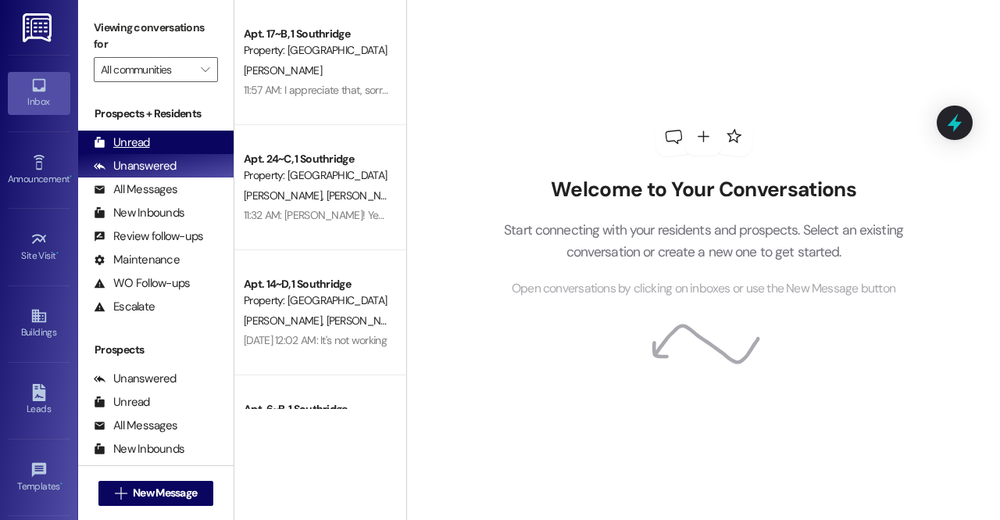
click at [159, 139] on div "Unread (0)" at bounding box center [155, 141] width 155 height 23
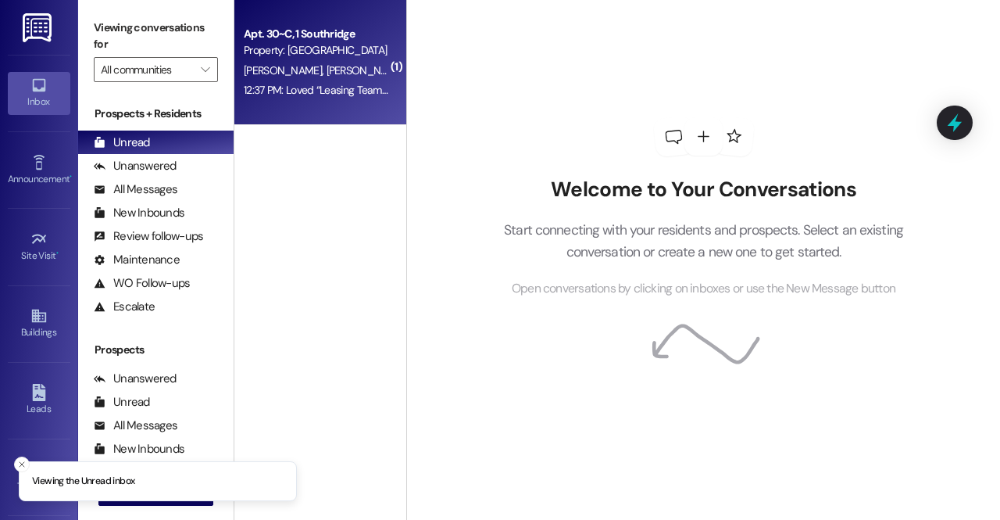
click at [324, 86] on div "12:37 PM: Loved “Leasing Team ([GEOGRAPHIC_DATA]): Hey guys, here is the new co…" at bounding box center [783, 90] width 1079 height 14
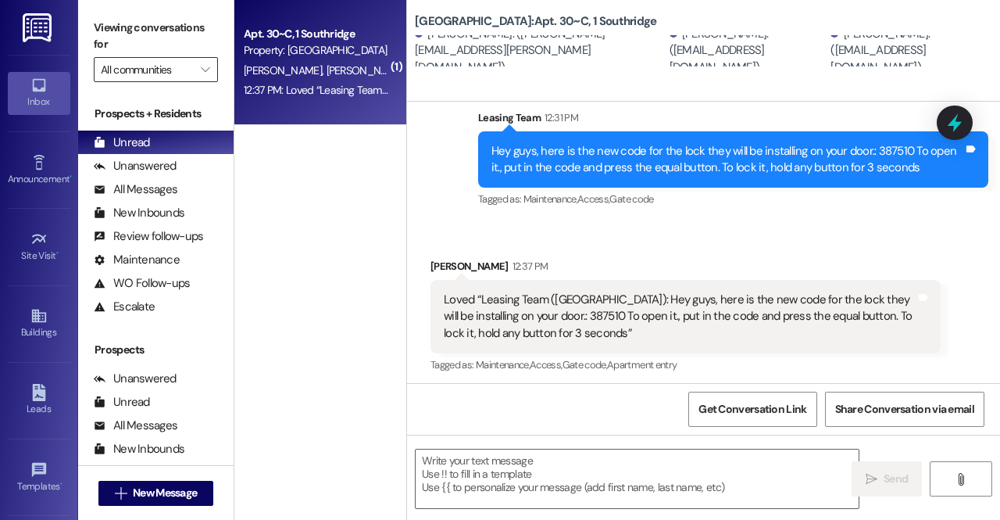
scroll to position [831, 0]
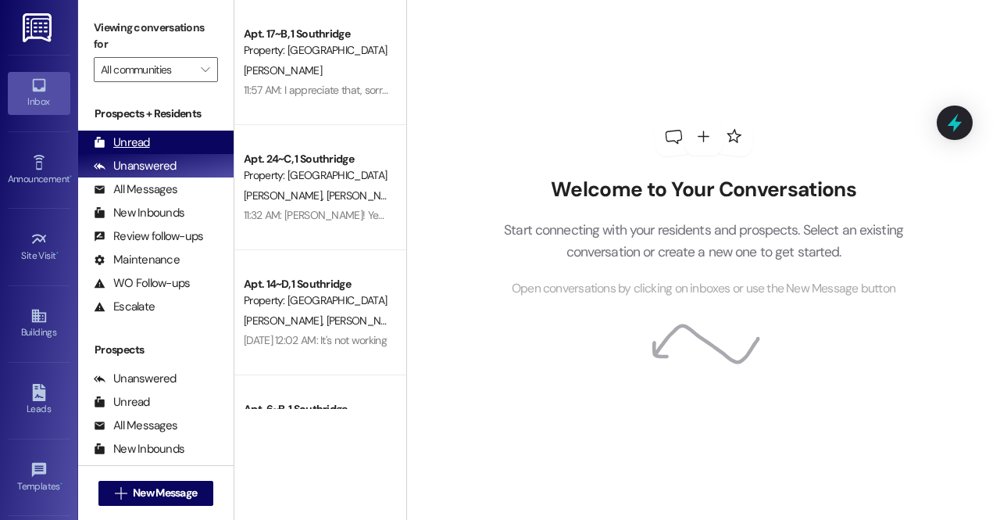
click at [155, 141] on div "Unread (0)" at bounding box center [155, 141] width 155 height 23
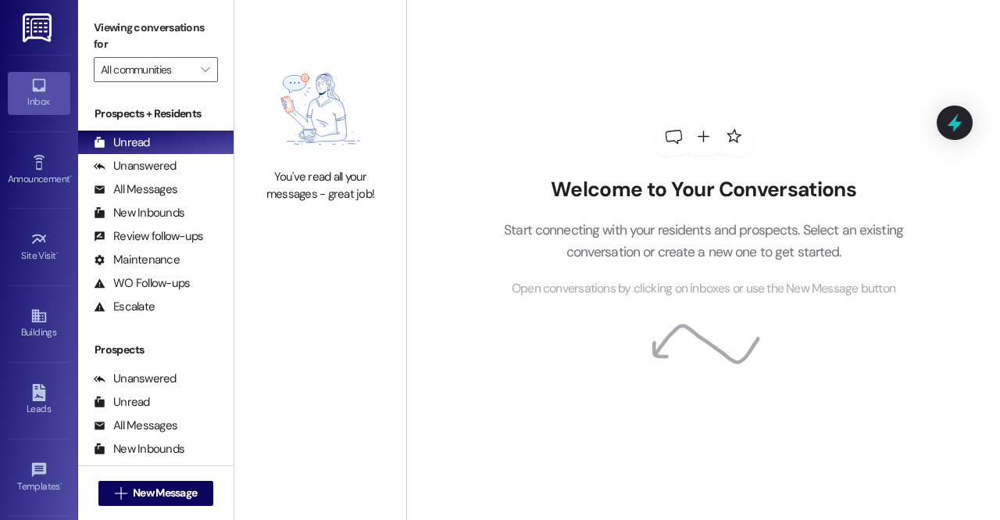
scroll to position [209, 0]
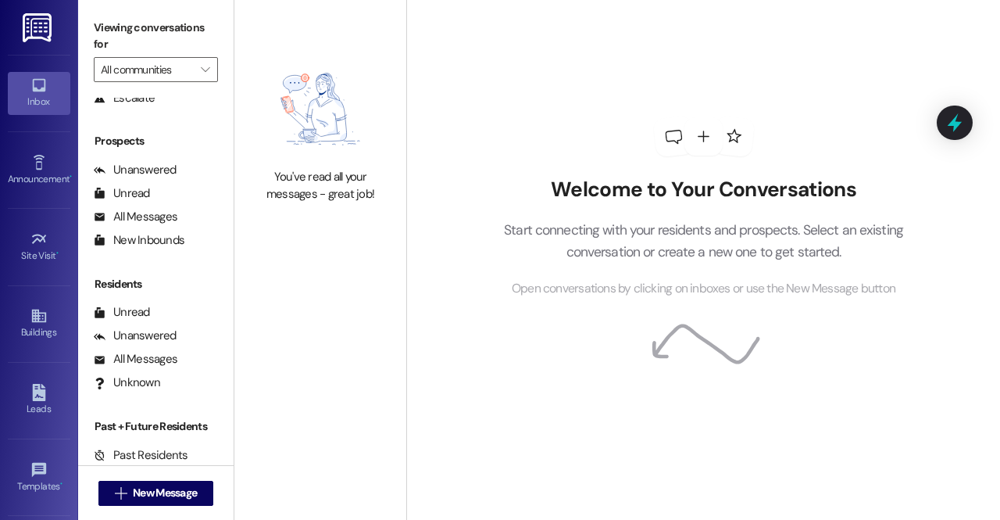
click at [238, 137] on div "You've read all your messages - great job!" at bounding box center [320, 130] width 172 height 260
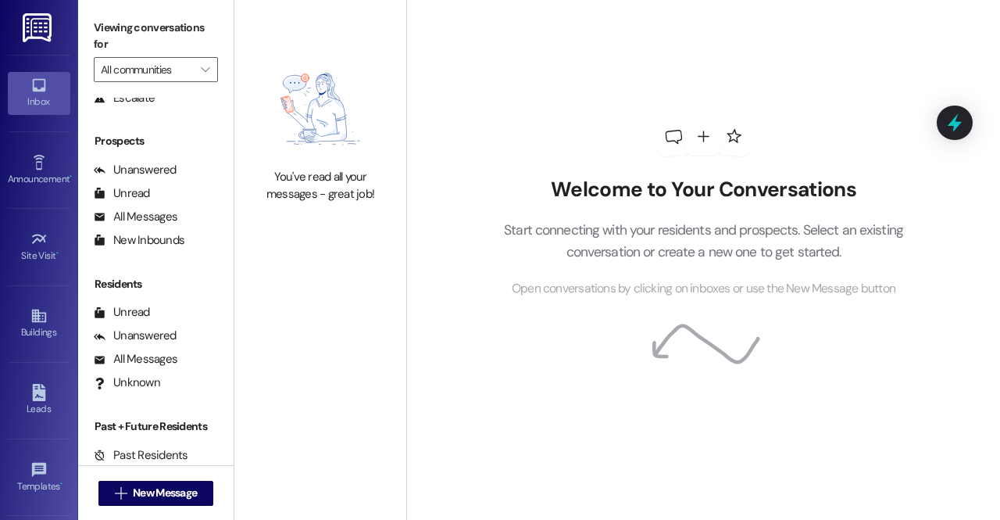
click at [238, 137] on div "You've read all your messages - great job!" at bounding box center [320, 130] width 172 height 260
click at [241, 140] on div "You've read all your messages - great job!" at bounding box center [320, 130] width 172 height 260
click at [245, 135] on div "You've read all your messages - great job!" at bounding box center [320, 130] width 172 height 260
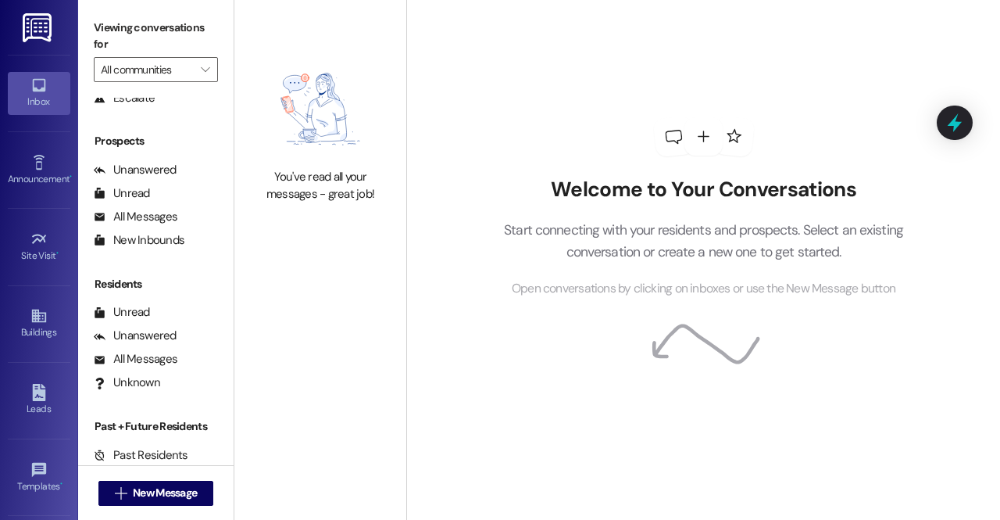
click at [245, 135] on div "You've read all your messages - great job!" at bounding box center [320, 130] width 172 height 260
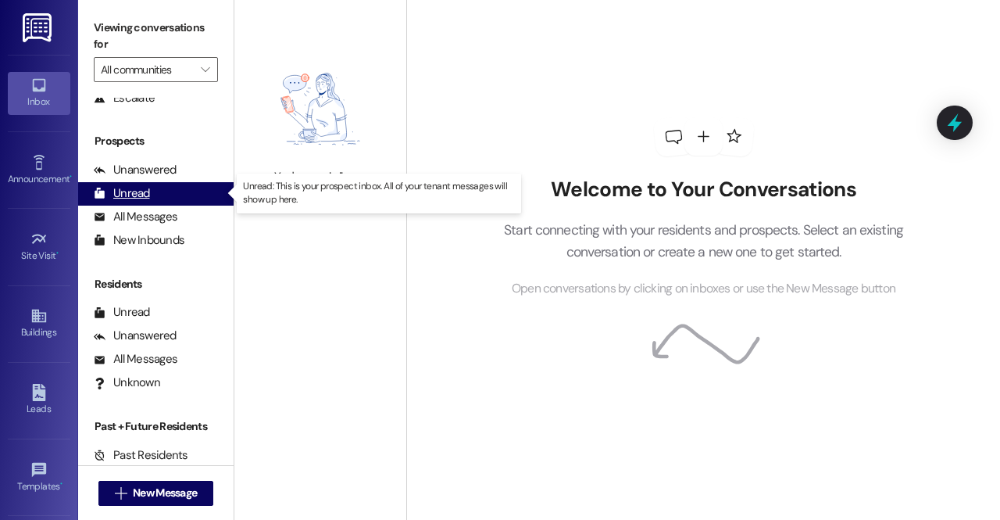
scroll to position [0, 0]
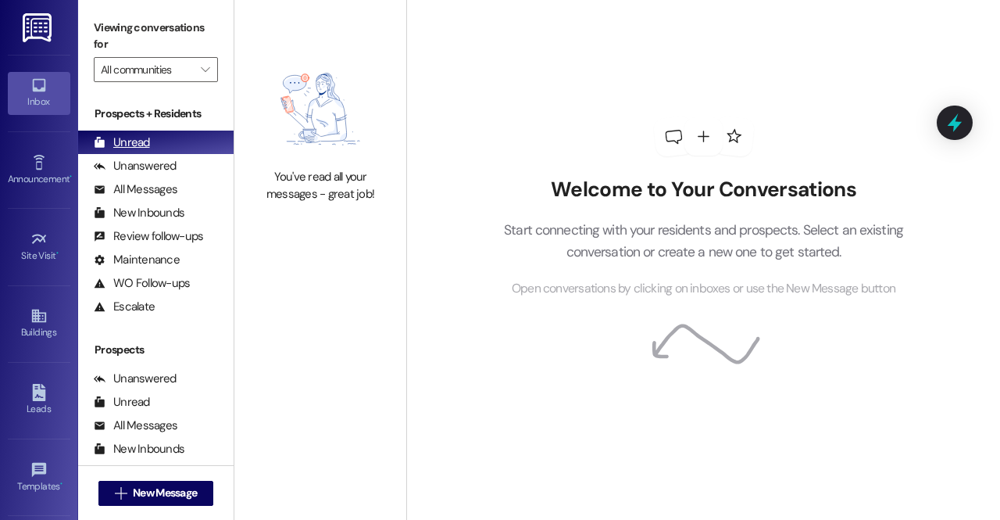
click at [139, 148] on div "Unread" at bounding box center [122, 142] width 56 height 16
